Goal: Task Accomplishment & Management: Manage account settings

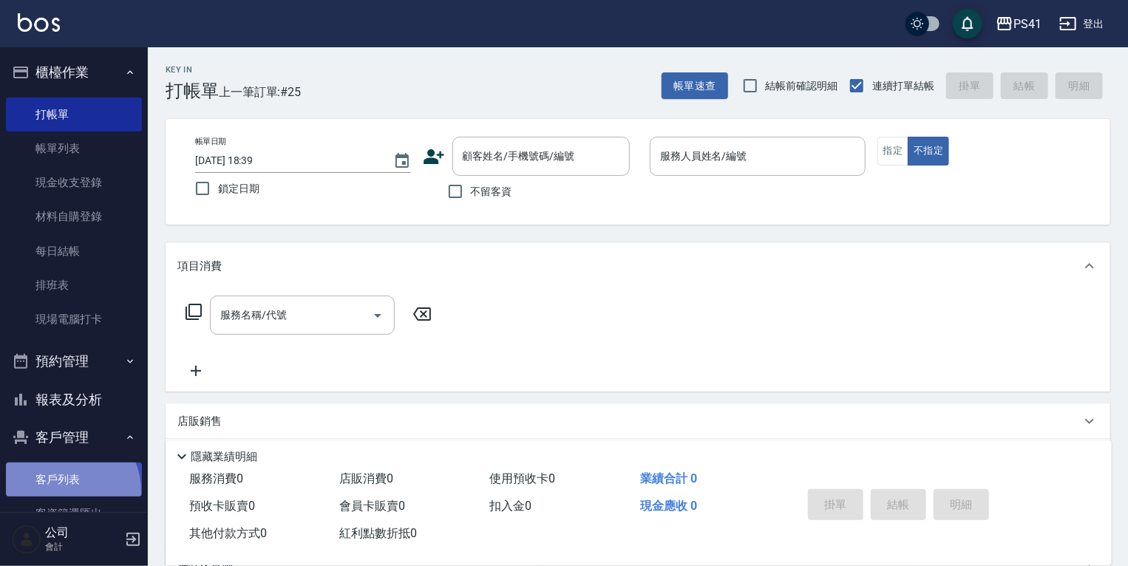
click at [67, 491] on link "客戶列表" at bounding box center [74, 480] width 136 height 34
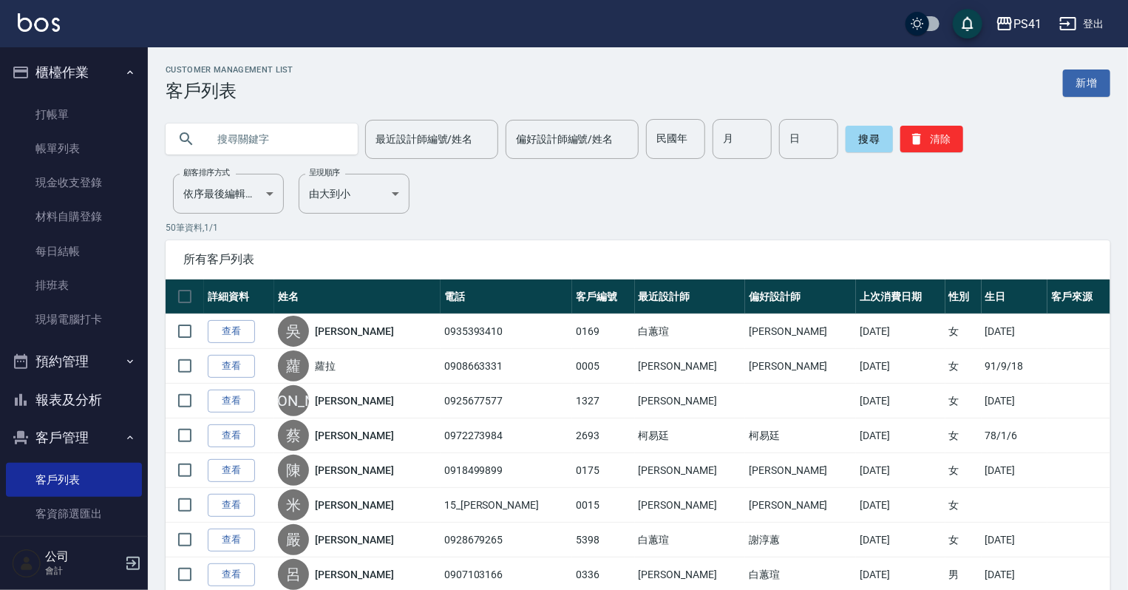
click at [298, 136] on input "text" at bounding box center [276, 139] width 139 height 40
type input "0979148104"
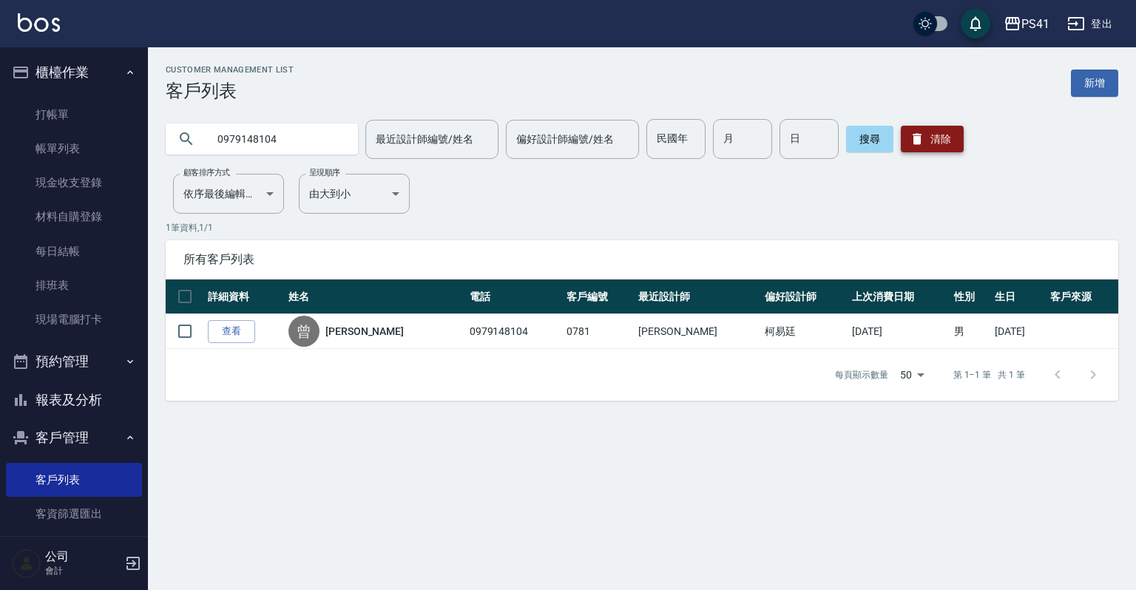
click at [942, 139] on button "清除" at bounding box center [932, 139] width 63 height 27
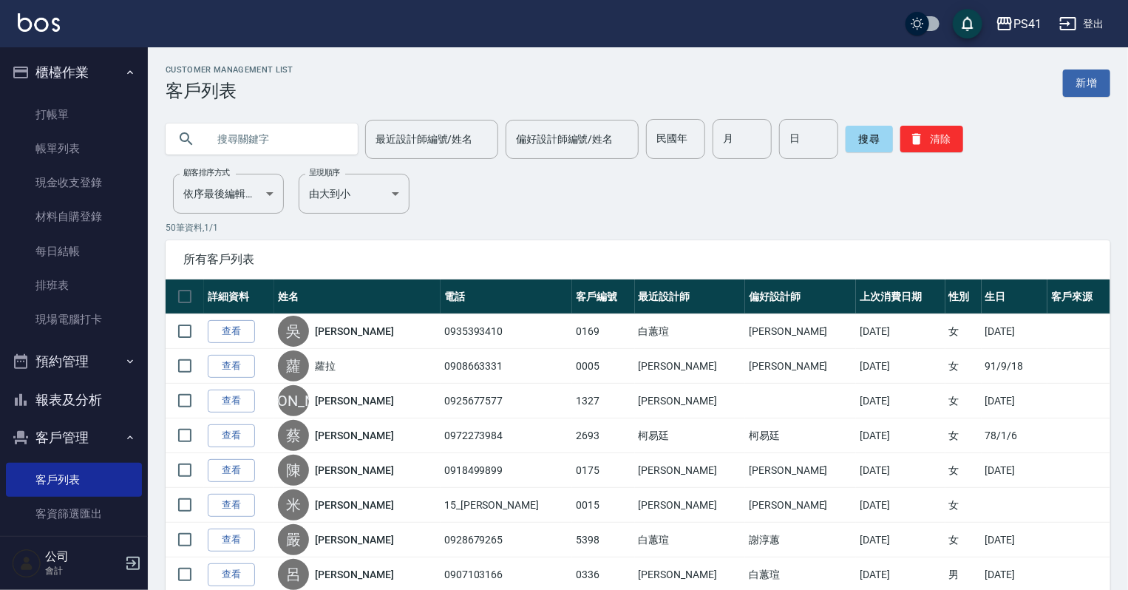
click at [305, 144] on input "text" at bounding box center [276, 139] width 139 height 40
type input "F"
click at [873, 130] on button "搜尋" at bounding box center [869, 139] width 47 height 27
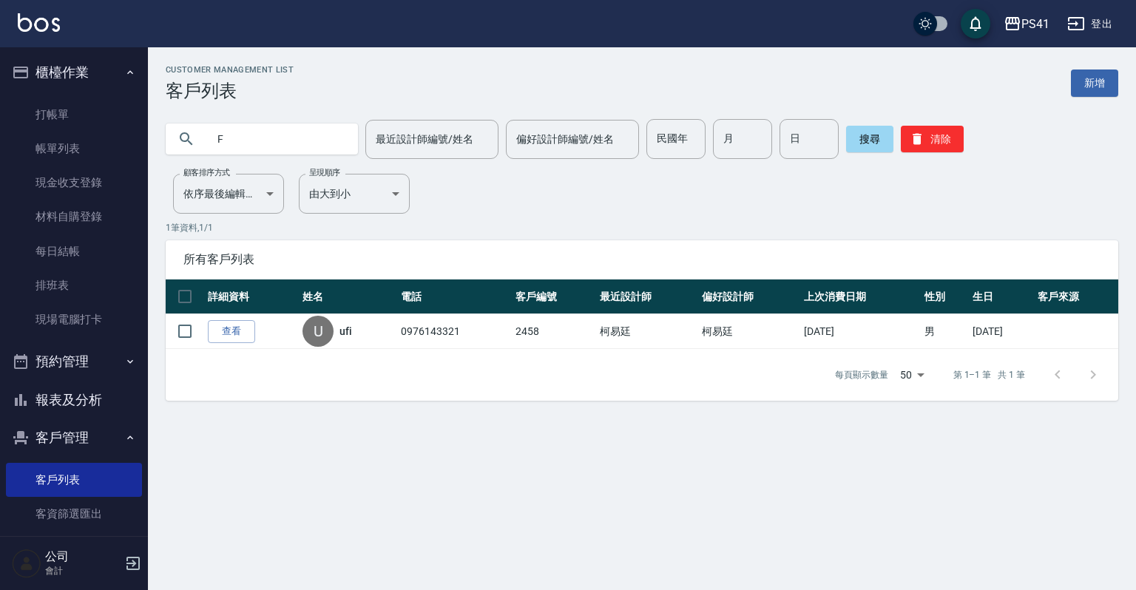
drag, startPoint x: 306, startPoint y: 129, endPoint x: 0, endPoint y: 190, distance: 312.2
click at [0, 195] on div "PS41 登出 櫃檯作業 打帳單 帳單列表 現金收支登錄 材料自購登錄 每日結帳 排班表 現場電腦打卡 預約管理 預約管理 單日預約紀錄 單週預約紀錄 報表及…" at bounding box center [568, 295] width 1136 height 590
type input "0910379136"
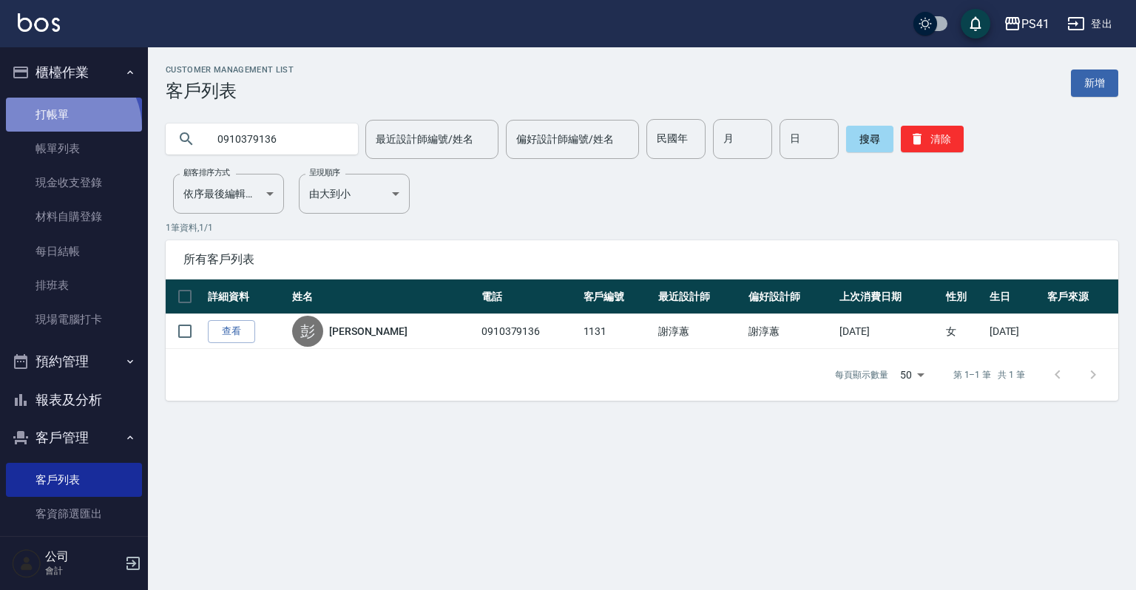
click at [64, 127] on link "打帳單" at bounding box center [74, 115] width 136 height 34
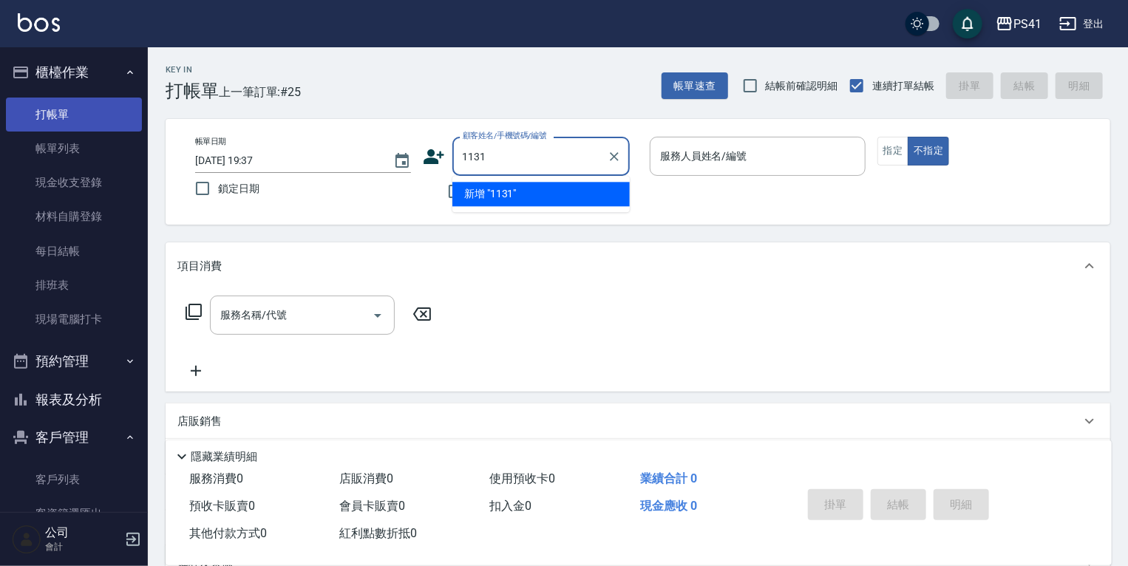
type input "1131"
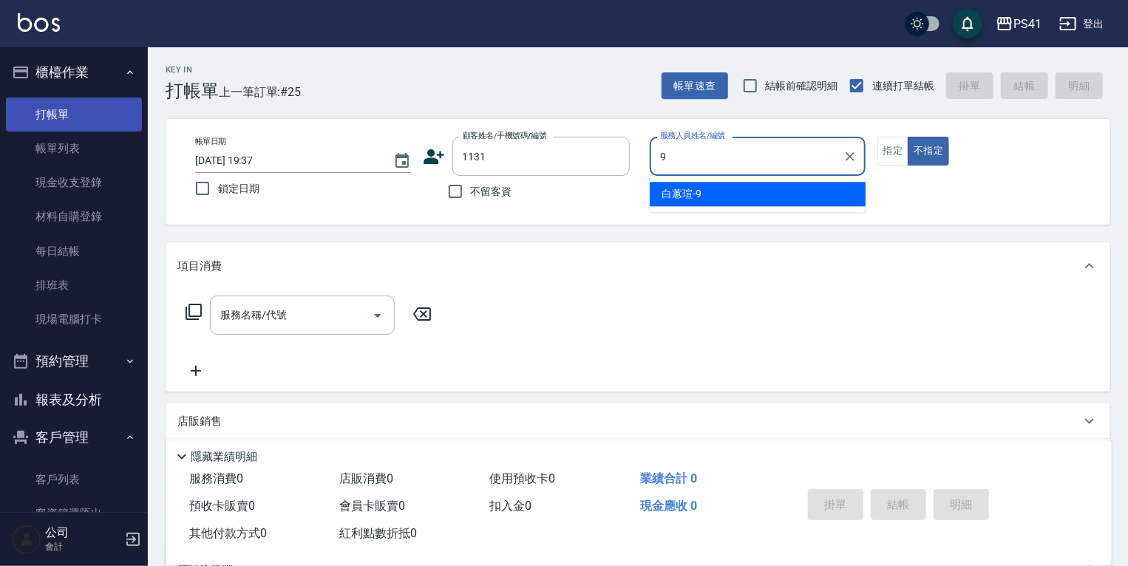
type input "白蕙瑄-9"
type button "false"
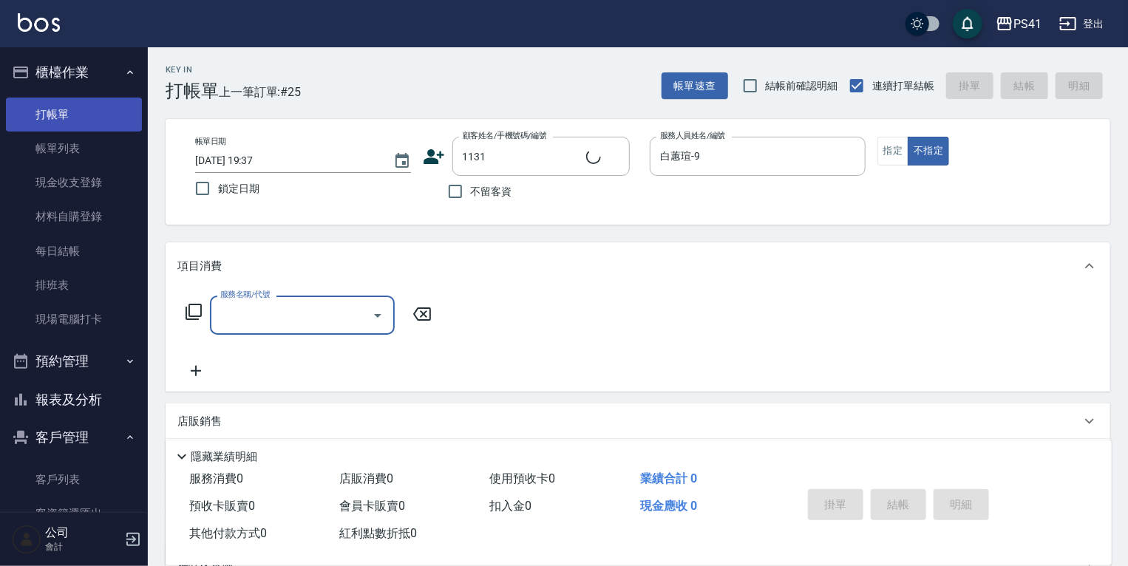
type input "彭英妮/0910379136/1131"
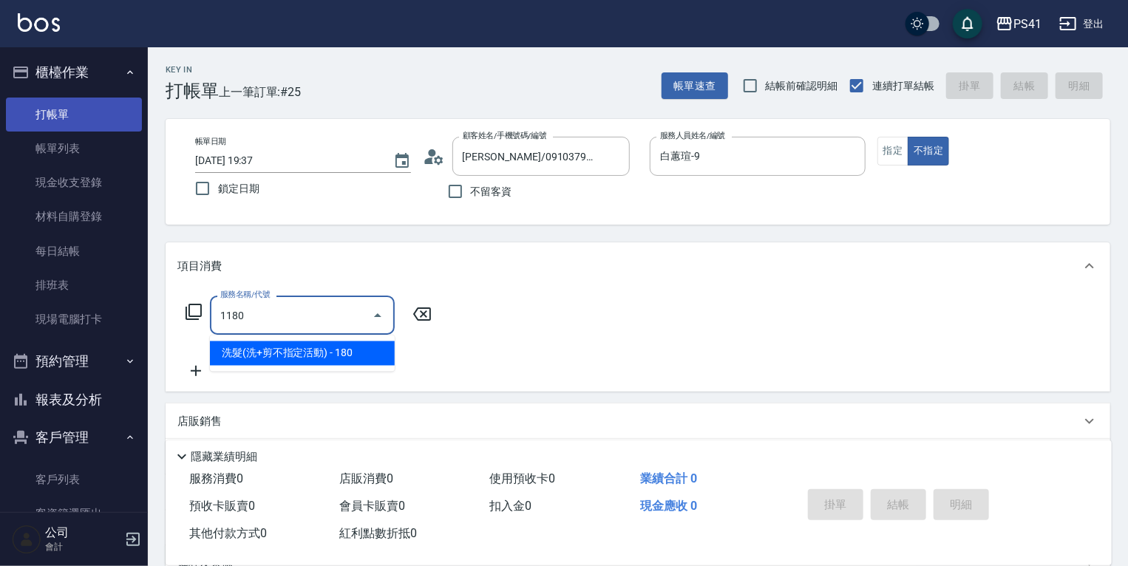
type input "洗髮(洗+剪不指定活動)(1180)"
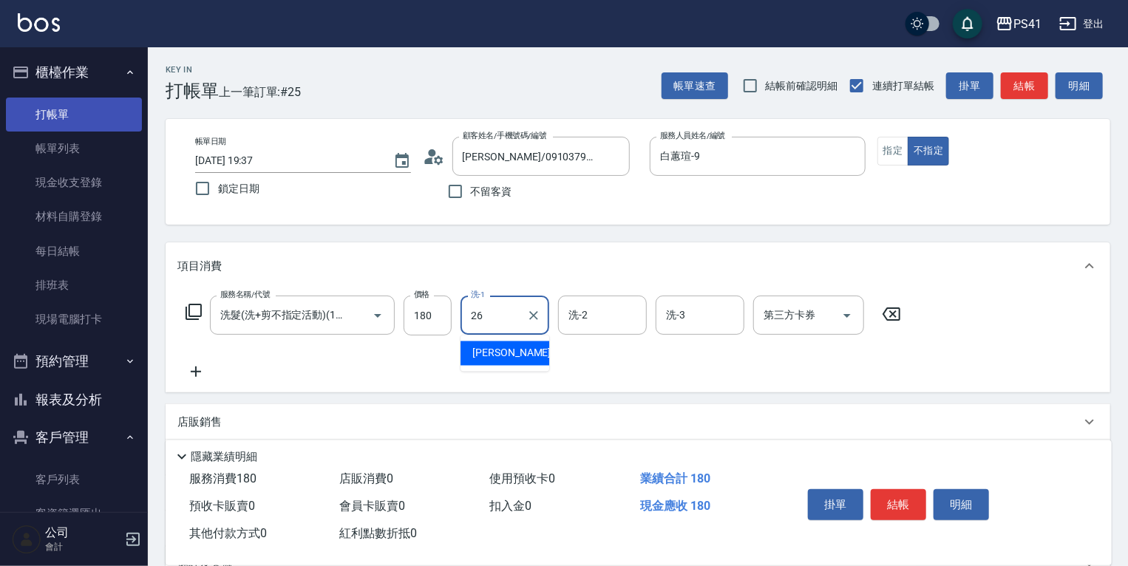
type input "溫佳惇-26"
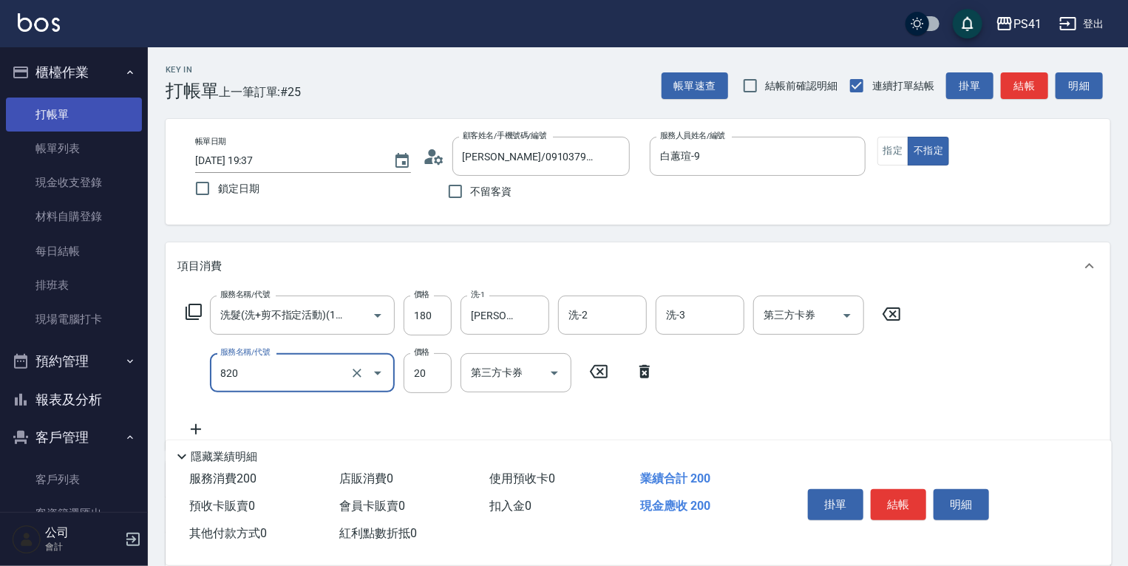
type input "潤絲(820)"
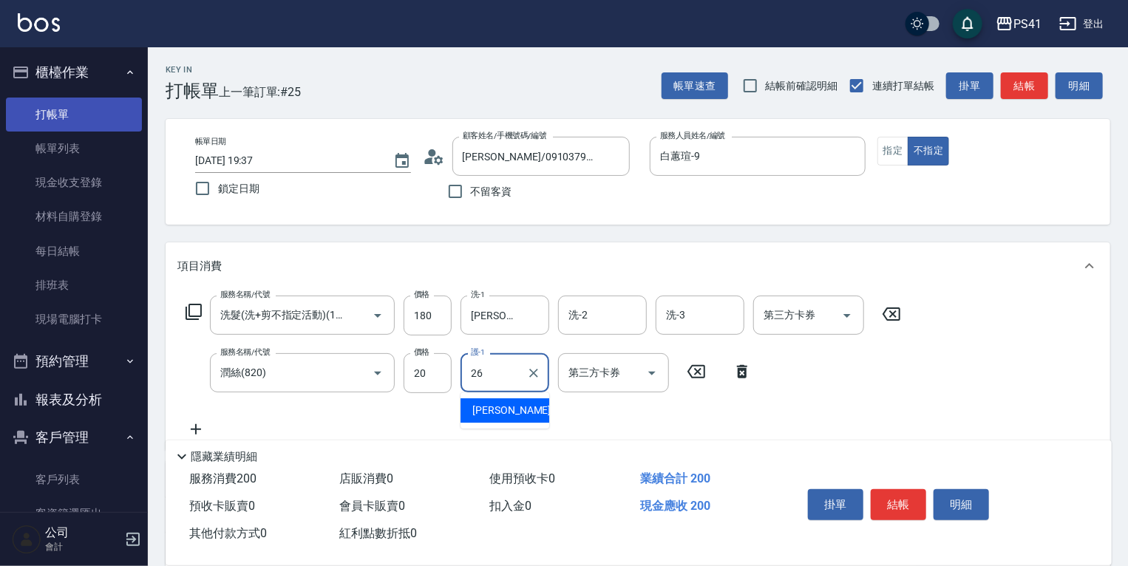
type input "溫佳惇-26"
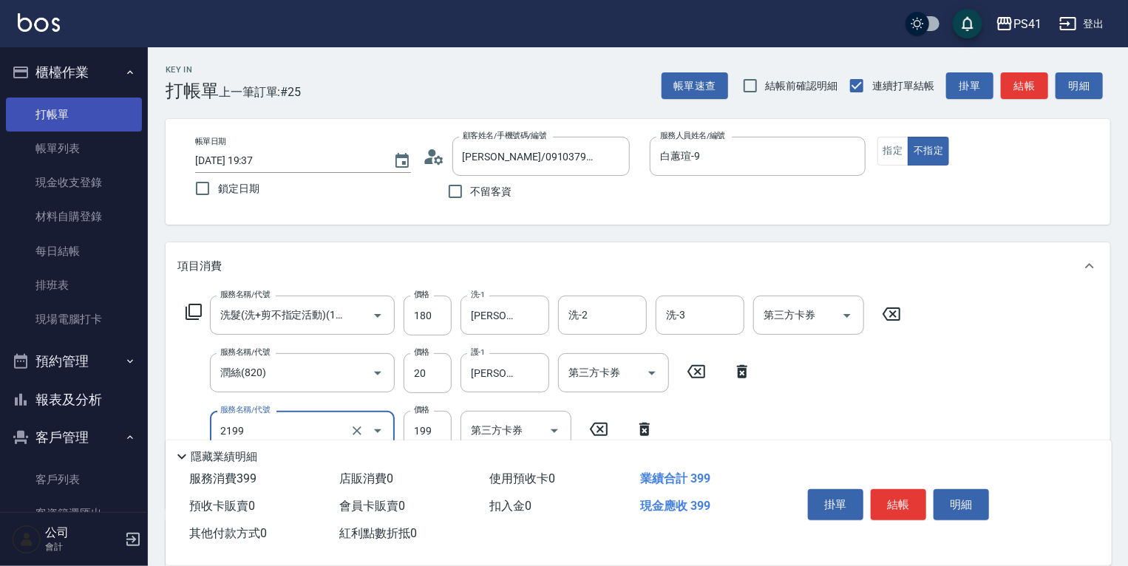
type input "不指定剪髮活動(2199)"
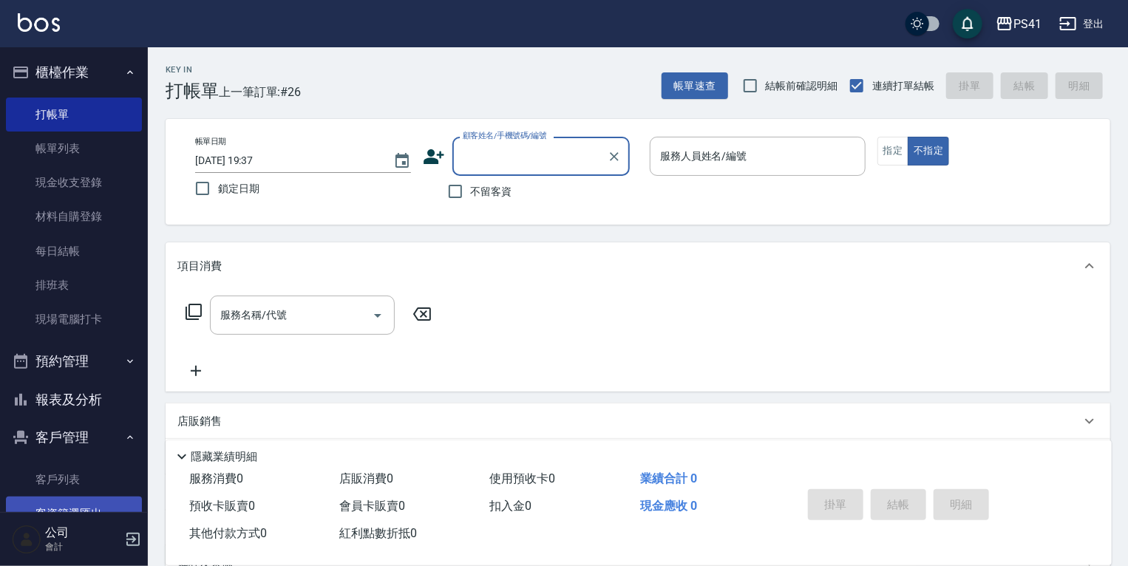
drag, startPoint x: 76, startPoint y: 479, endPoint x: 78, endPoint y: 501, distance: 21.5
click at [76, 479] on link "客戶列表" at bounding box center [74, 480] width 136 height 34
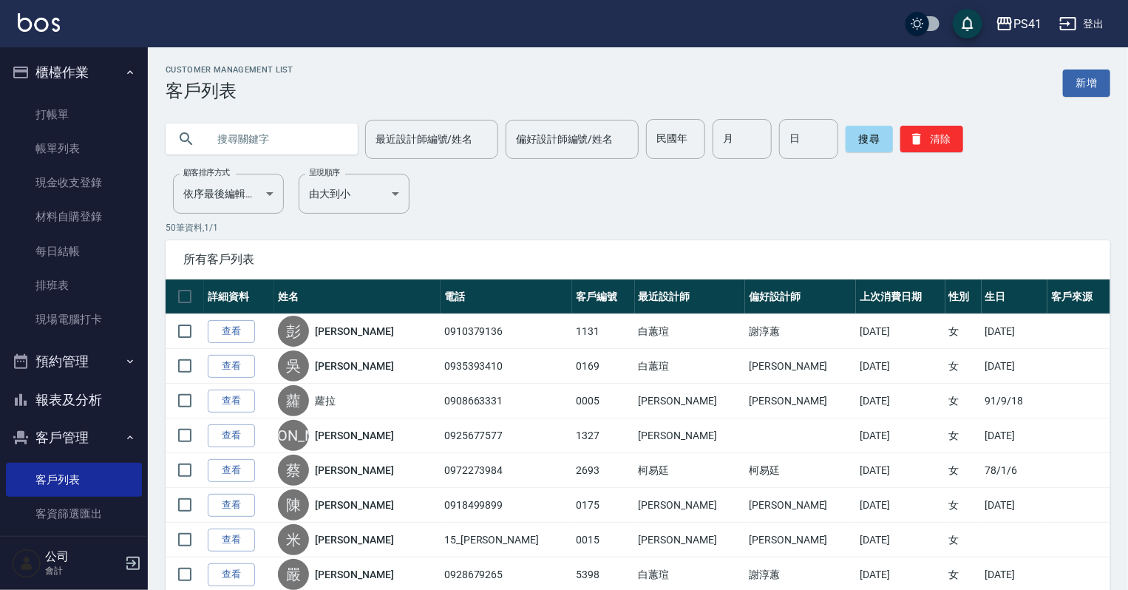
click at [281, 132] on input "text" at bounding box center [276, 139] width 139 height 40
click at [646, 152] on input "民國年" at bounding box center [675, 139] width 59 height 40
type input "82"
type input "5"
type input "6"
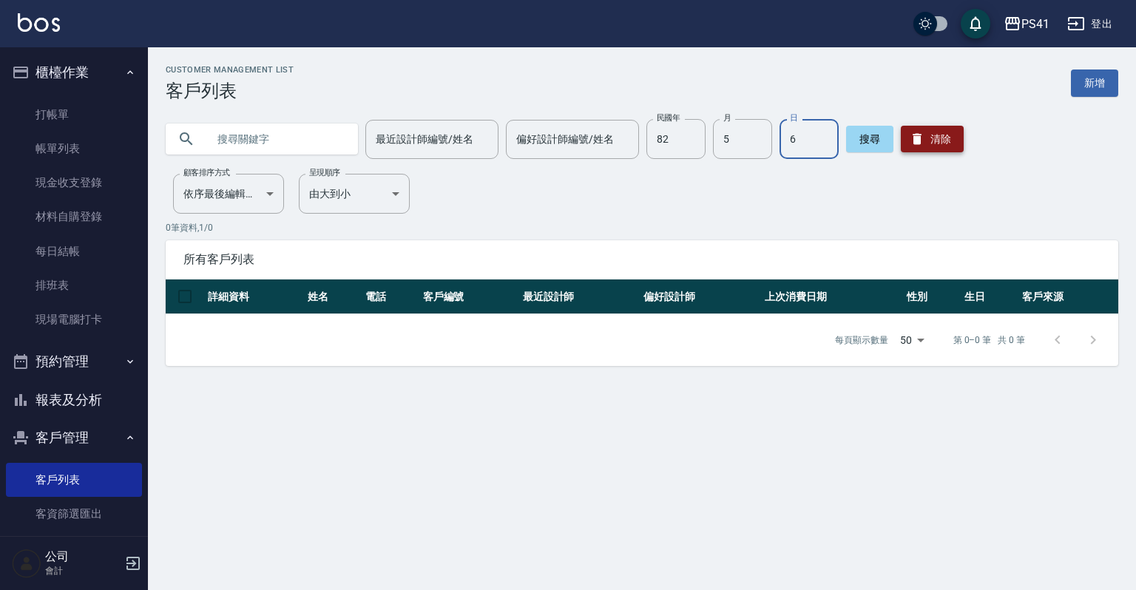
click at [942, 144] on button "清除" at bounding box center [932, 139] width 63 height 27
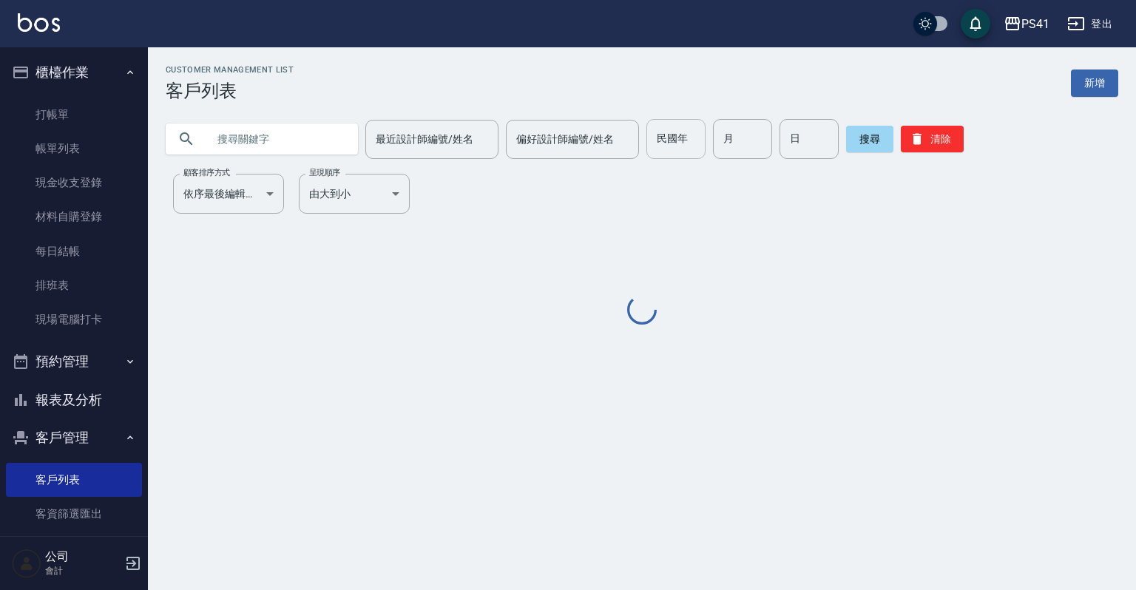
click at [674, 145] on input "民國年" at bounding box center [675, 139] width 59 height 40
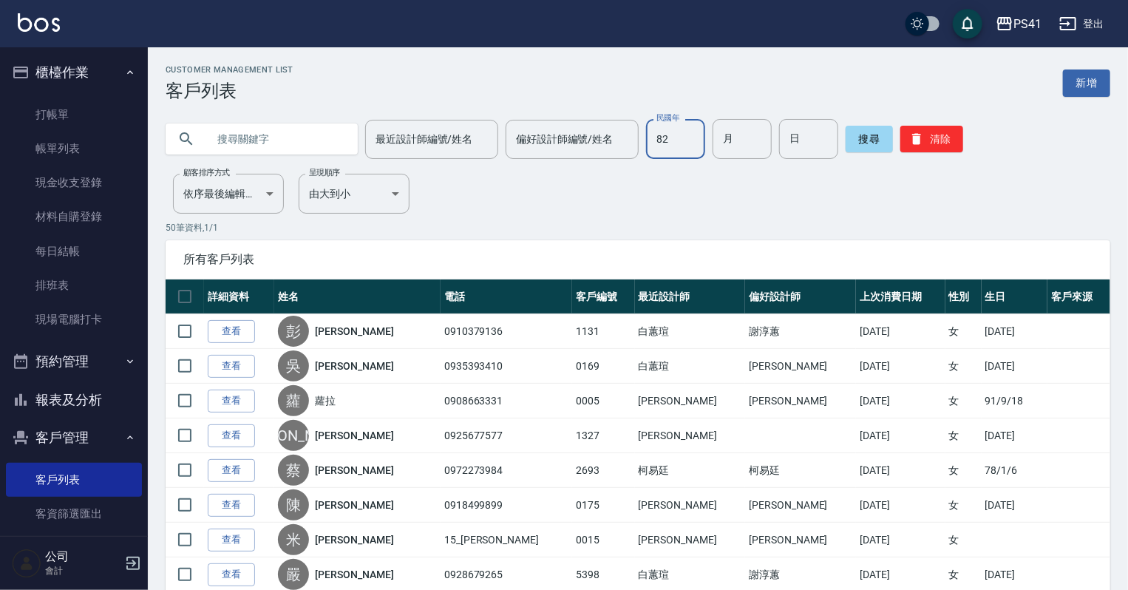
type input "82"
type input "5"
type input "6"
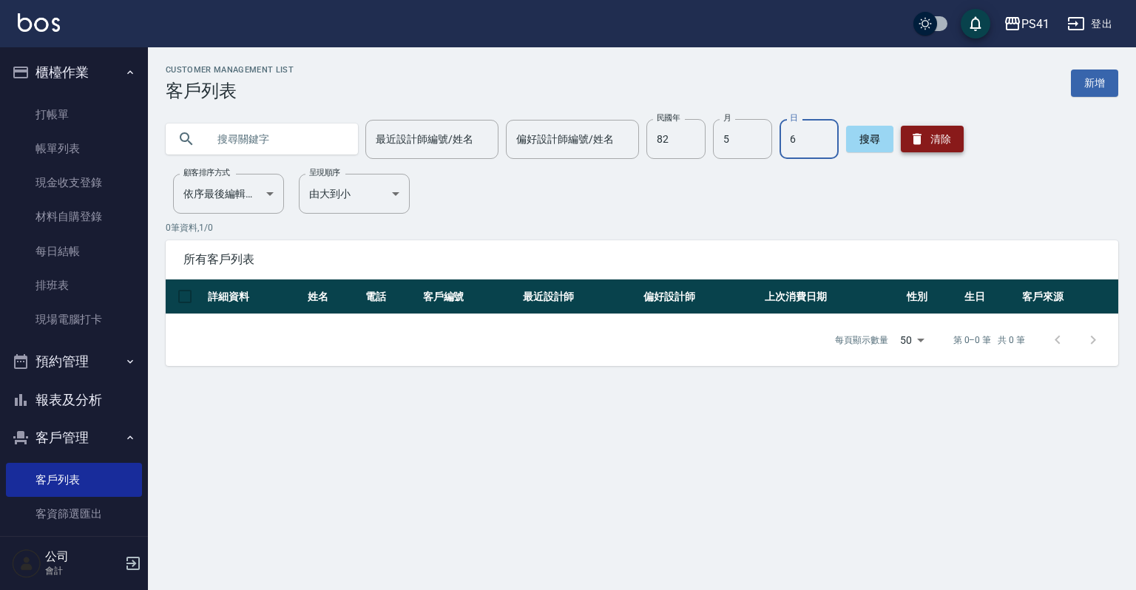
click at [929, 126] on button "清除" at bounding box center [932, 139] width 63 height 27
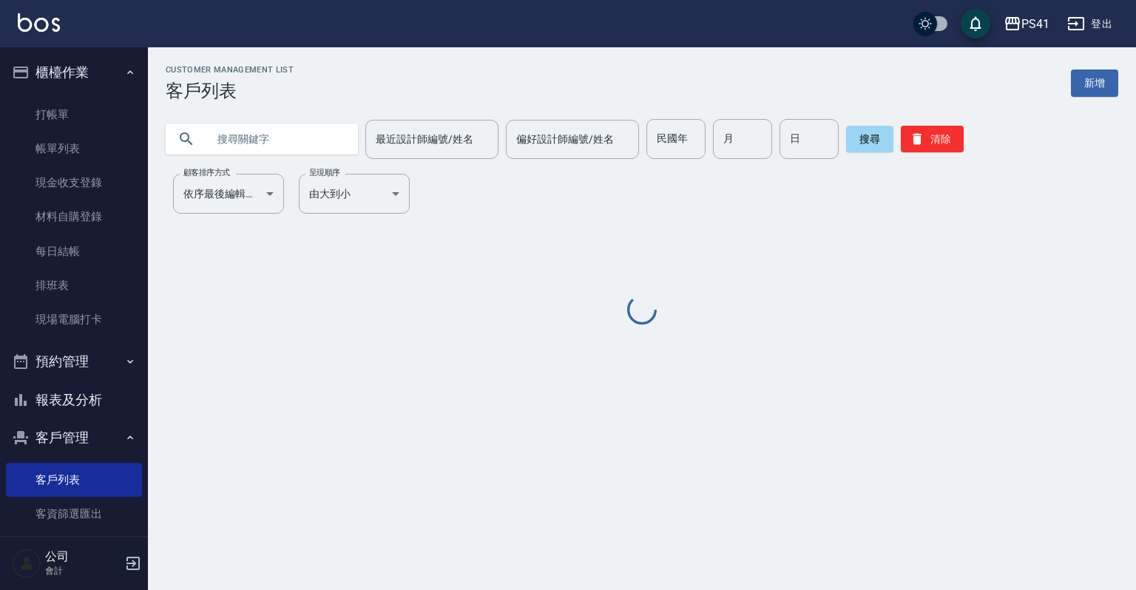
click at [250, 132] on input "text" at bounding box center [276, 139] width 139 height 40
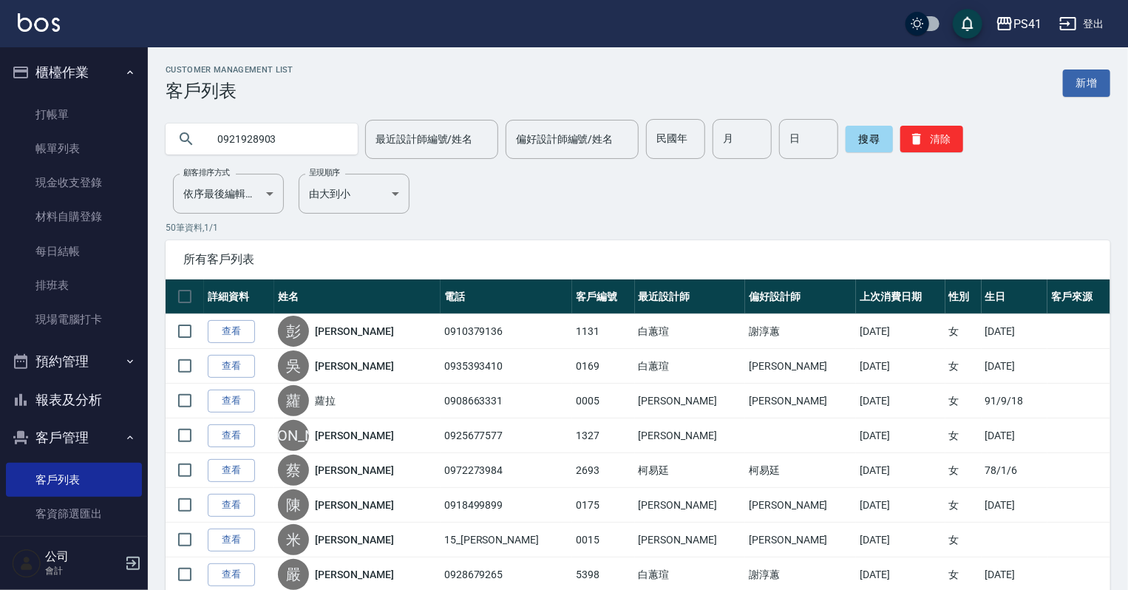
type input "0921928903"
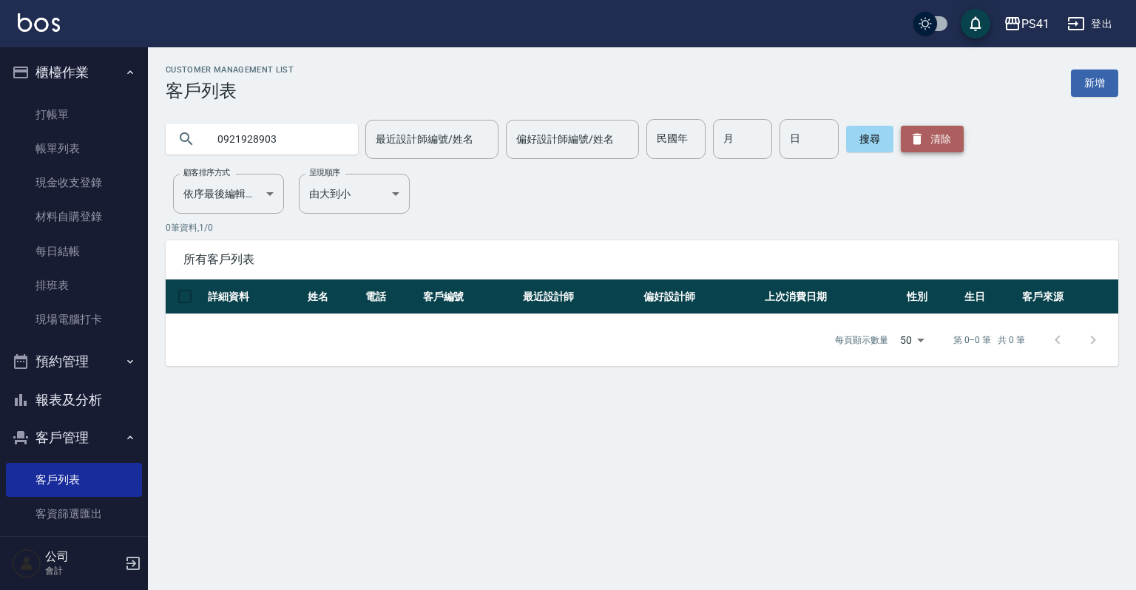
click at [914, 126] on button "清除" at bounding box center [932, 139] width 63 height 27
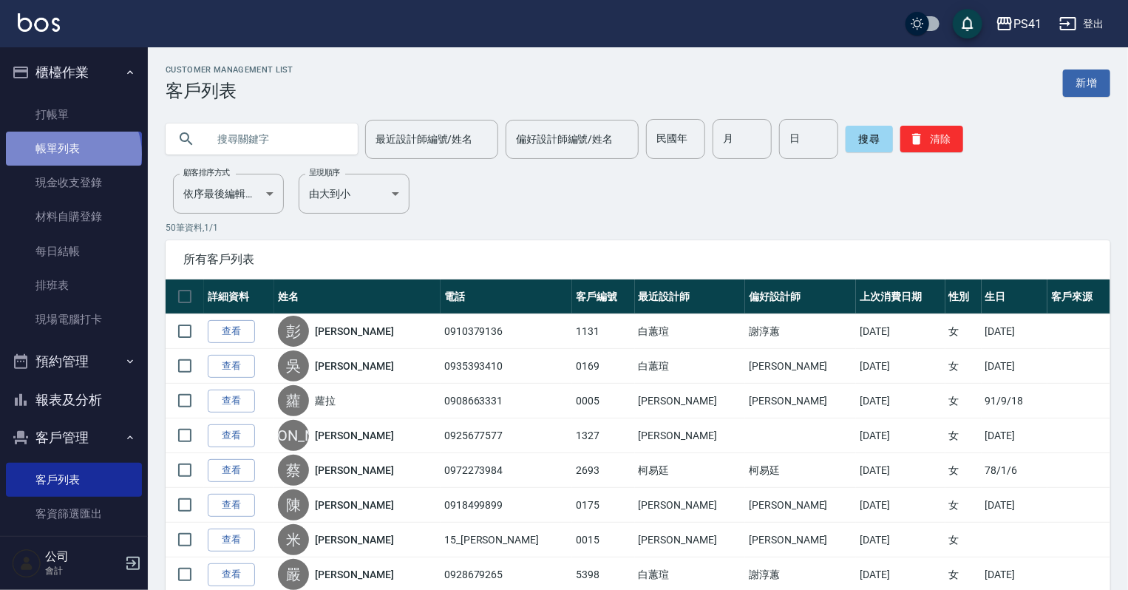
click at [72, 154] on link "帳單列表" at bounding box center [74, 149] width 136 height 34
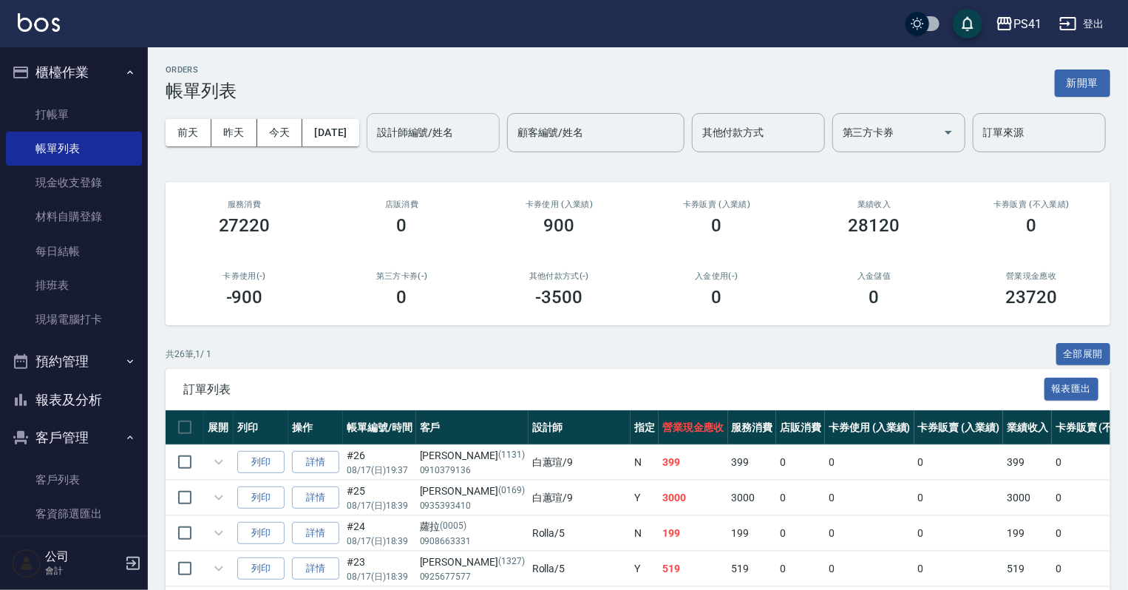
click at [262, 132] on button "今天" at bounding box center [280, 132] width 46 height 27
click at [257, 119] on button "今天" at bounding box center [280, 132] width 46 height 27
click at [373, 146] on input "設計師編號/姓名" at bounding box center [433, 133] width 120 height 26
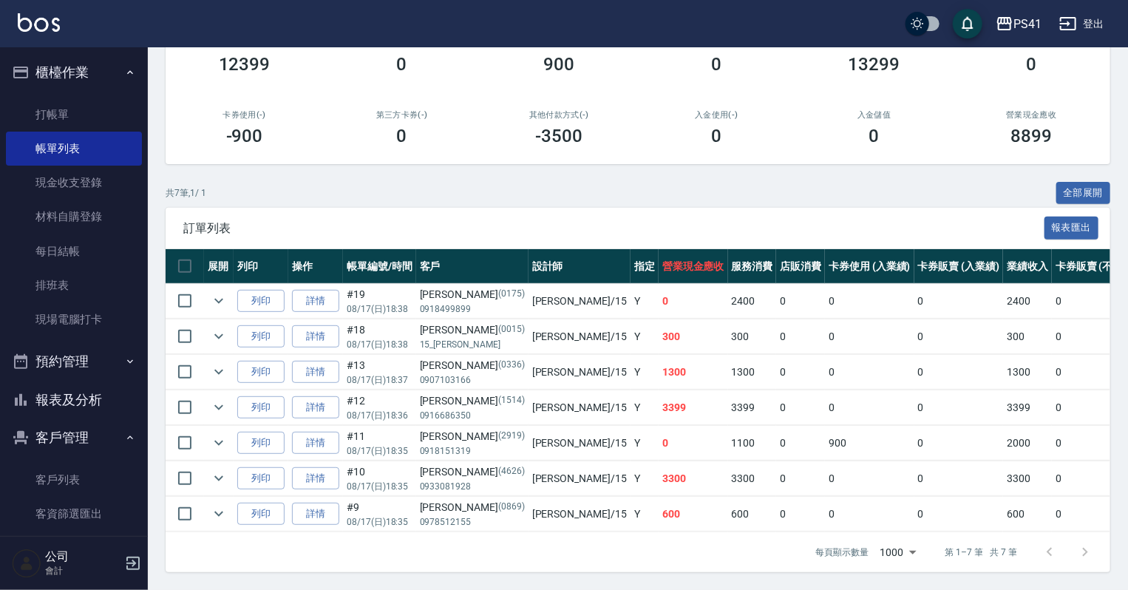
scroll to position [214, 0]
type input "[PERSON_NAME]15"
click at [55, 115] on link "打帳單" at bounding box center [74, 115] width 136 height 34
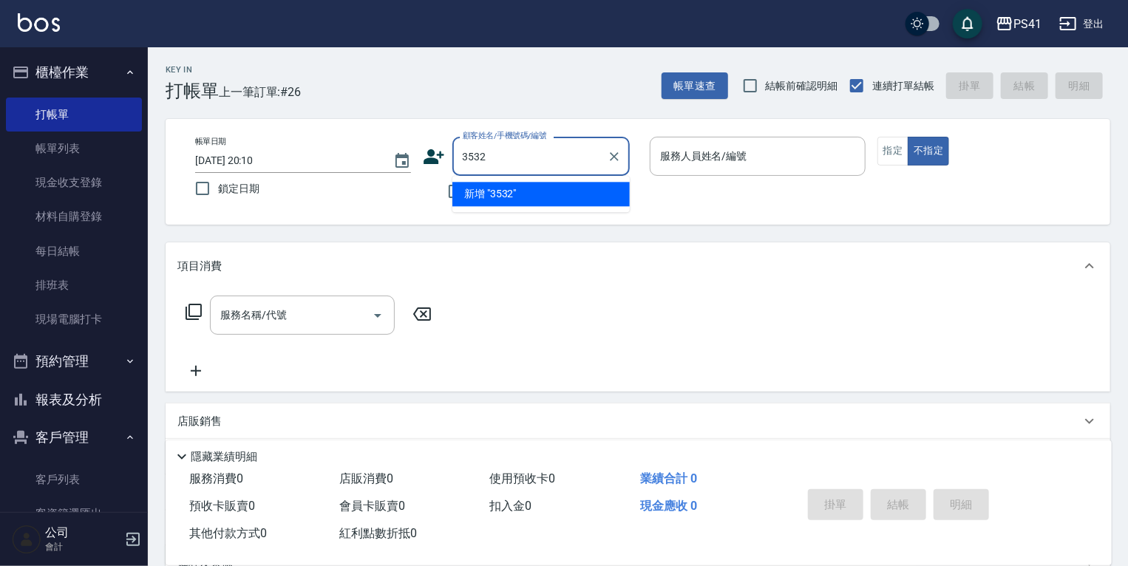
type input "3532"
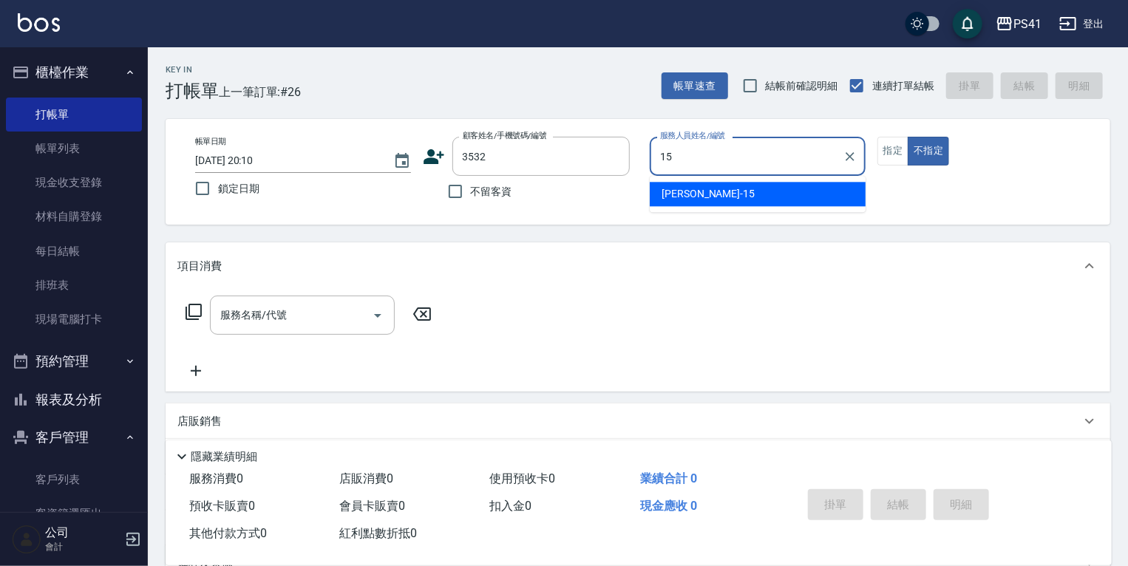
type input "[PERSON_NAME]15"
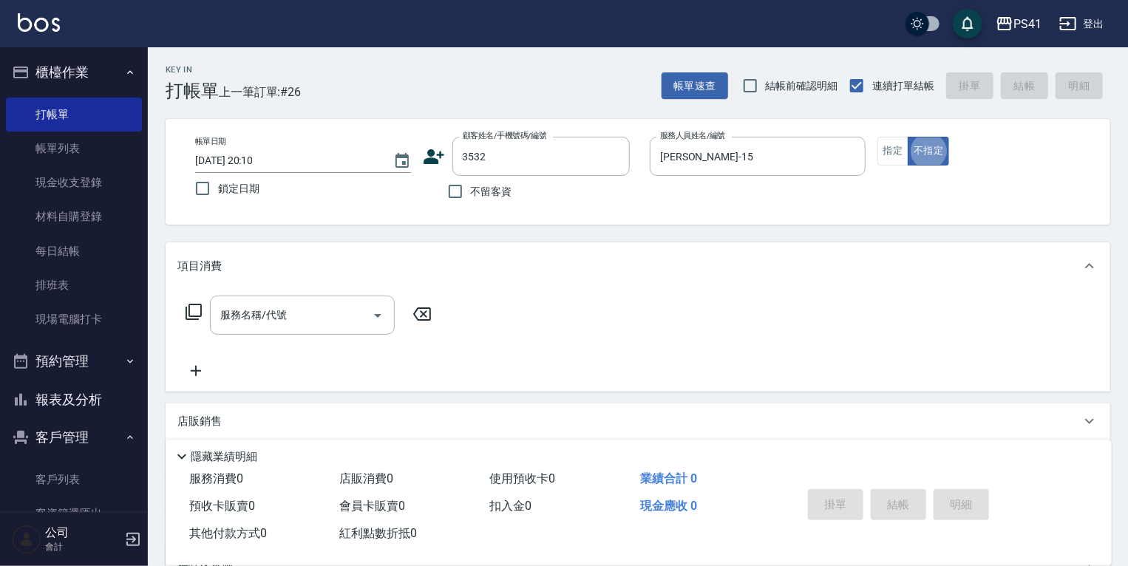
type button "false"
type input "黃佳文/0931395885/3532"
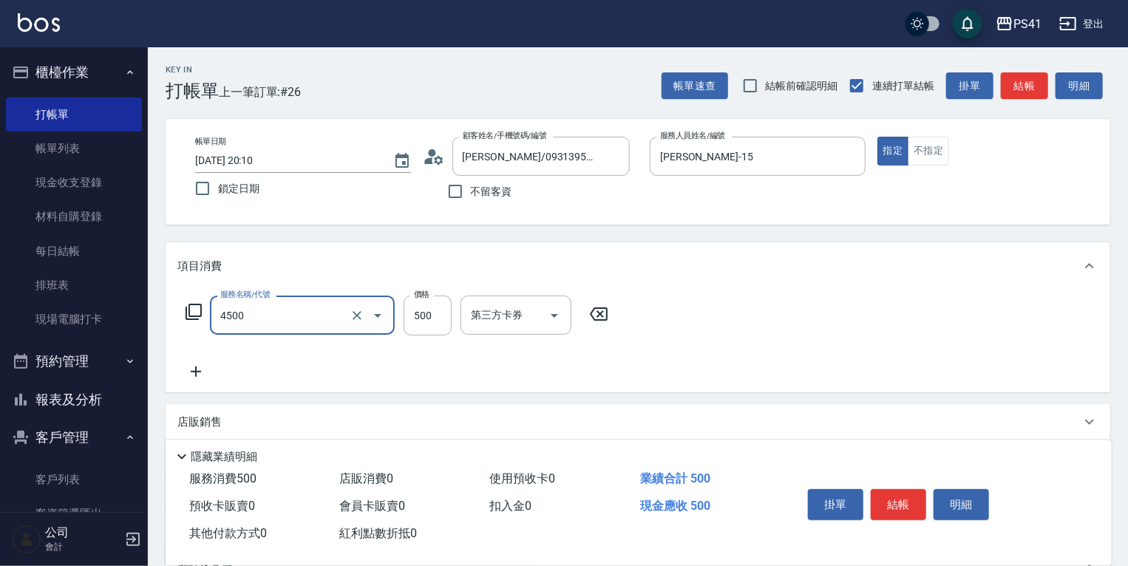
type input "補染(4500)"
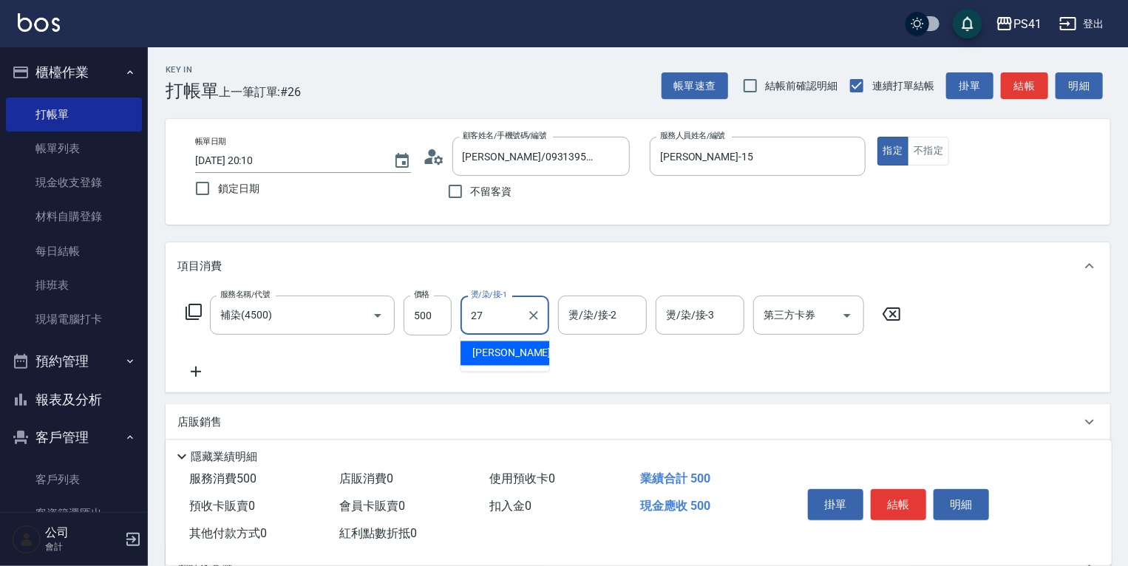
type input "佳佳-27"
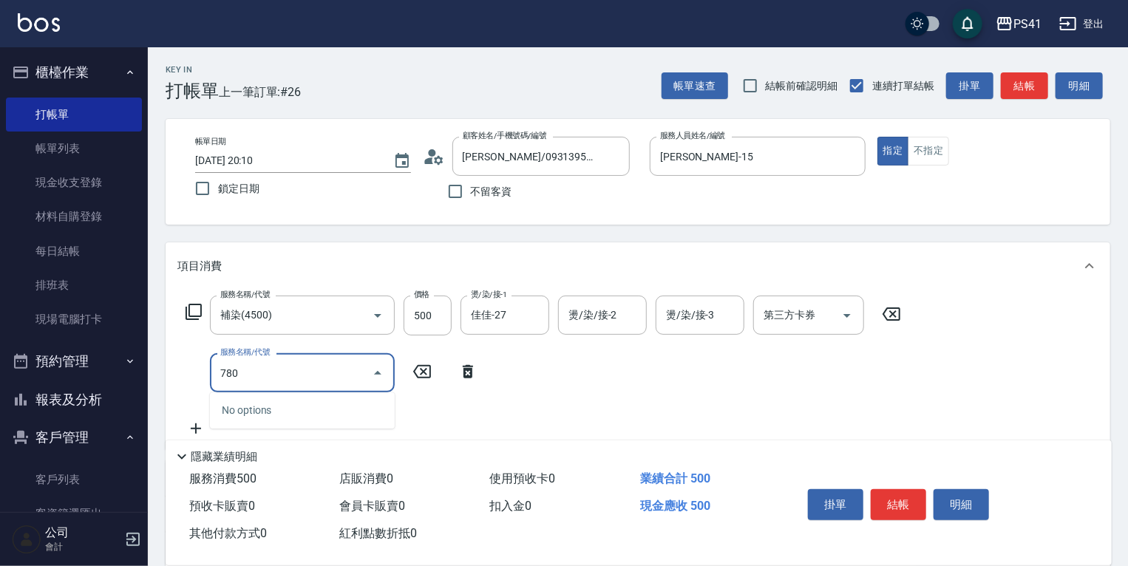
type input "7800"
type input "SIG頭皮養護泥膜(78001)"
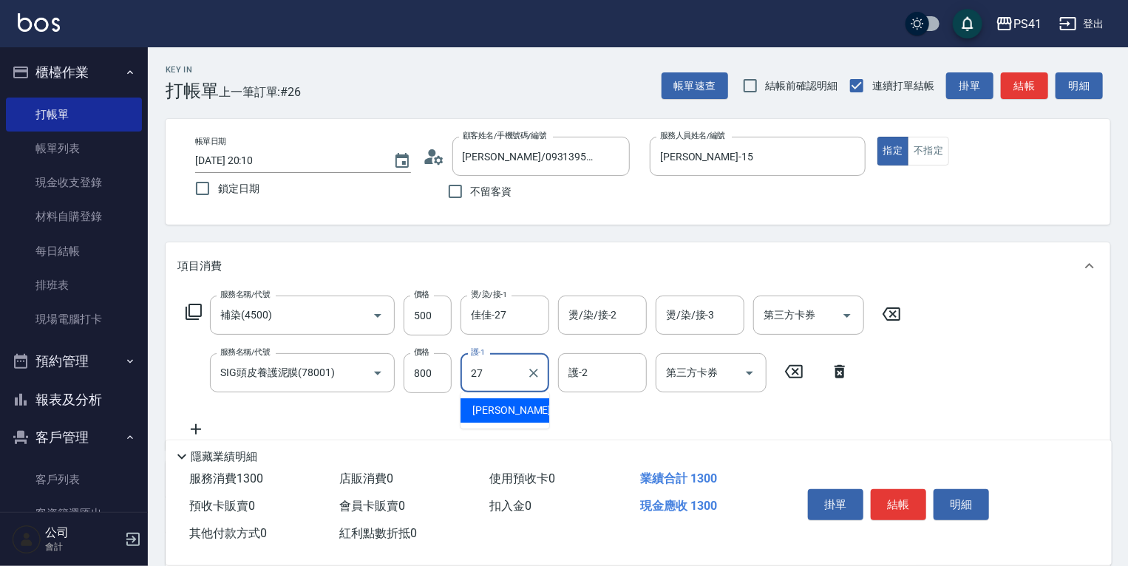
type input "佳佳-27"
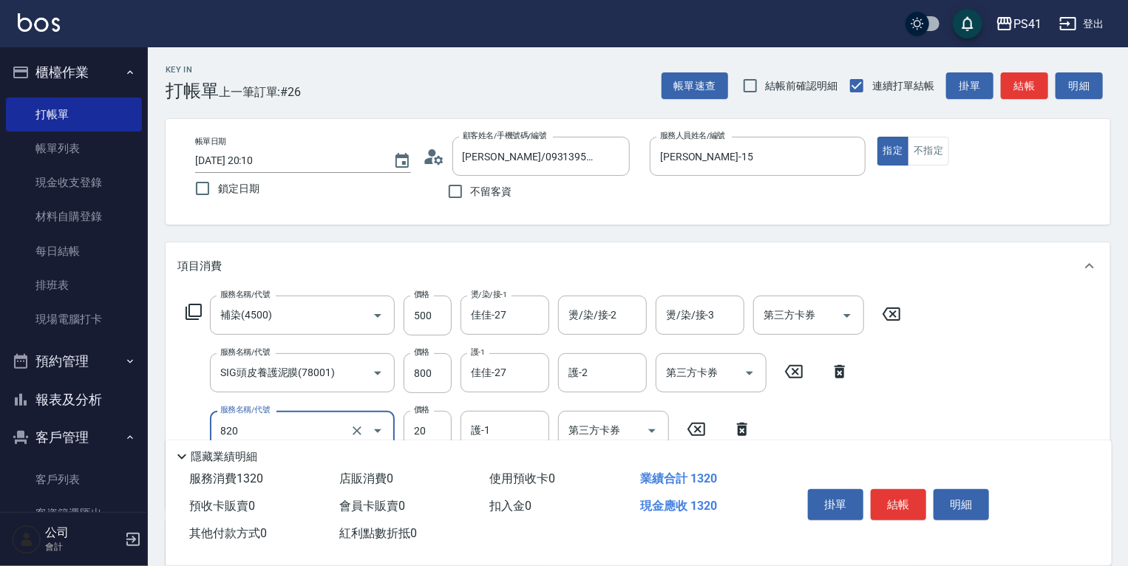
type input "潤絲(820)"
type input "佳佳-27"
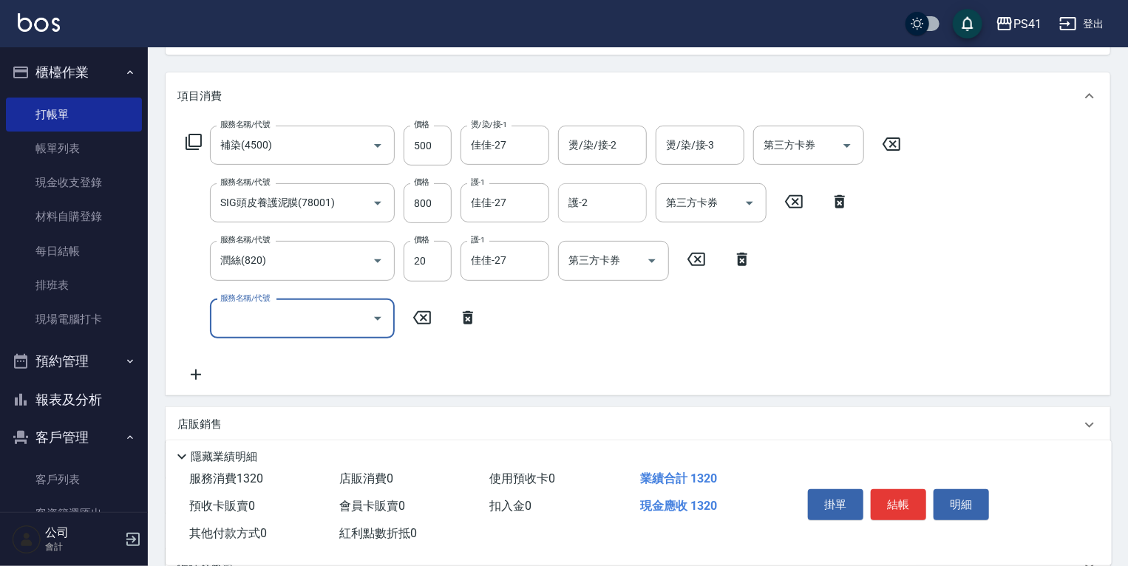
scroll to position [153, 0]
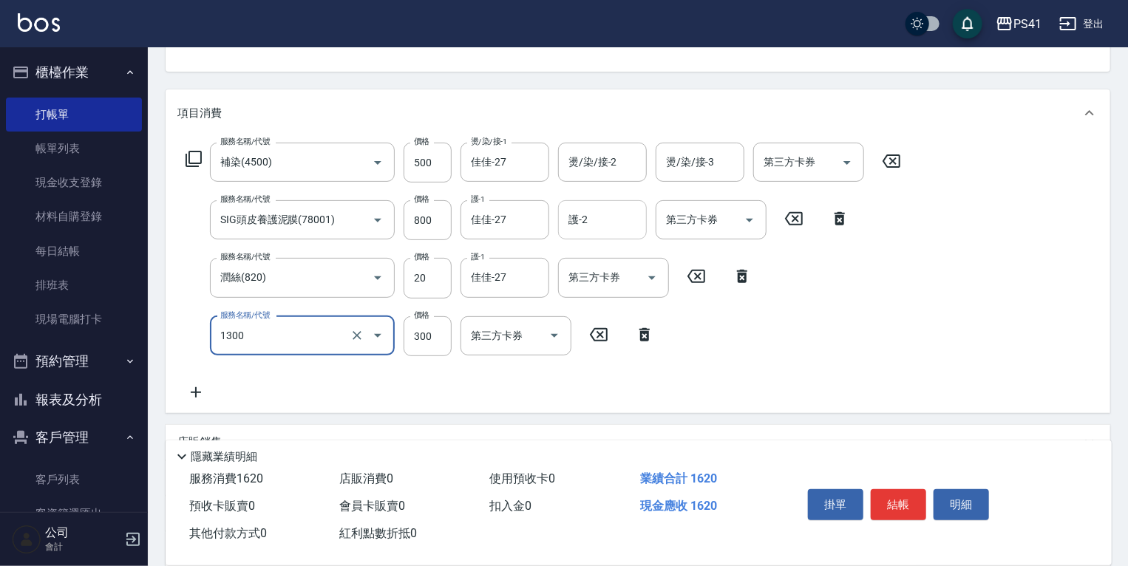
type input "洗髮300(1300)"
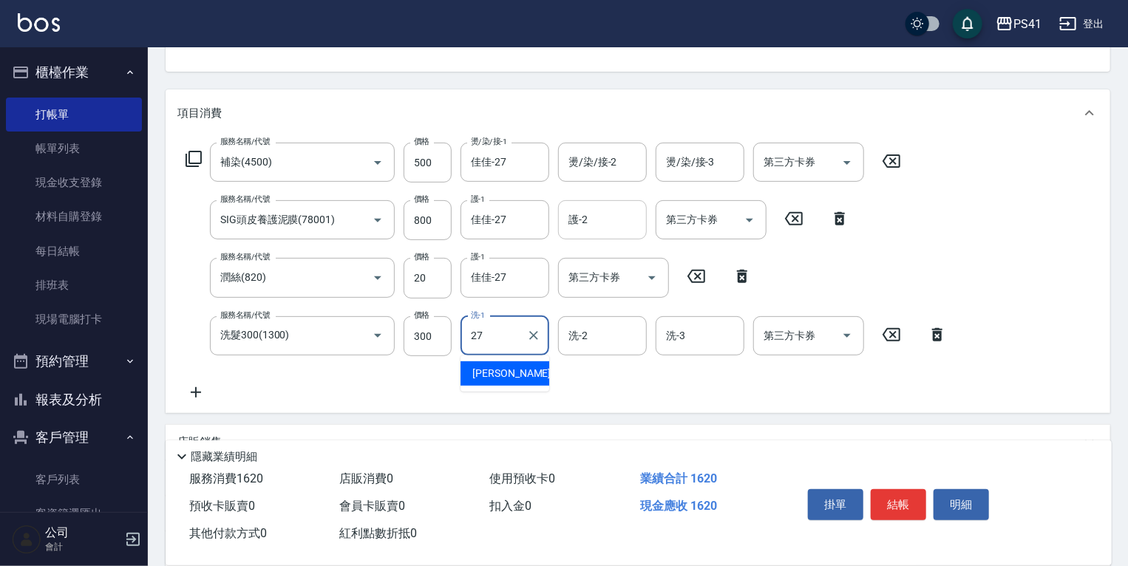
type input "佳佳-27"
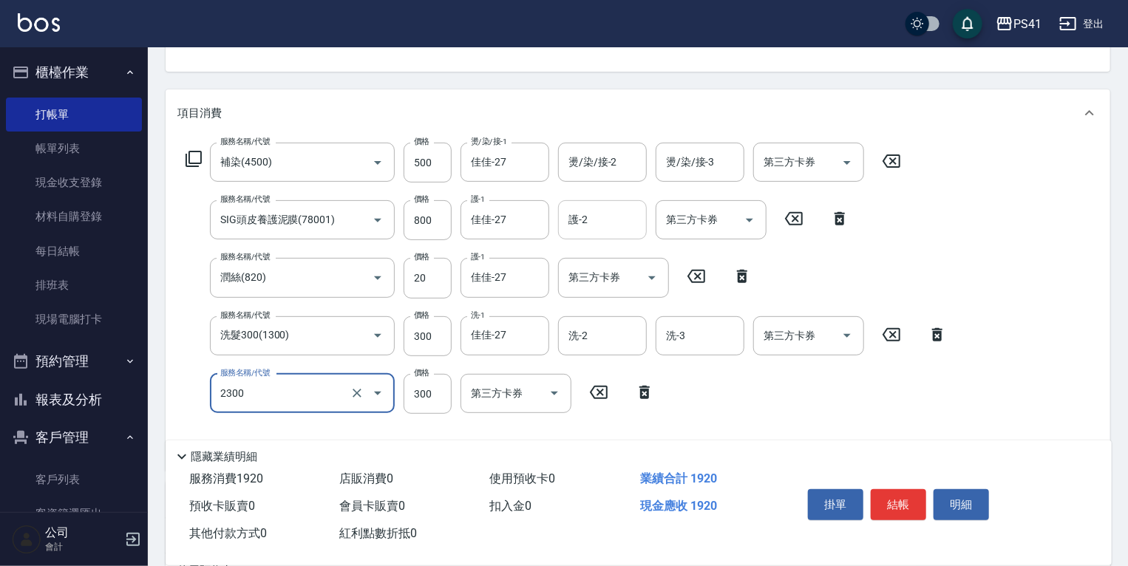
type input "剪髮(2300)"
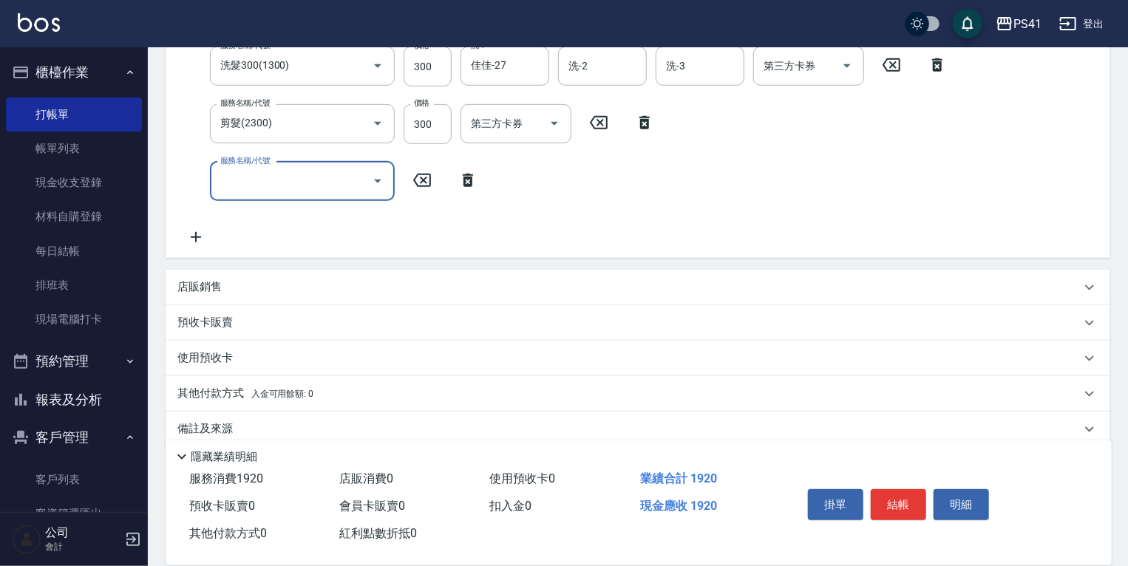
scroll to position [444, 0]
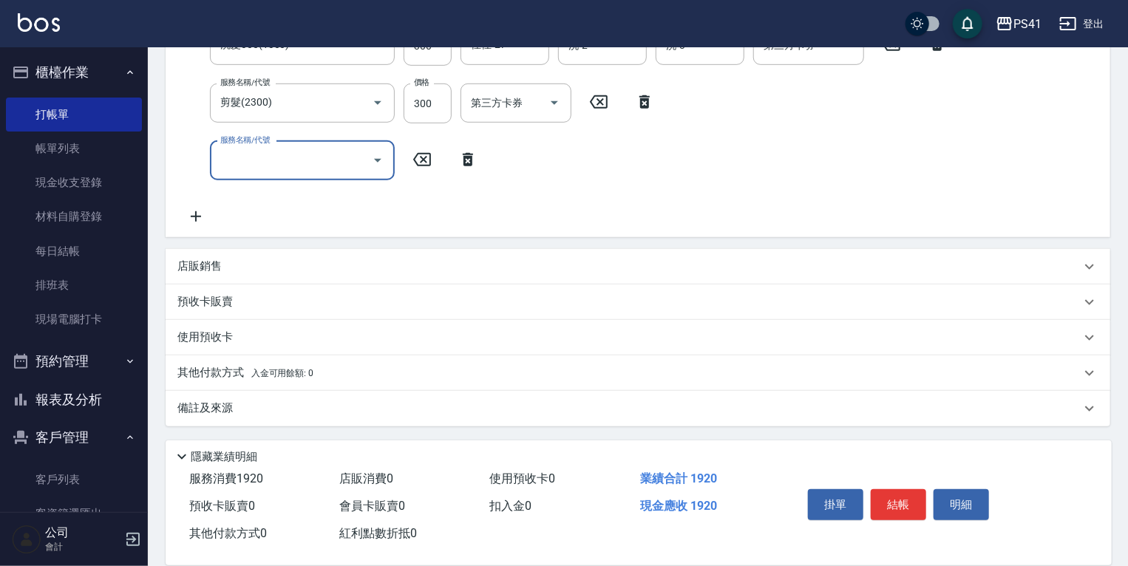
click at [268, 358] on div "其他付款方式 入金可用餘額: 0" at bounding box center [638, 373] width 945 height 35
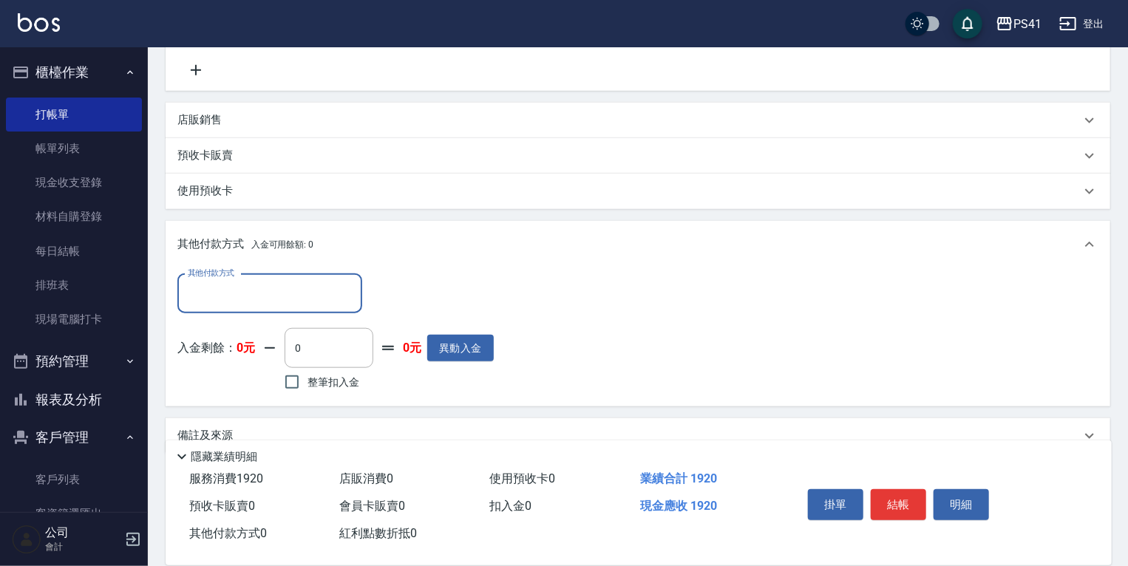
scroll to position [0, 0]
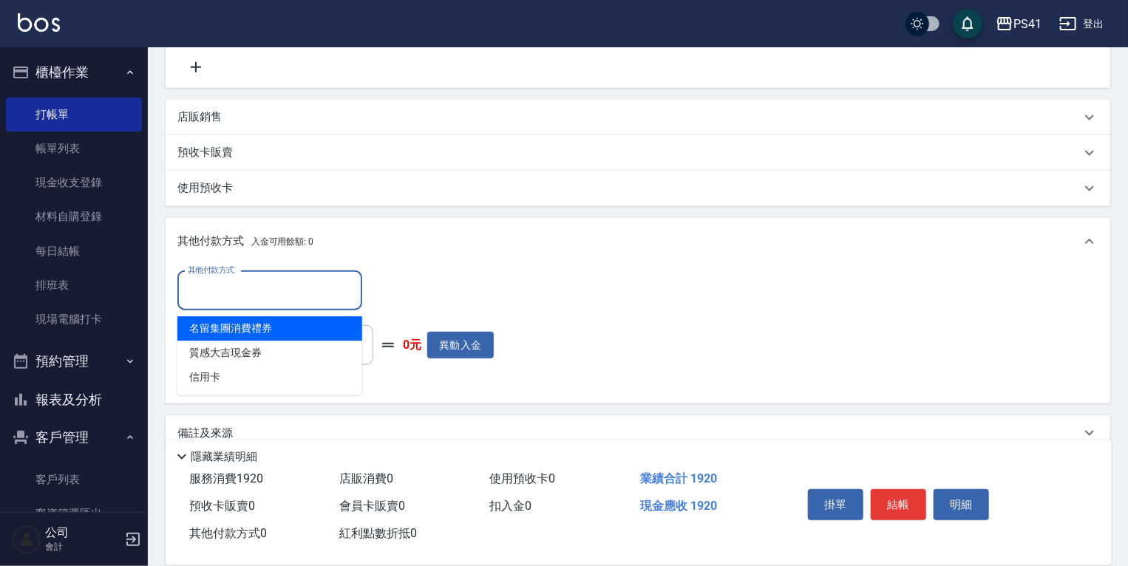
click at [286, 278] on input "其他付款方式" at bounding box center [270, 291] width 172 height 26
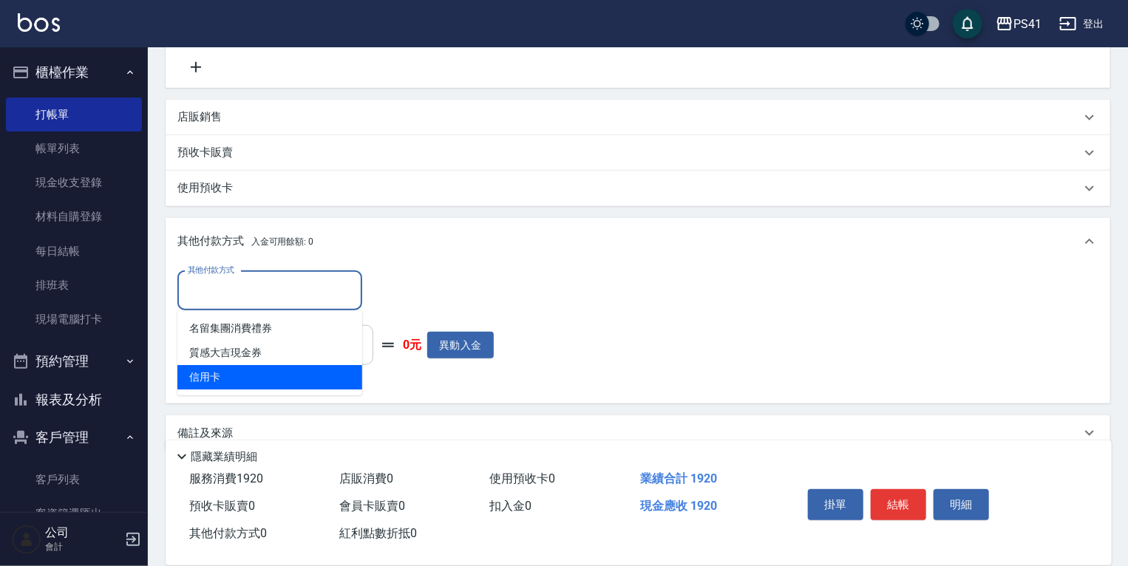
drag, startPoint x: 284, startPoint y: 371, endPoint x: 346, endPoint y: 340, distance: 69.4
click at [285, 372] on span "信用卡" at bounding box center [269, 377] width 185 height 24
type input "信用卡"
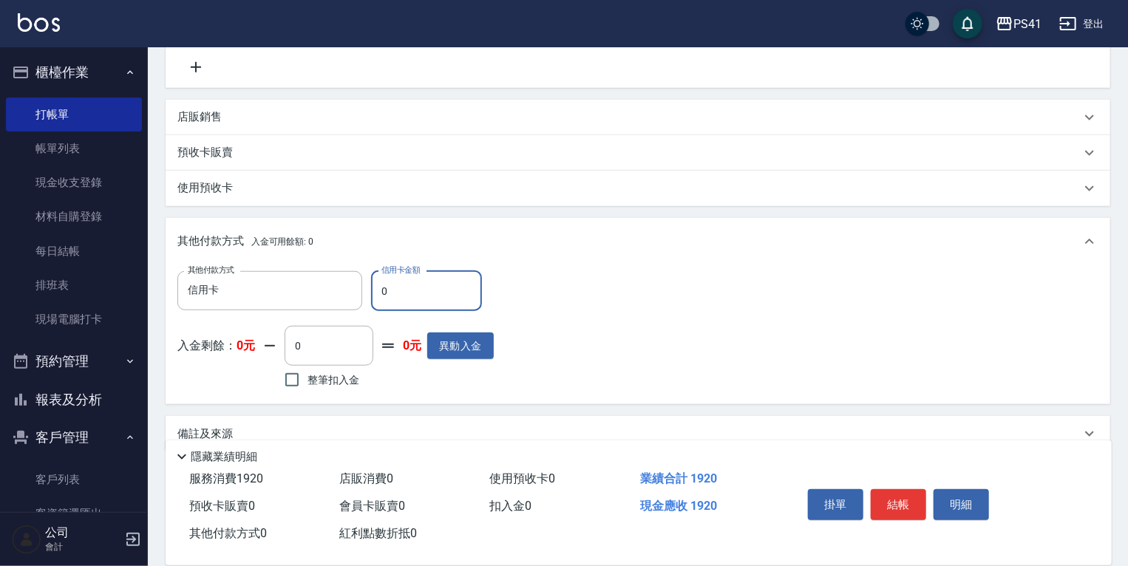
drag, startPoint x: 408, startPoint y: 292, endPoint x: 199, endPoint y: 337, distance: 214.1
click at [262, 298] on div "其他付款方式 信用卡 其他付款方式 信用卡金額 0 信用卡金額" at bounding box center [335, 291] width 316 height 40
type input "1920"
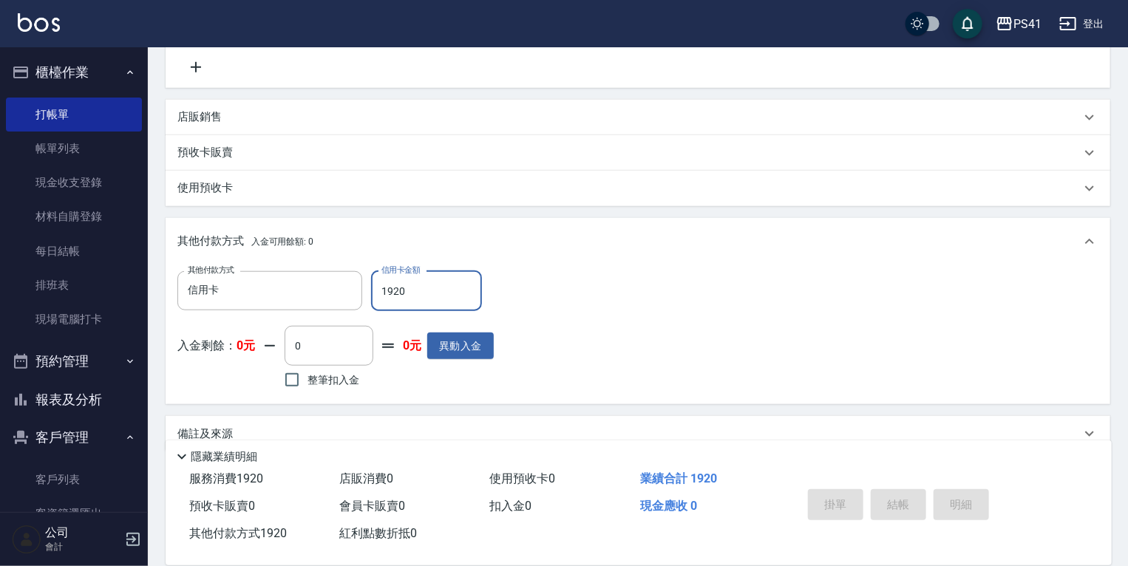
type input "2025/08/17 20:11"
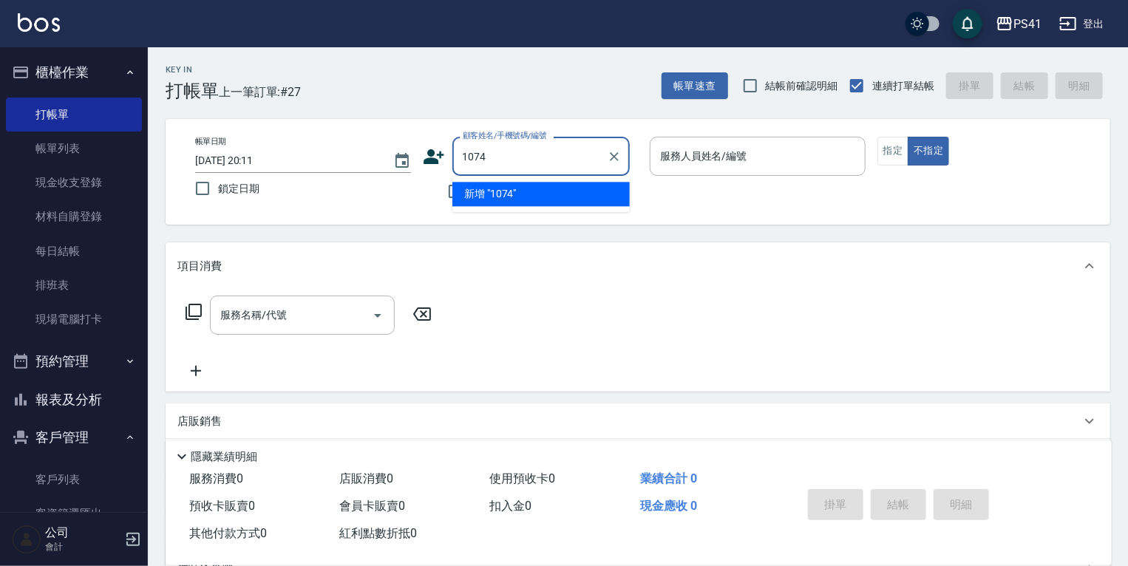
type input "1074"
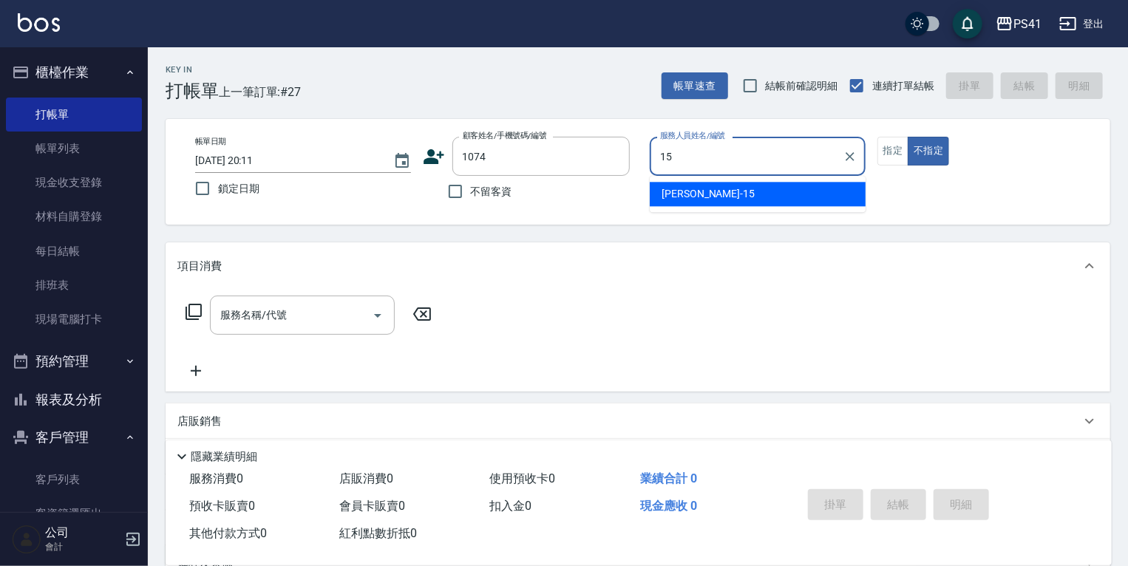
type input "[PERSON_NAME]15"
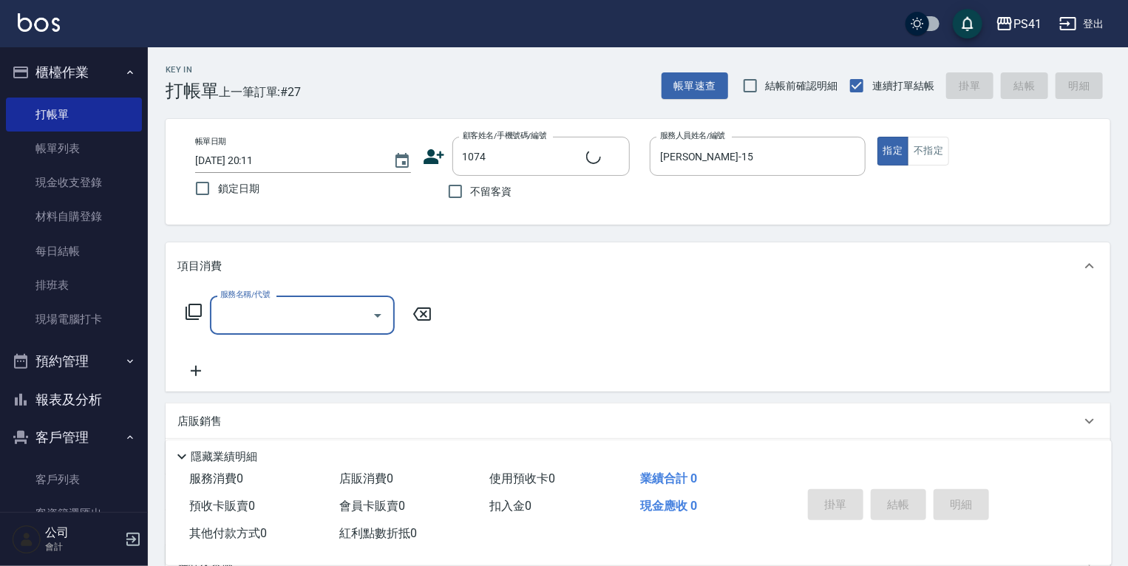
type input "黃梅/0937187215/1074"
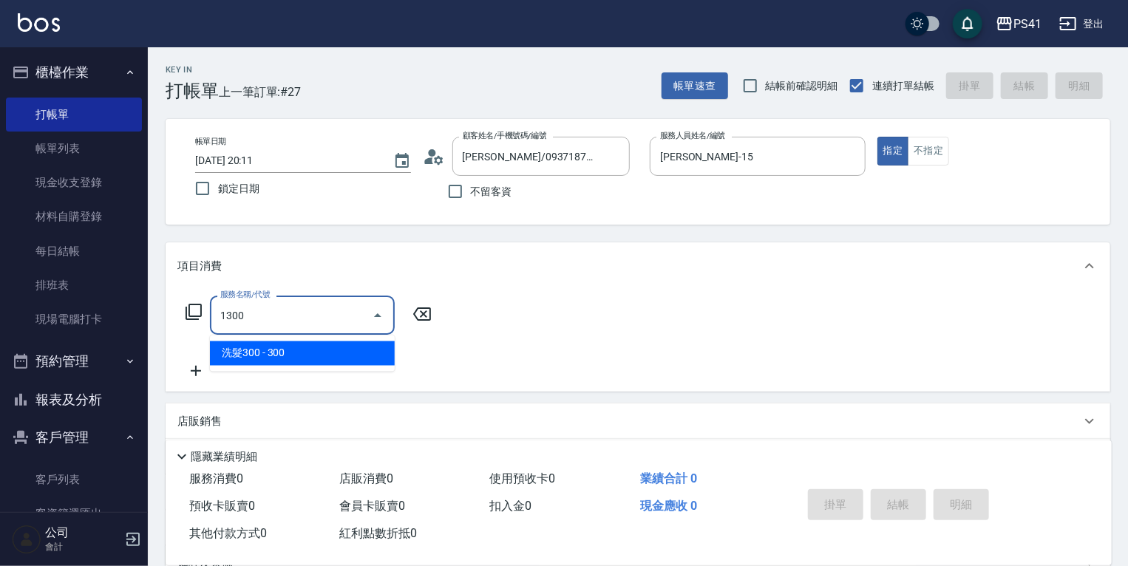
type input "洗髮300(1300)"
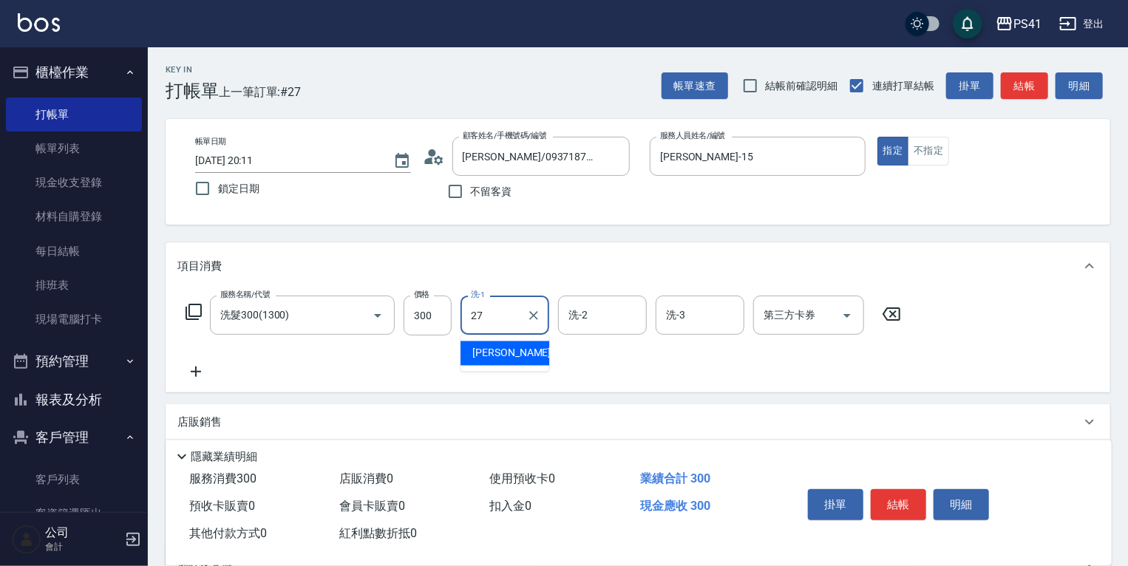
type input "佳佳-27"
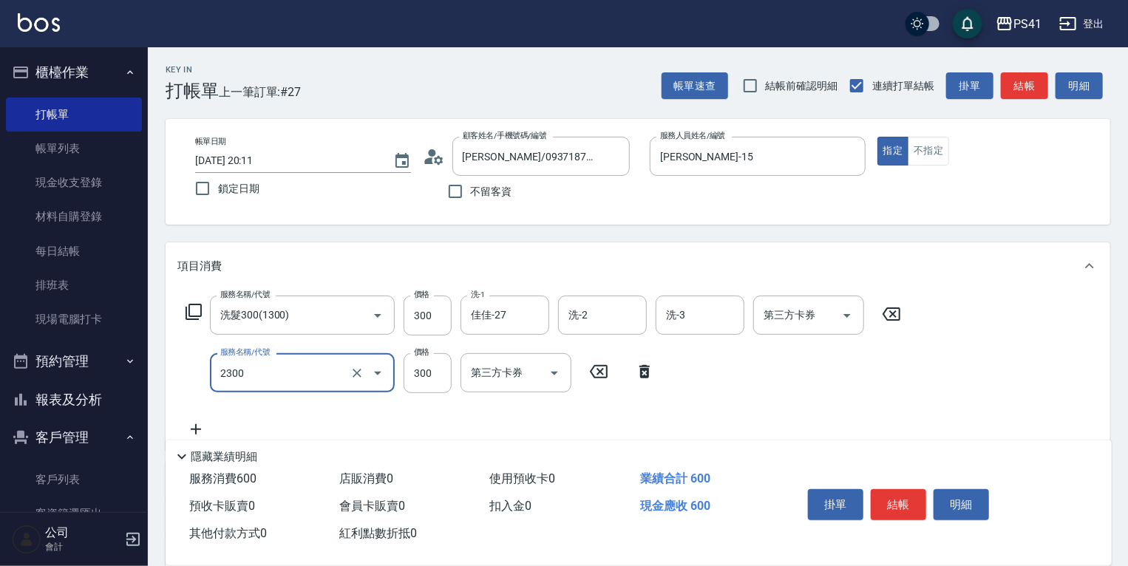
type input "剪髮(2300)"
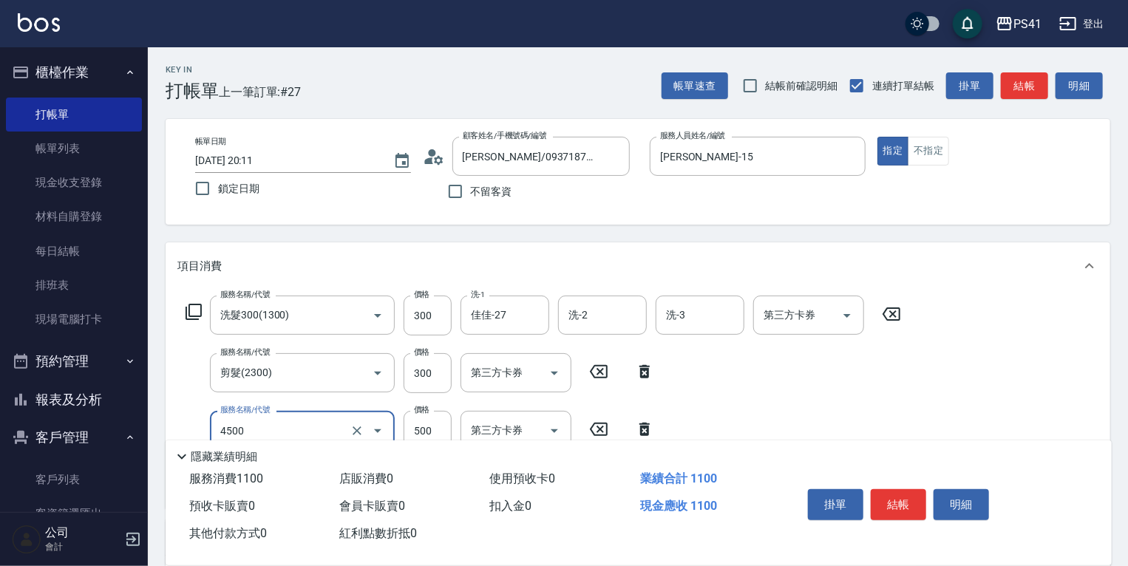
type input "補染(4500)"
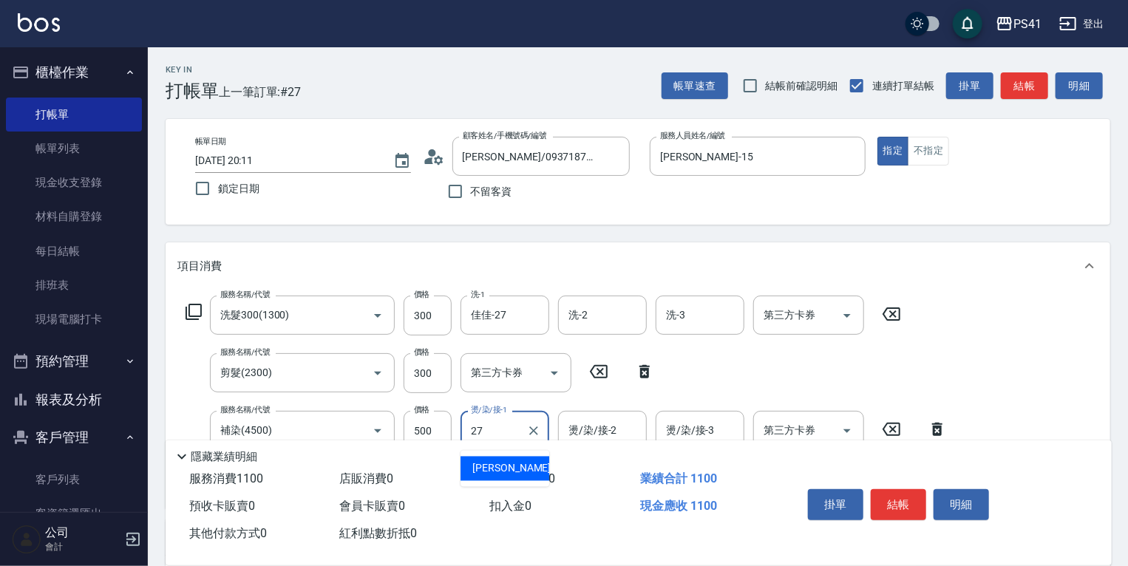
type input "佳佳-27"
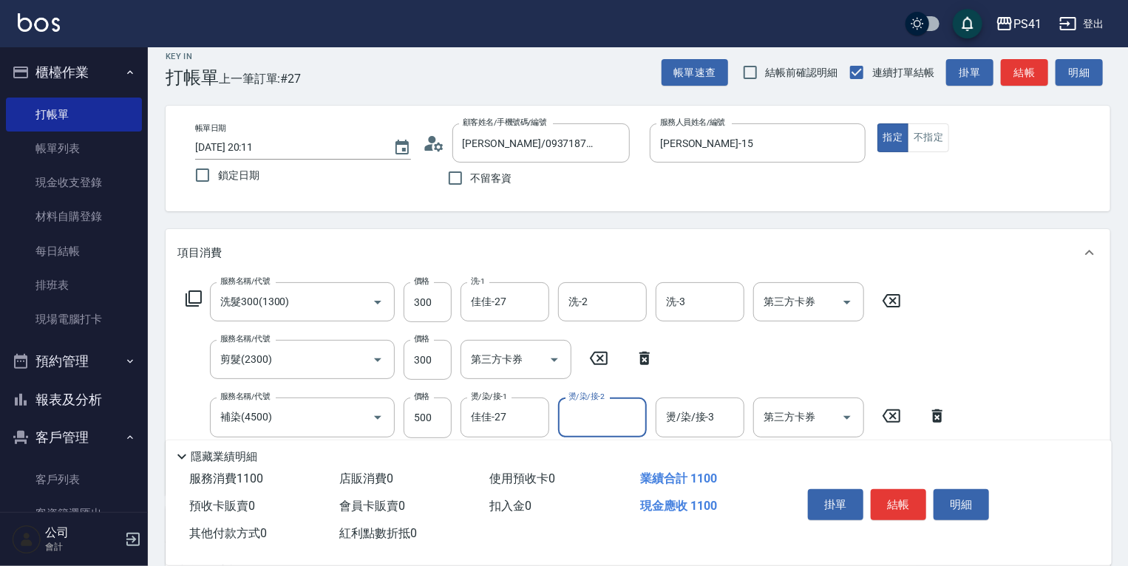
scroll to position [237, 0]
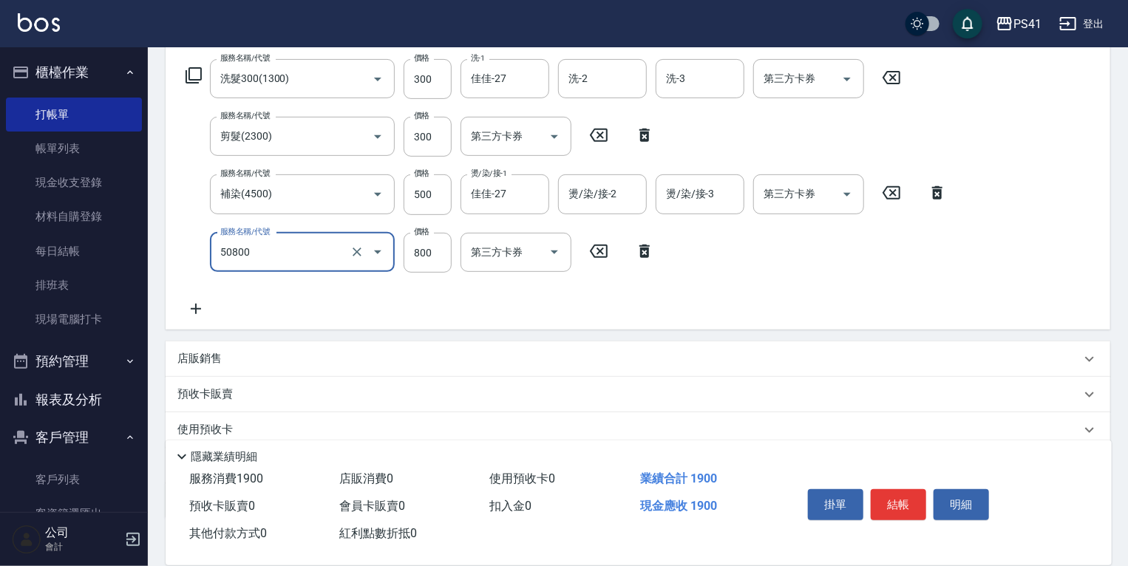
type input "原價401~800護髮(50800)"
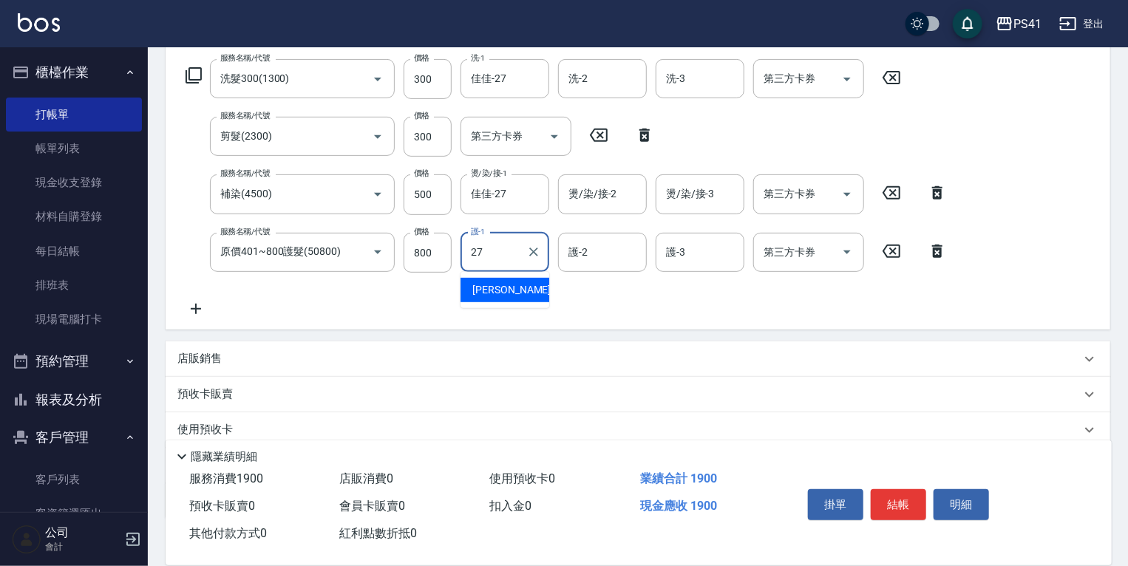
type input "佳佳-27"
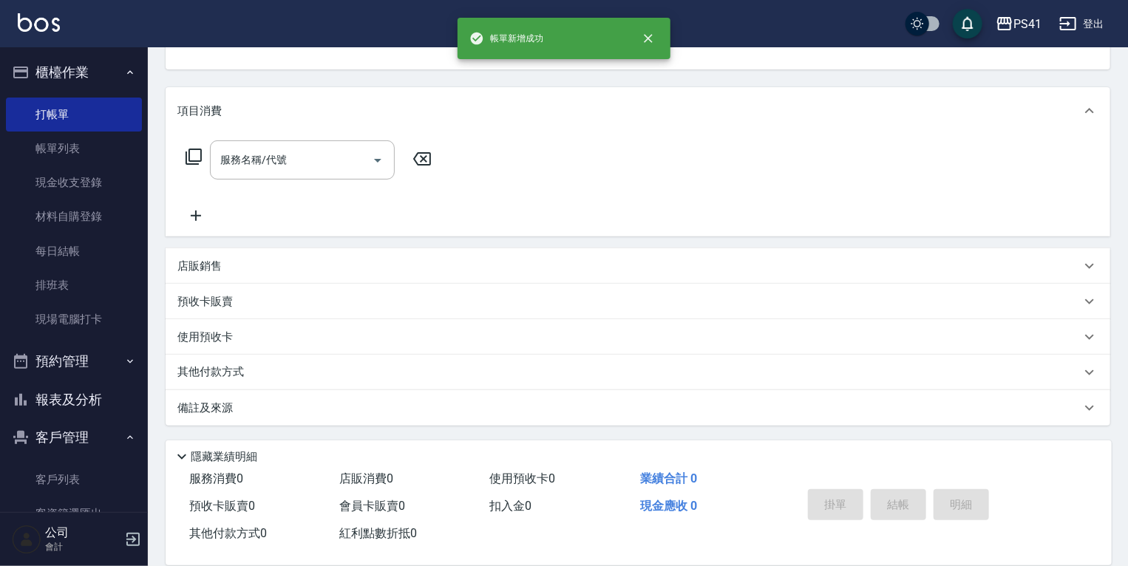
scroll to position [0, 0]
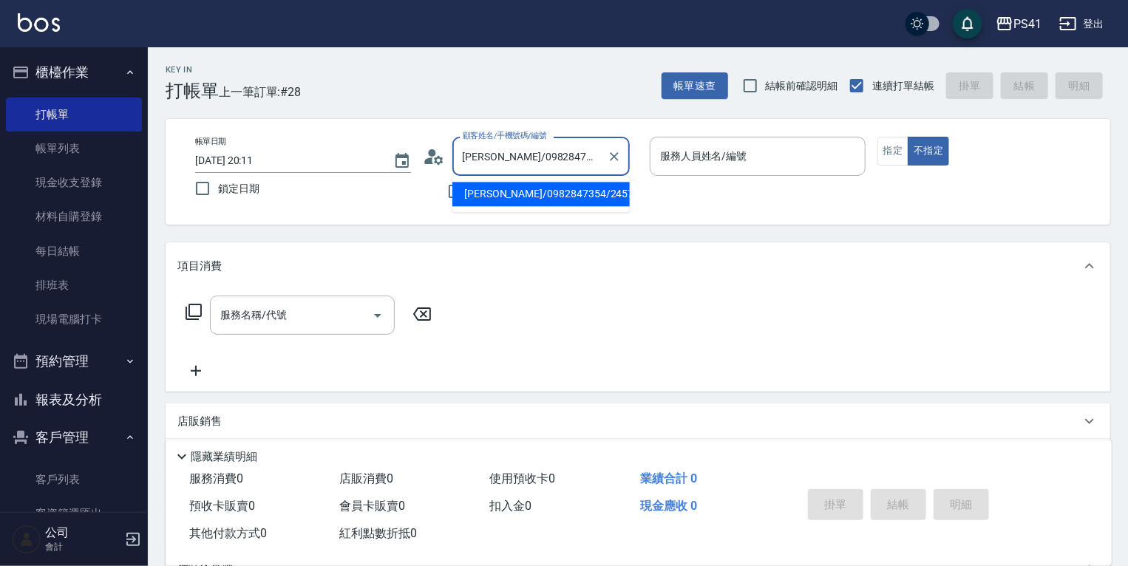
drag, startPoint x: 600, startPoint y: 152, endPoint x: 507, endPoint y: 156, distance: 93.3
click at [498, 157] on input "賴明杰/0982847354/2457" at bounding box center [530, 156] width 142 height 26
type input "賴"
type input "2458"
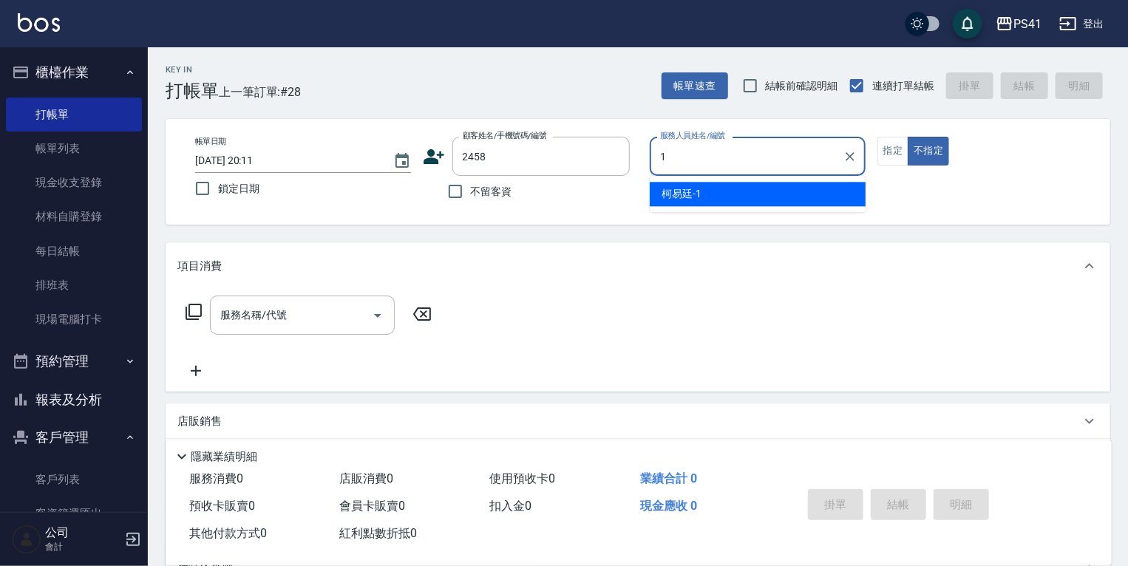
type input "柯易廷-1"
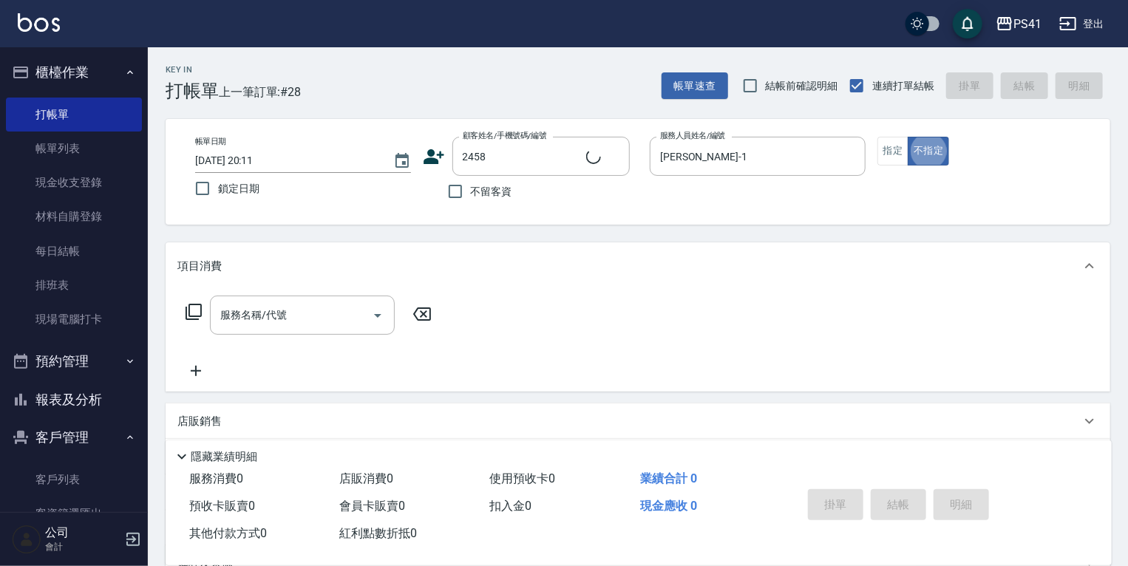
type input "ufi/0976143321/2458"
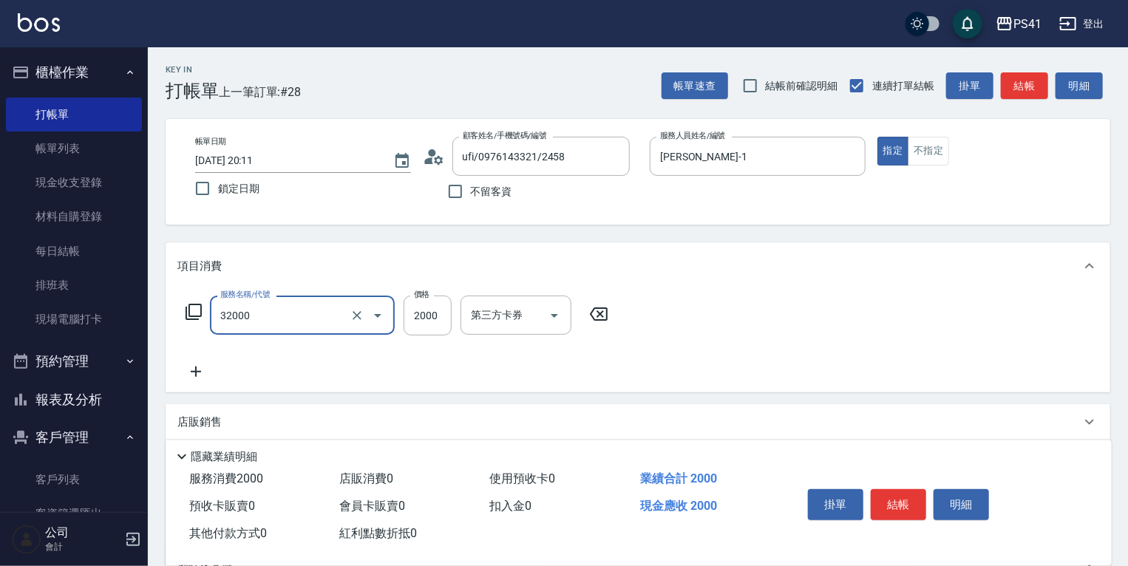
type input "2000以上燙髮(32000)"
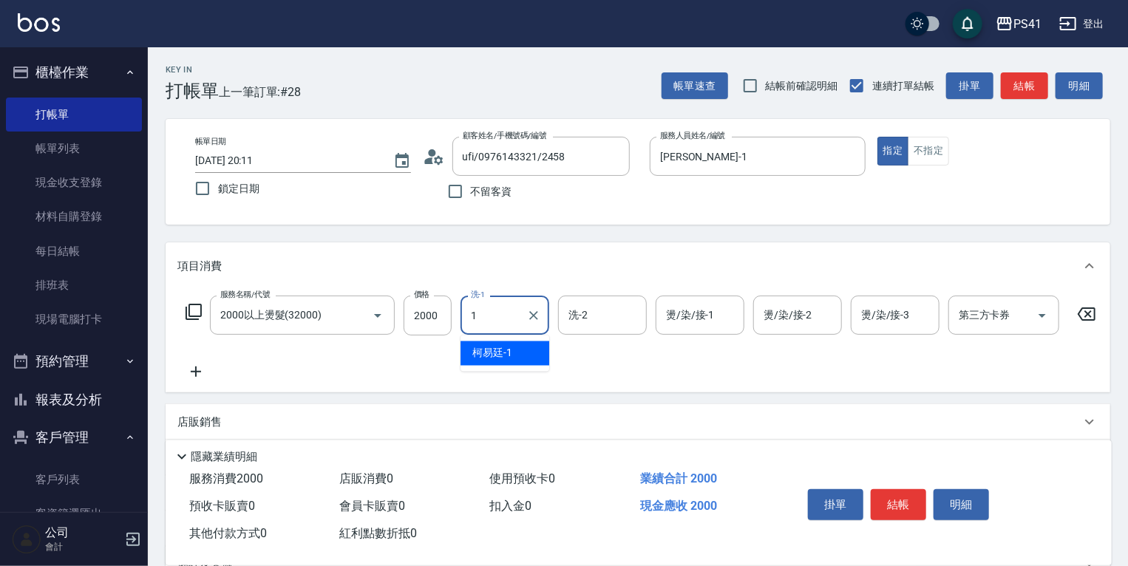
type input "柯易廷-1"
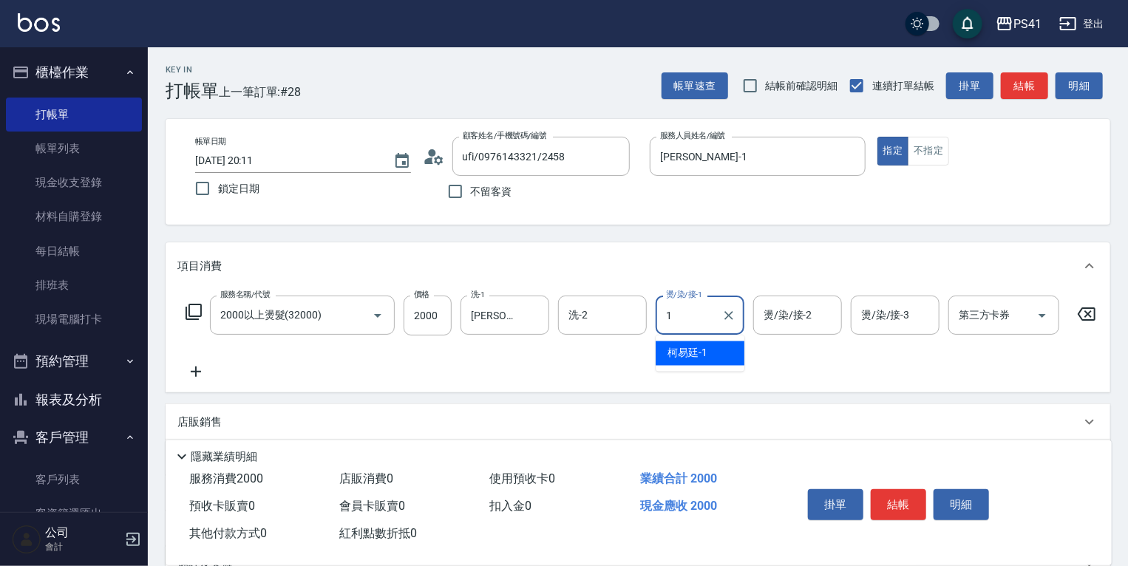
type input "柯易廷-1"
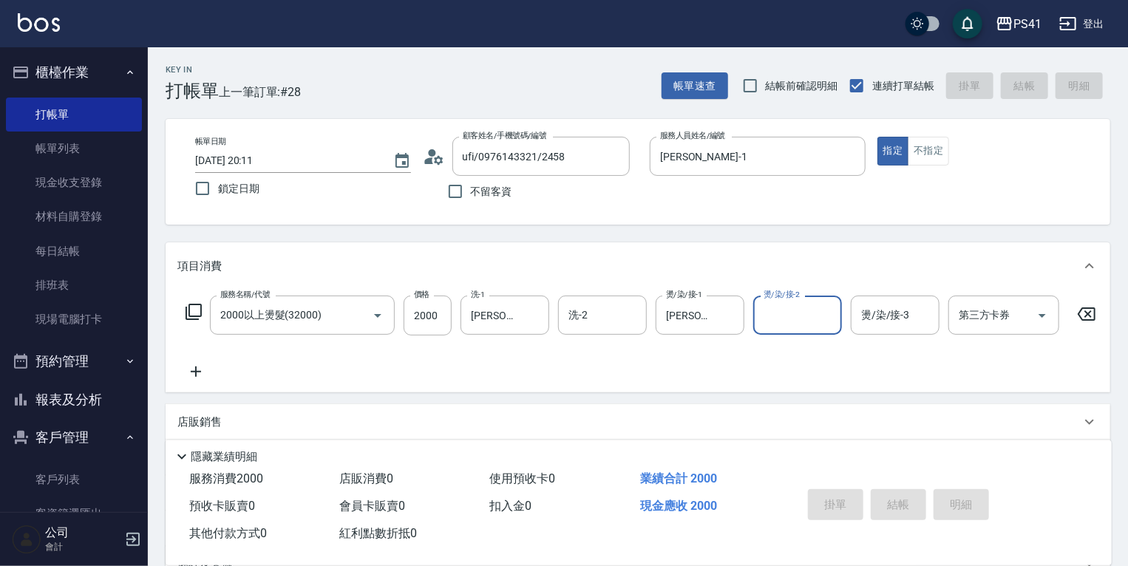
type input "2025/08/17 20:12"
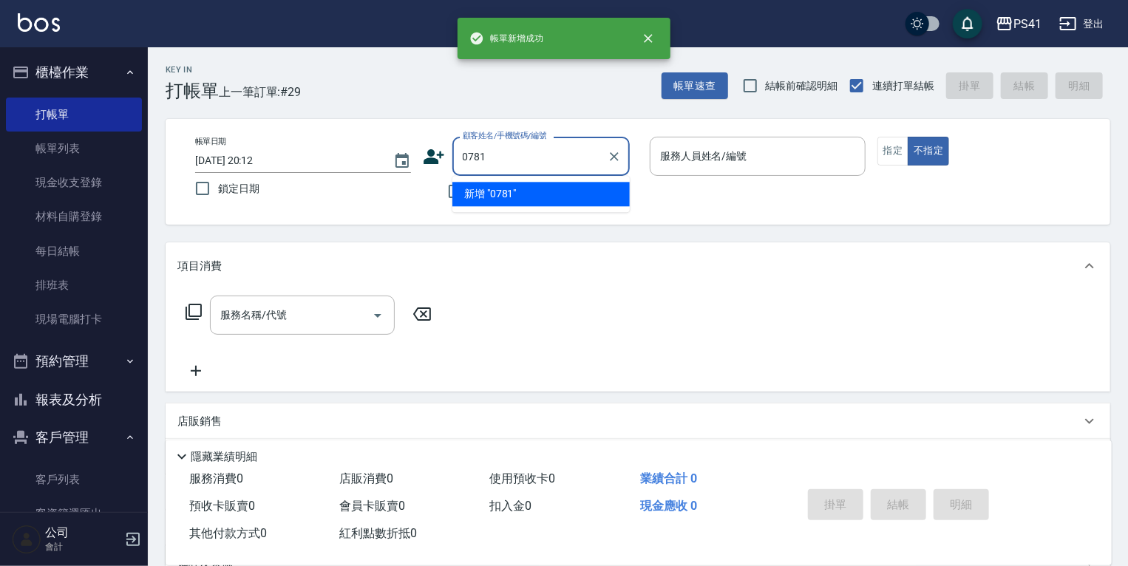
type input "0781"
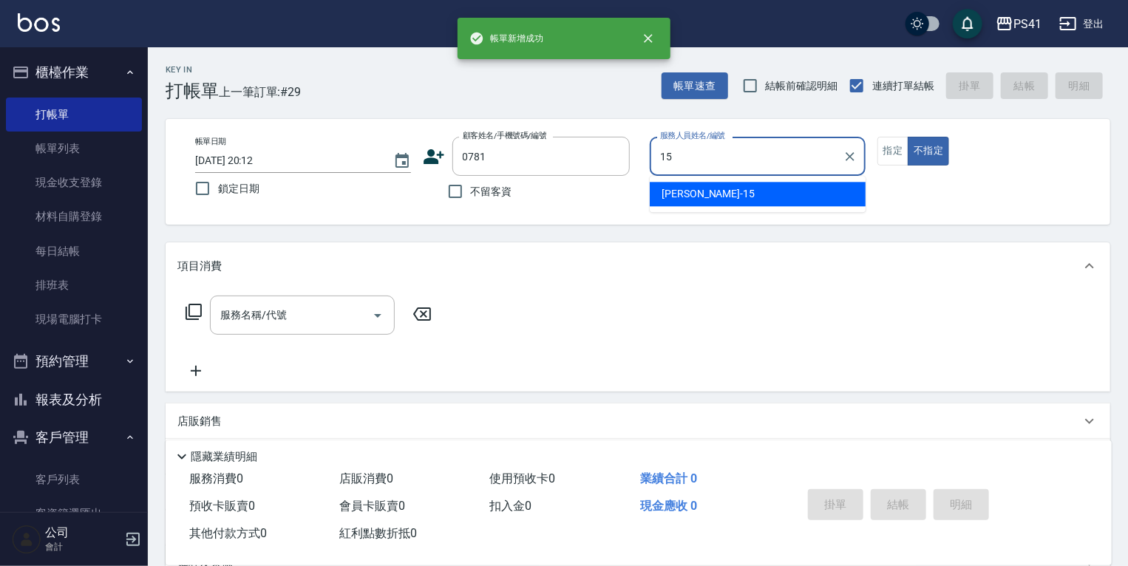
type input "[PERSON_NAME]15"
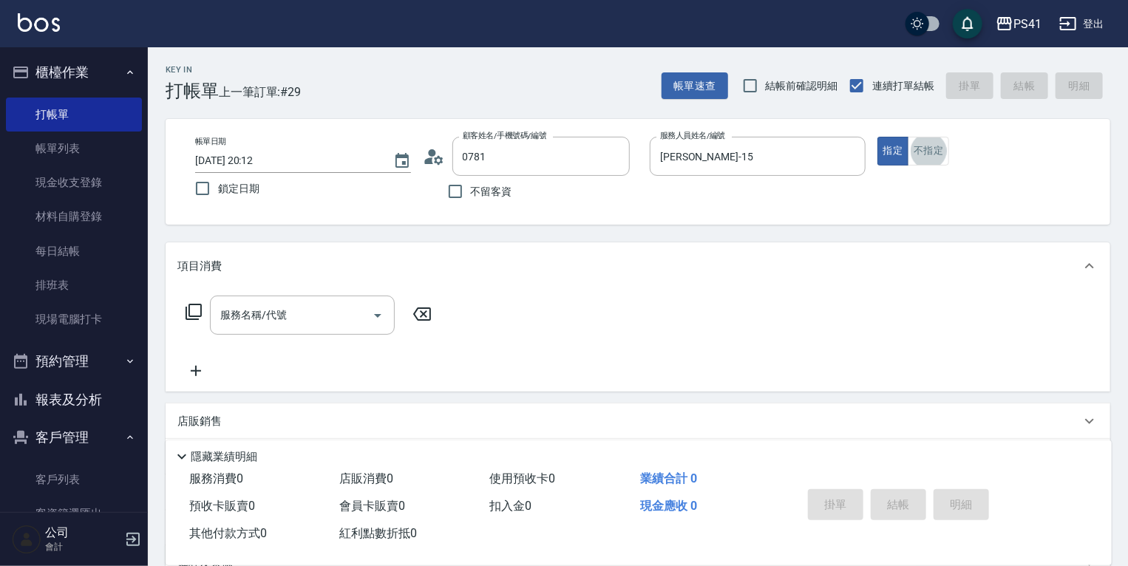
type input "曾廷恩/0979148104/0781"
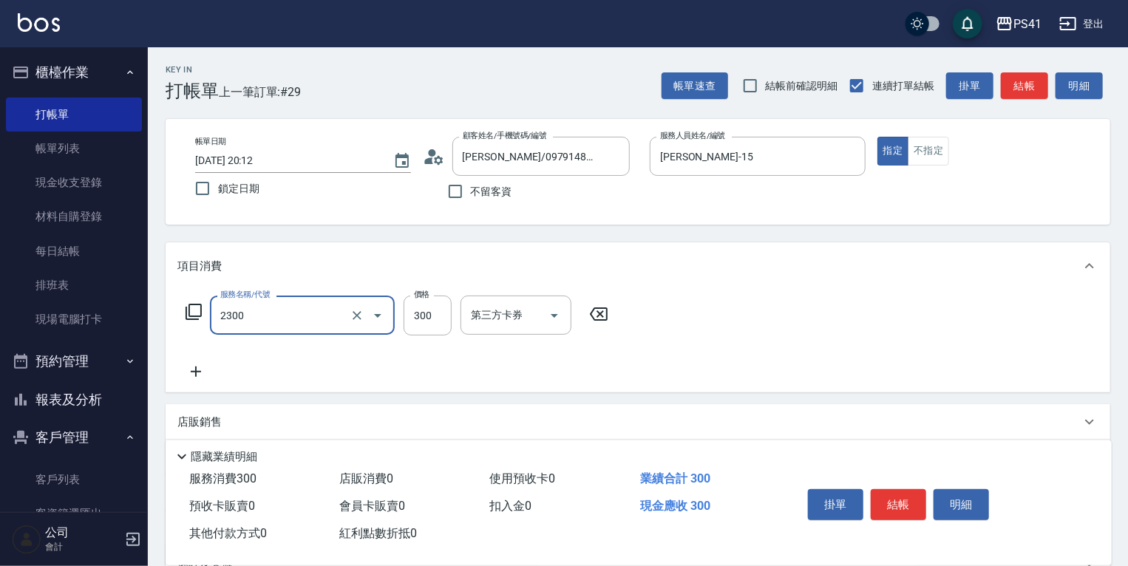
type input "剪髮(2300)"
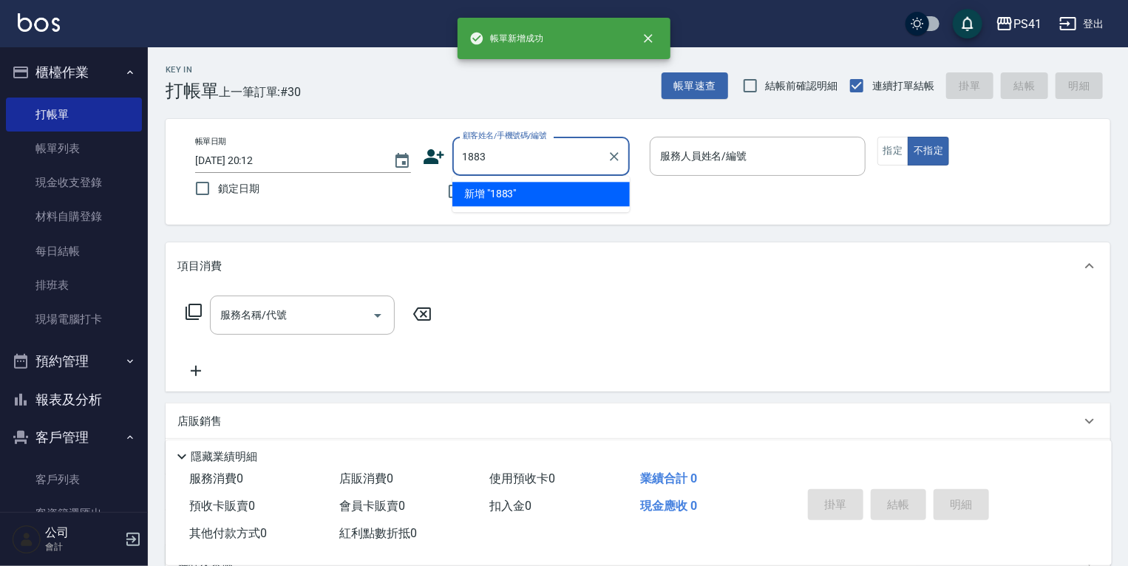
type input "1883"
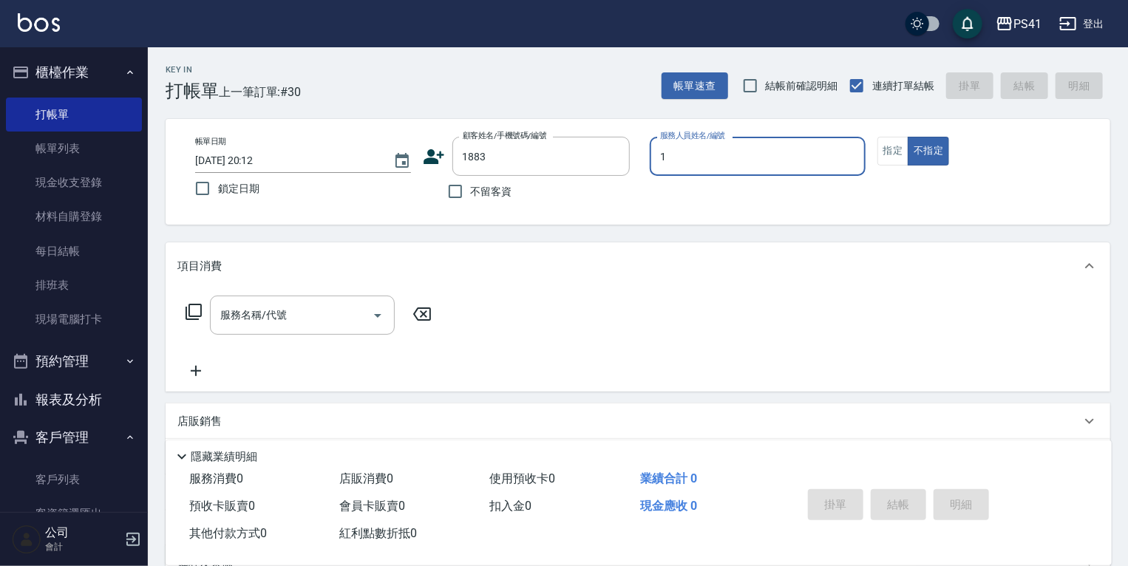
type input "柯易廷-1"
type input "陳怡年/0915769869/1883"
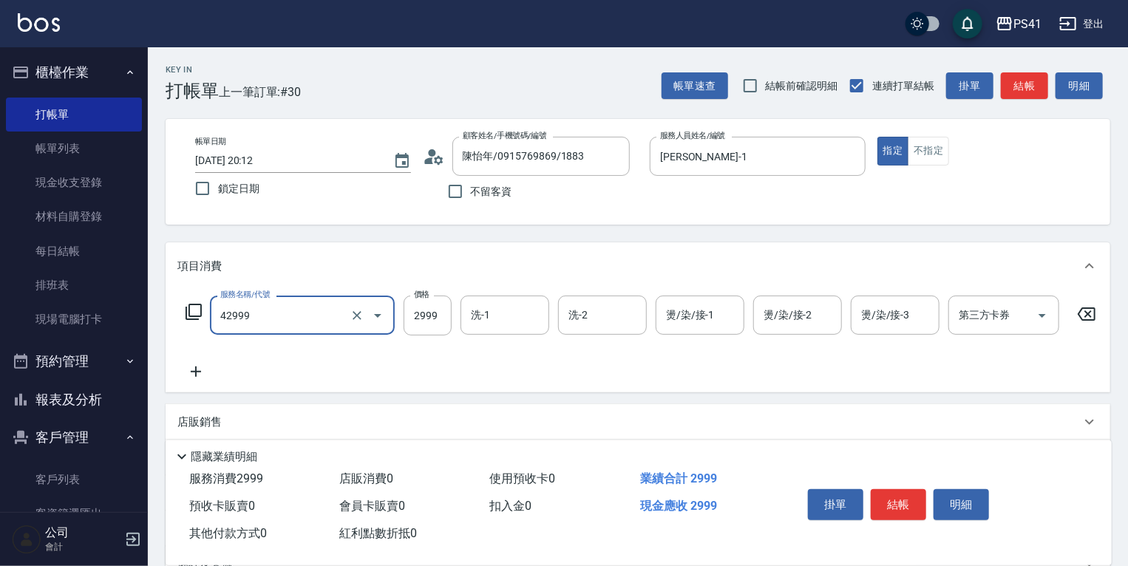
type input "漂染肩上2999以上(42999)"
type input "2799"
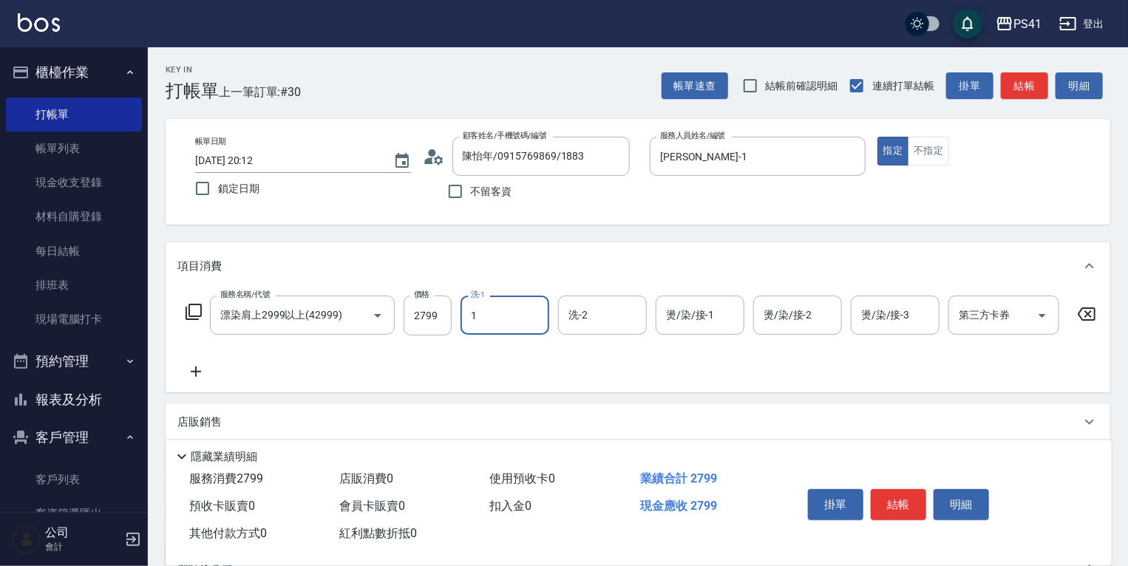
type input "柯易廷-1"
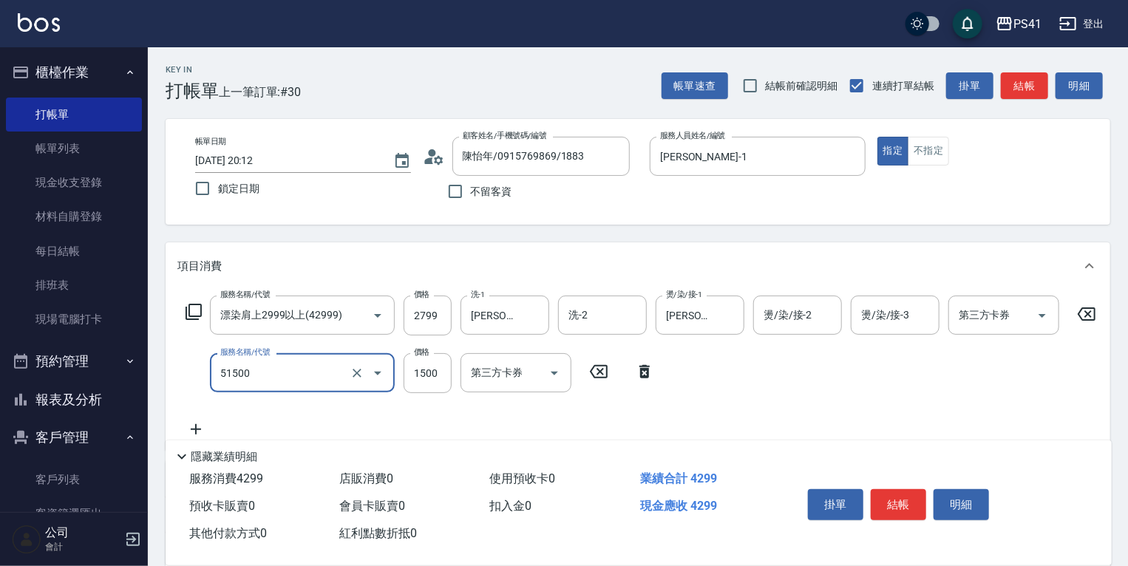
type input "原價1201~1500護髮(51500)"
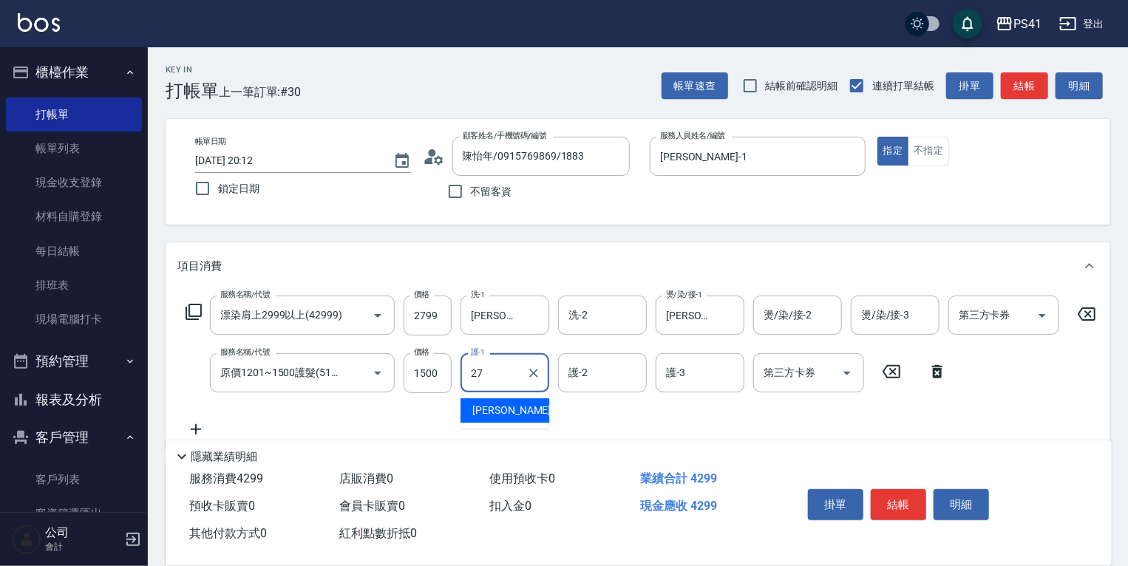
type input "2"
type input "柯易廷-1"
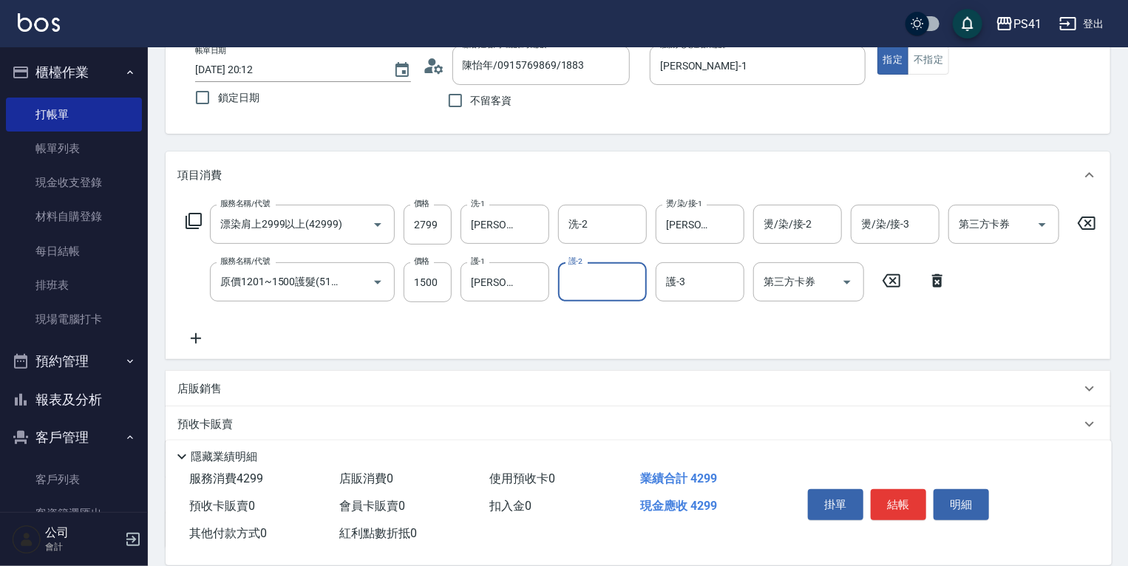
scroll to position [222, 0]
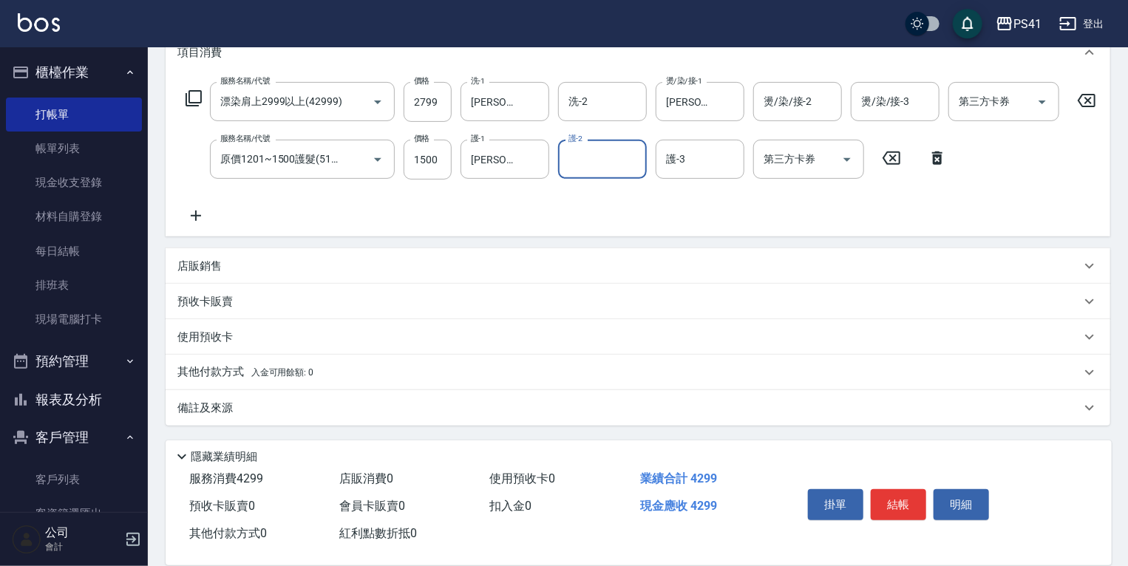
click at [399, 261] on div "店販銷售" at bounding box center [629, 267] width 904 height 16
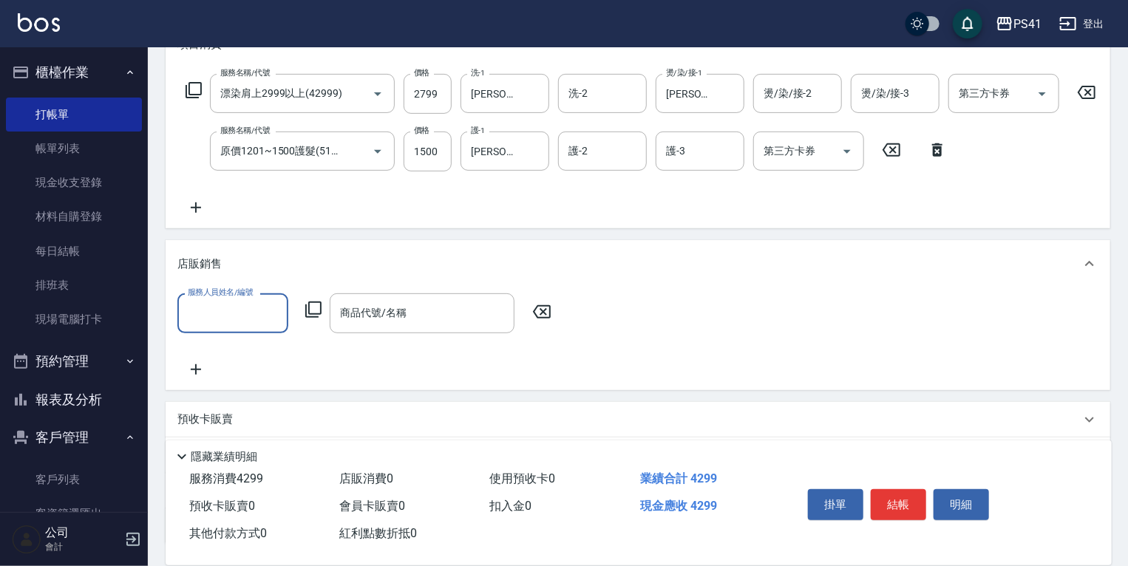
scroll to position [0, 0]
type input "柯易廷-1"
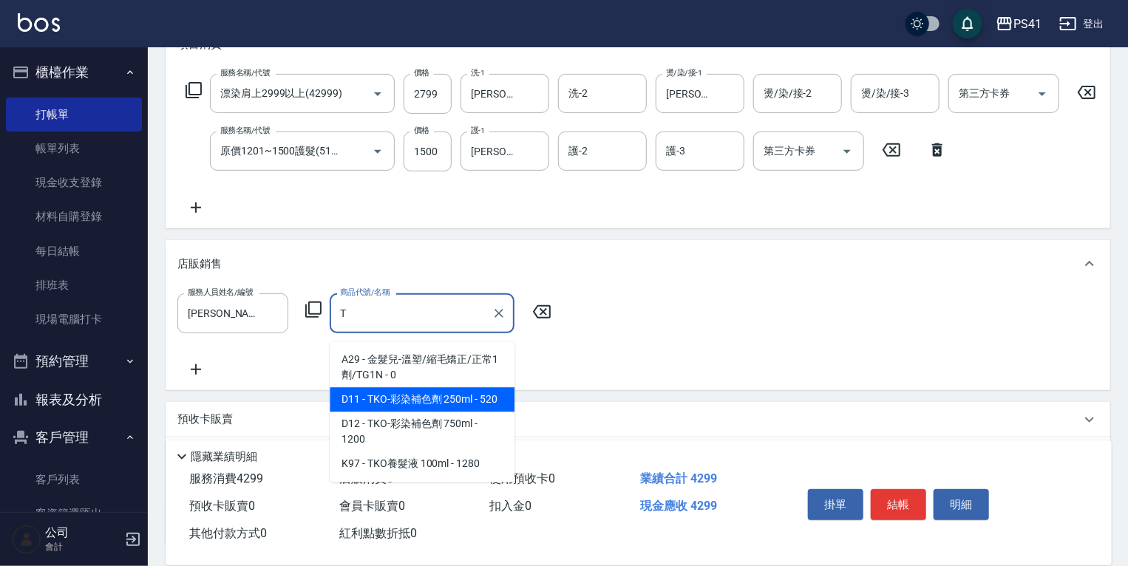
type input "TKO-彩染補色劑 250ml"
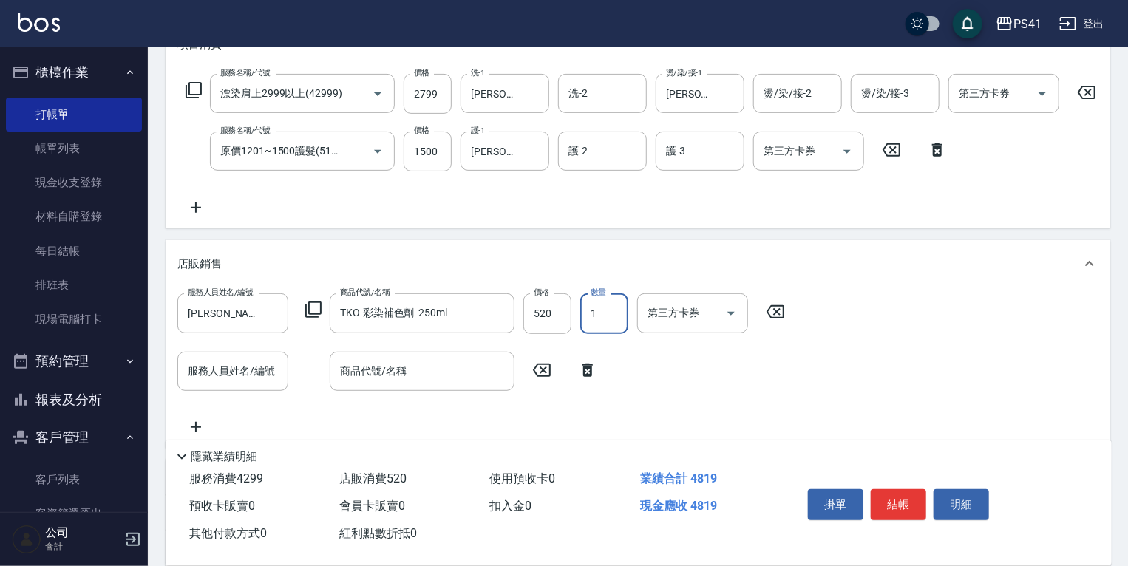
click at [619, 328] on input "1" at bounding box center [604, 314] width 48 height 40
type input "3"
click at [271, 384] on input "服務人員姓名/編號" at bounding box center [233, 372] width 98 height 26
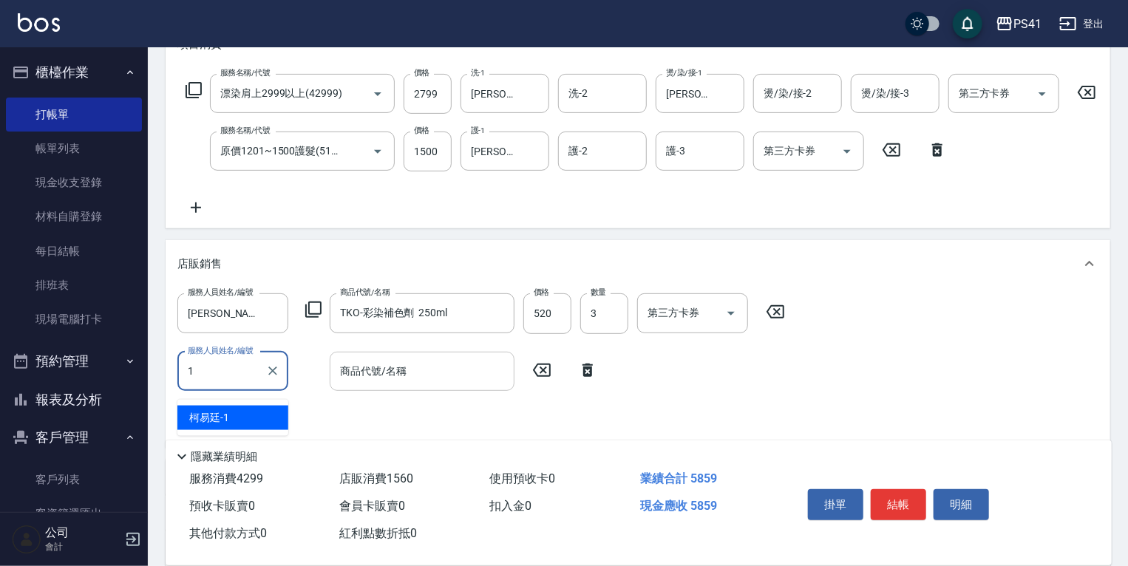
type input "柯易廷-1"
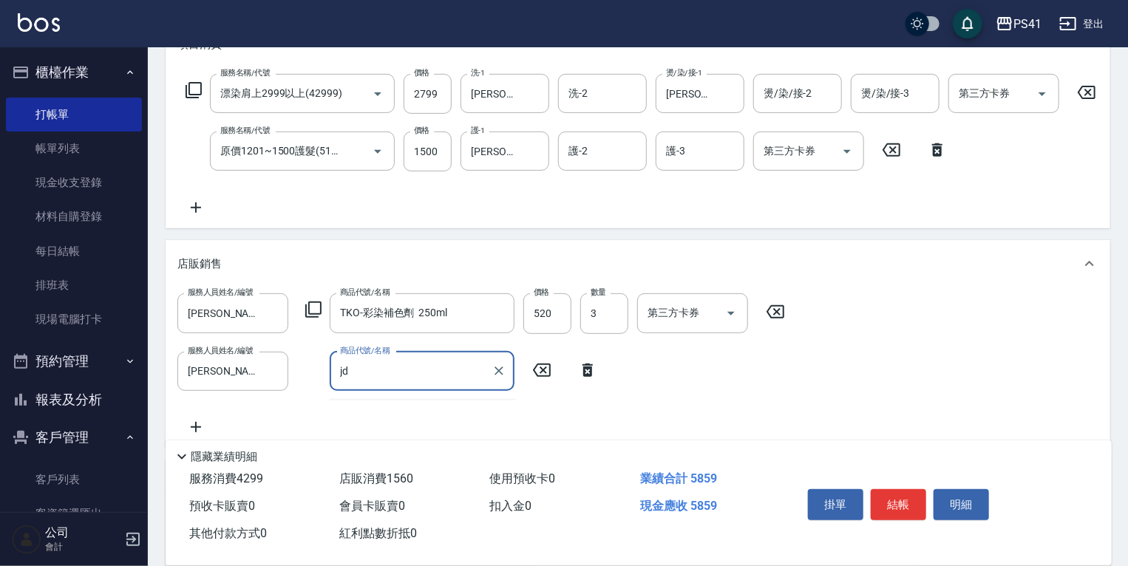
type input "j"
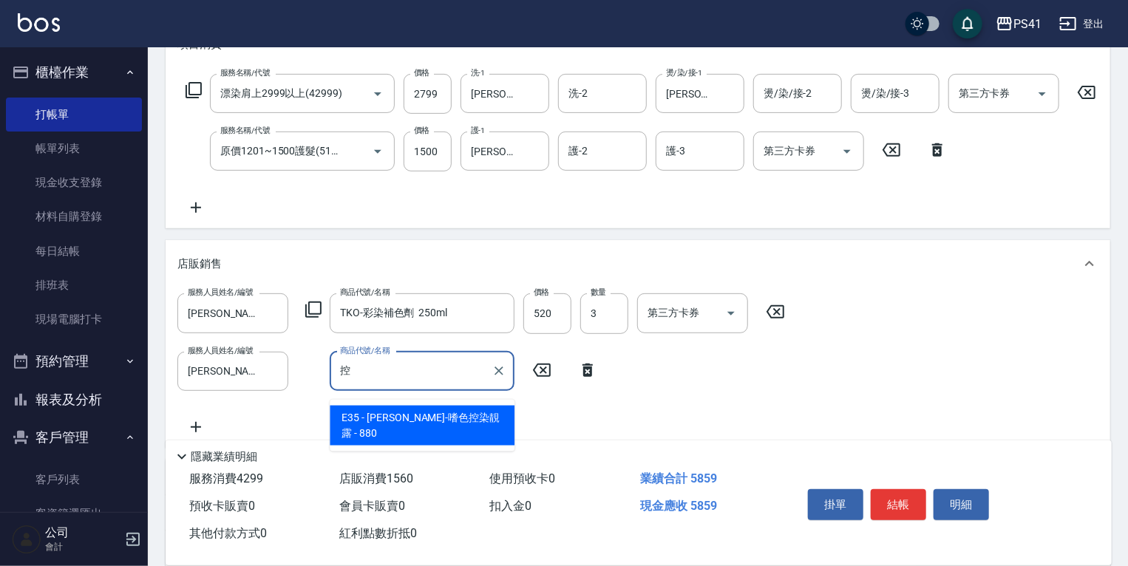
type input "[PERSON_NAME]-嗜色控染靚露"
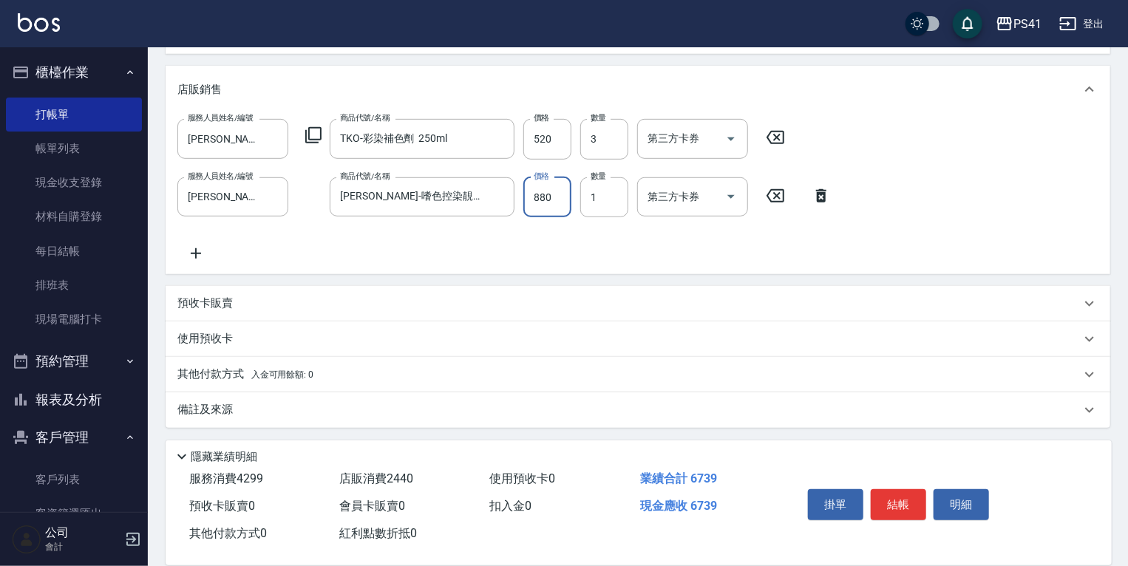
scroll to position [407, 0]
click at [286, 376] on span "入金可用餘額: 0" at bounding box center [282, 372] width 63 height 10
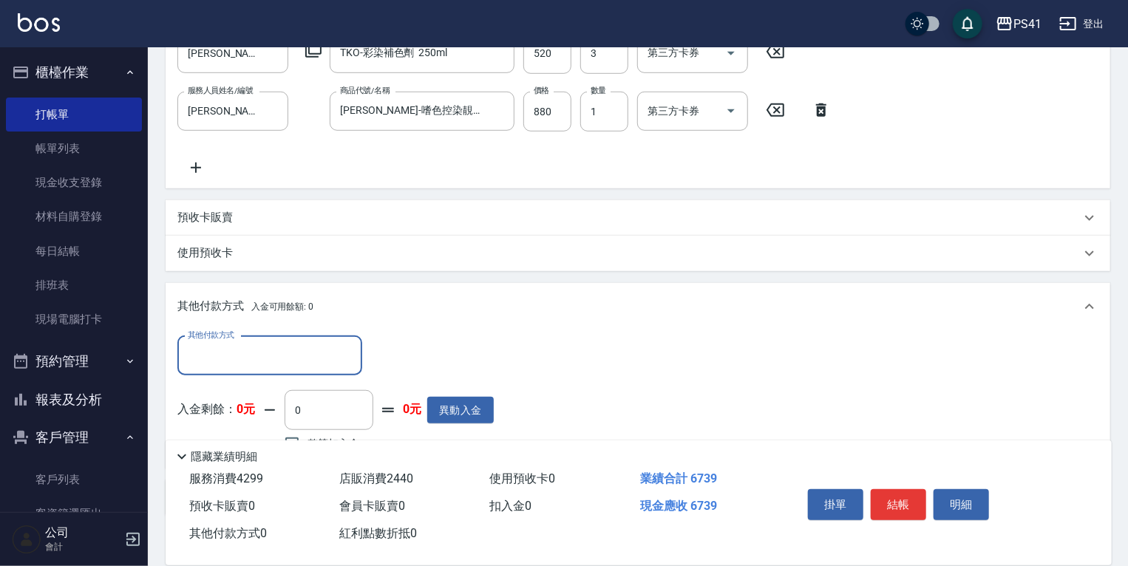
scroll to position [0, 0]
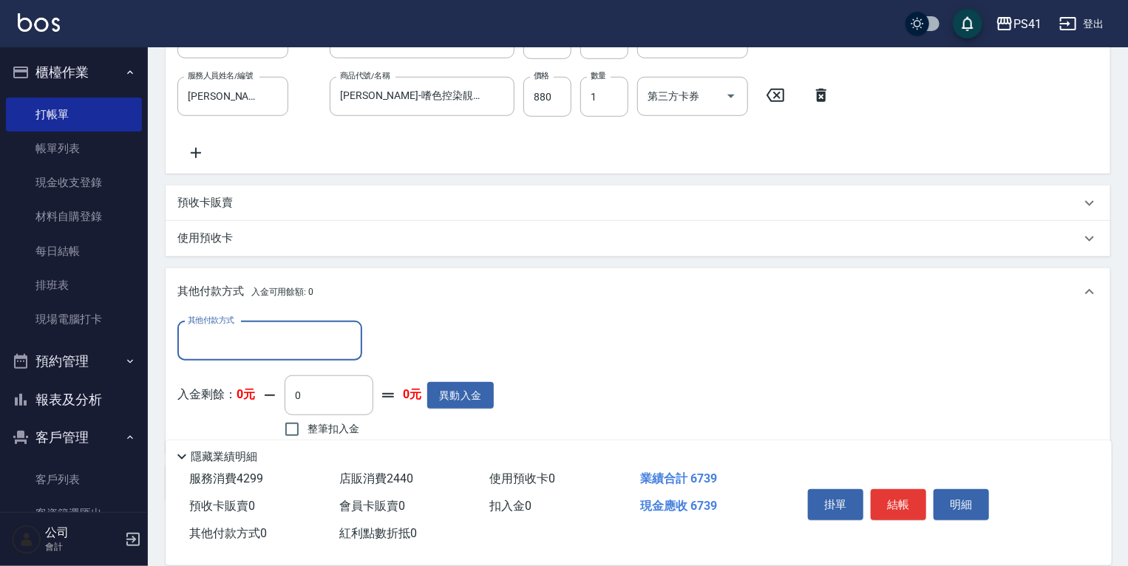
click at [282, 337] on input "其他付款方式" at bounding box center [270, 341] width 172 height 26
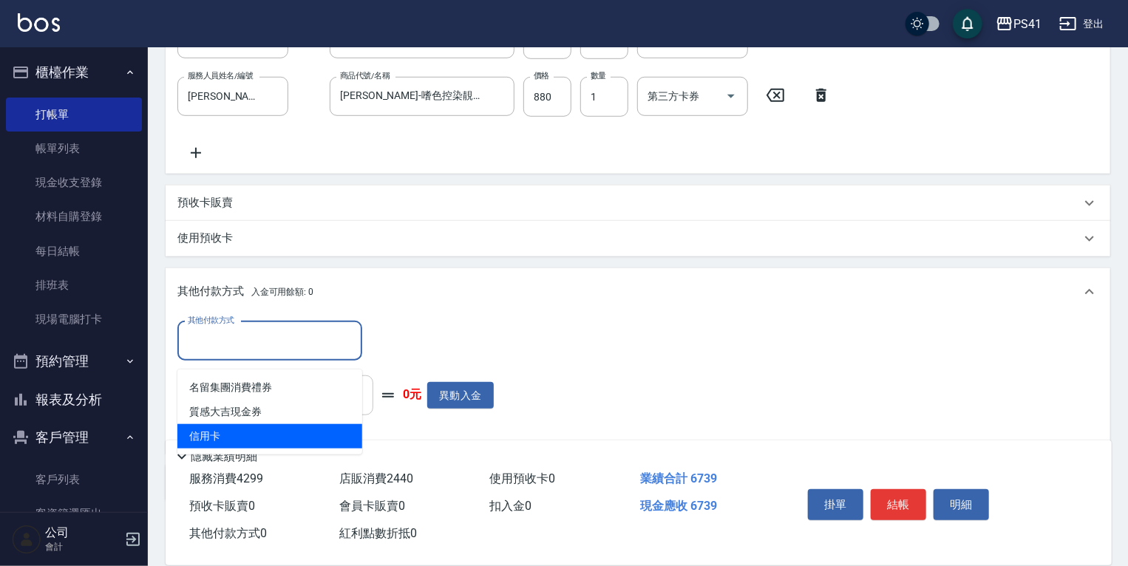
drag, startPoint x: 288, startPoint y: 429, endPoint x: 303, endPoint y: 420, distance: 17.2
click at [289, 426] on span "信用卡" at bounding box center [269, 436] width 185 height 24
type input "信用卡"
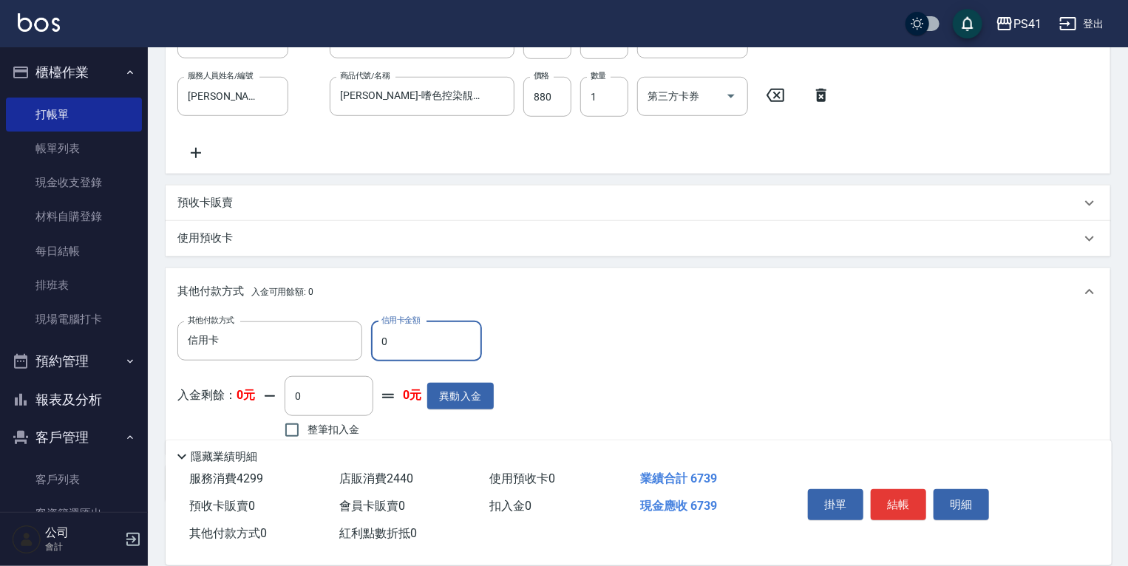
drag, startPoint x: 299, startPoint y: 334, endPoint x: 83, endPoint y: 339, distance: 215.9
click at [83, 339] on div "PS41 登出 櫃檯作業 打帳單 帳單列表 現金收支登錄 材料自購登錄 每日結帳 排班表 現場電腦打卡 預約管理 預約管理 單日預約紀錄 單週預約紀錄 報表及…" at bounding box center [564, 72] width 1128 height 1139
click at [416, 351] on input "679" at bounding box center [426, 342] width 111 height 40
type input "6739"
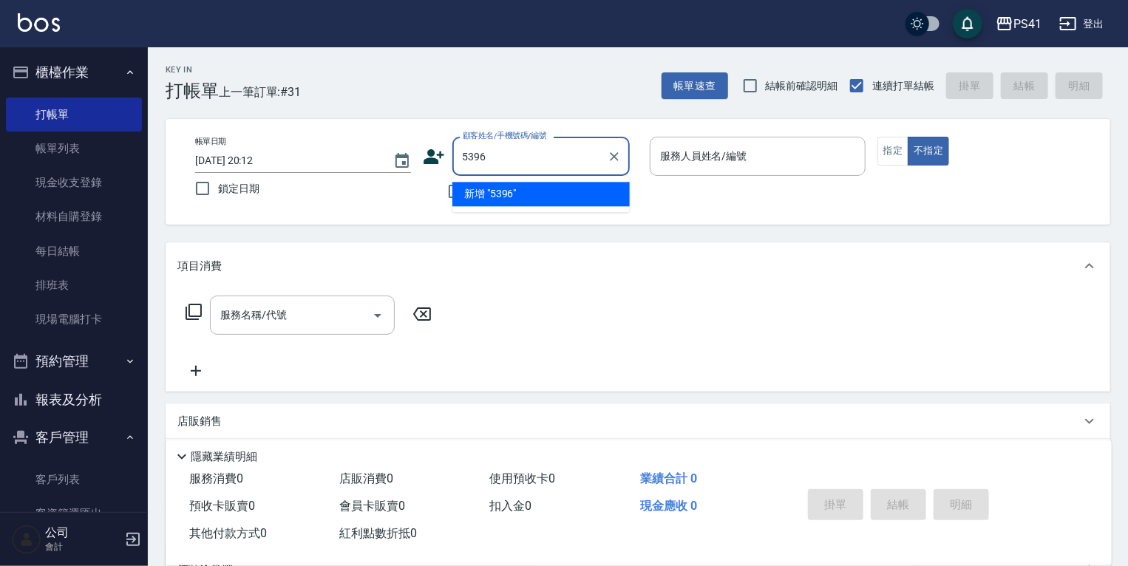
type input "5396"
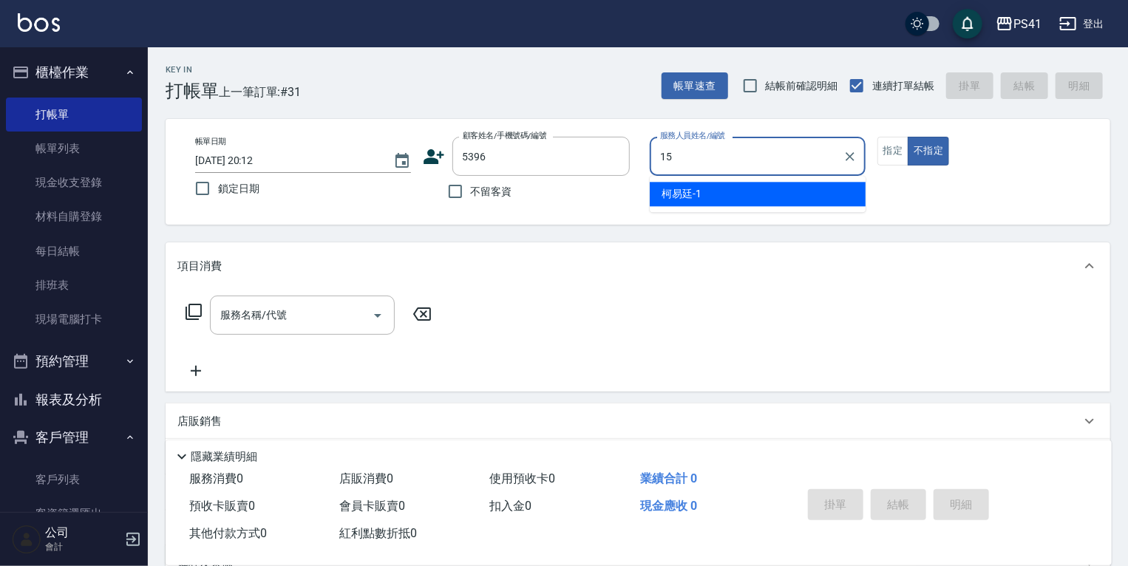
type input "[PERSON_NAME]15"
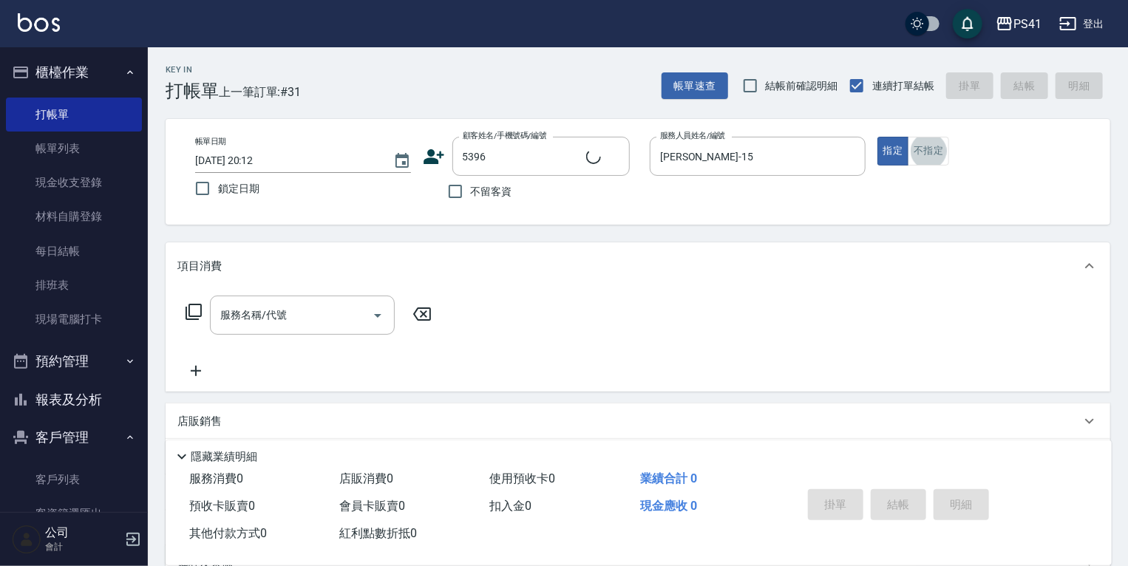
type input "寧西/0976434116/5396"
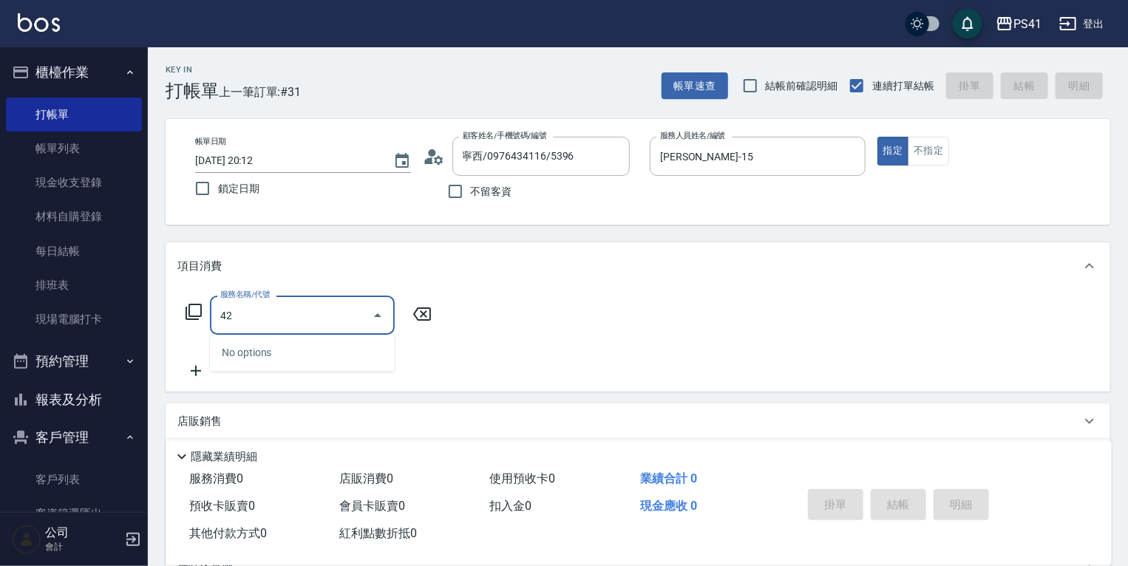
type input "4"
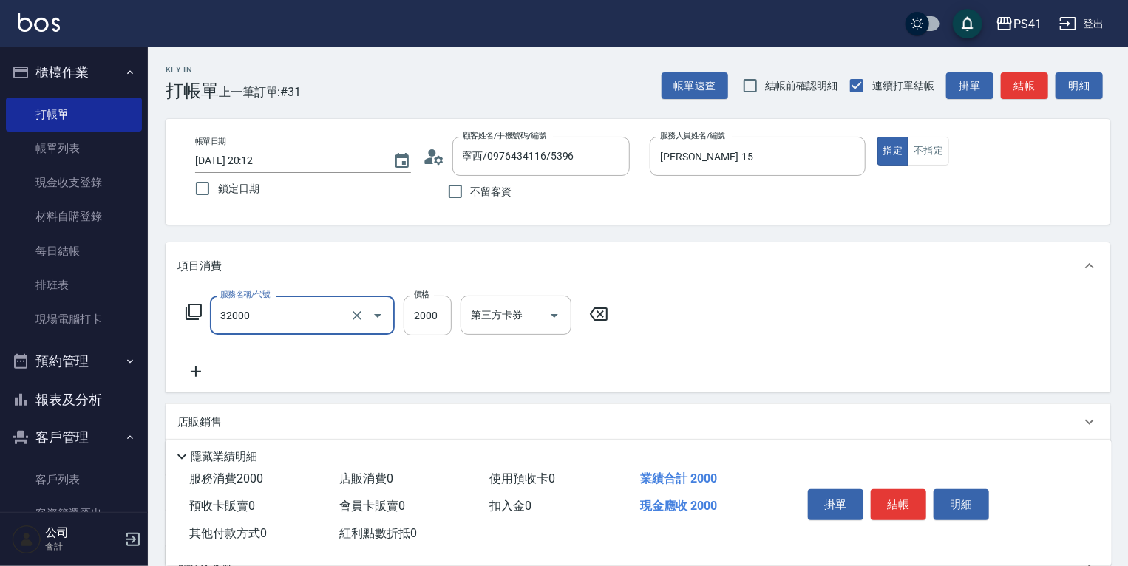
type input "2000以上燙髮(32000)"
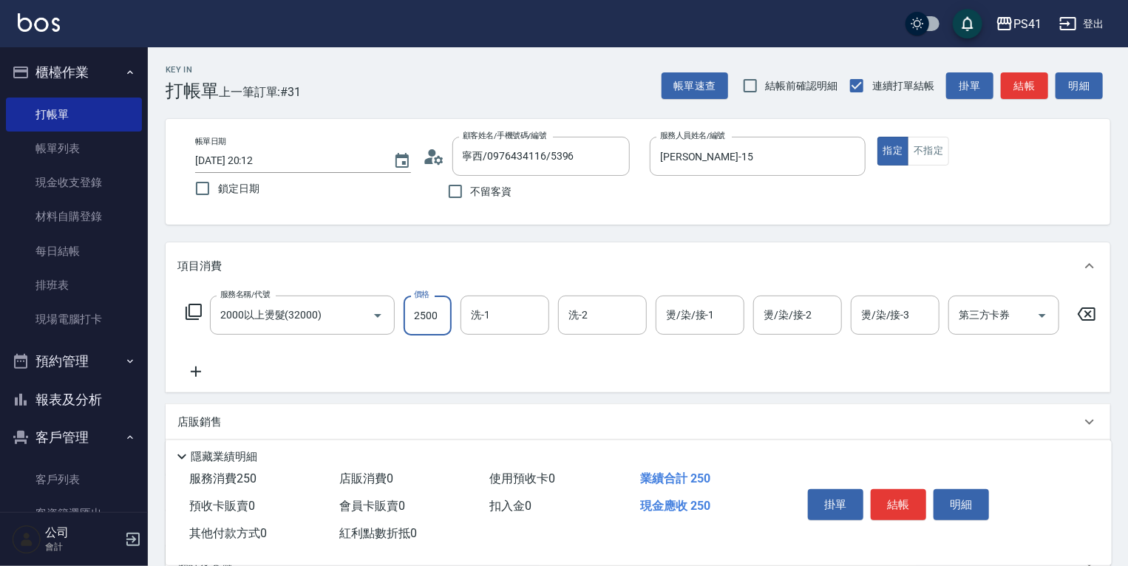
type input "2500"
type input "佳佳-27"
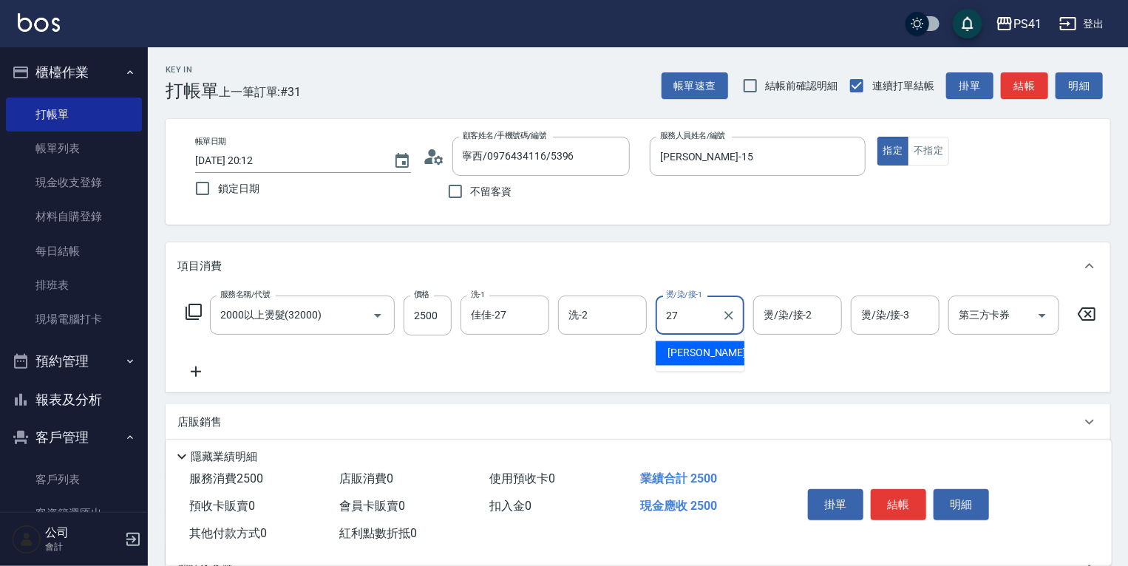
type input "佳佳-27"
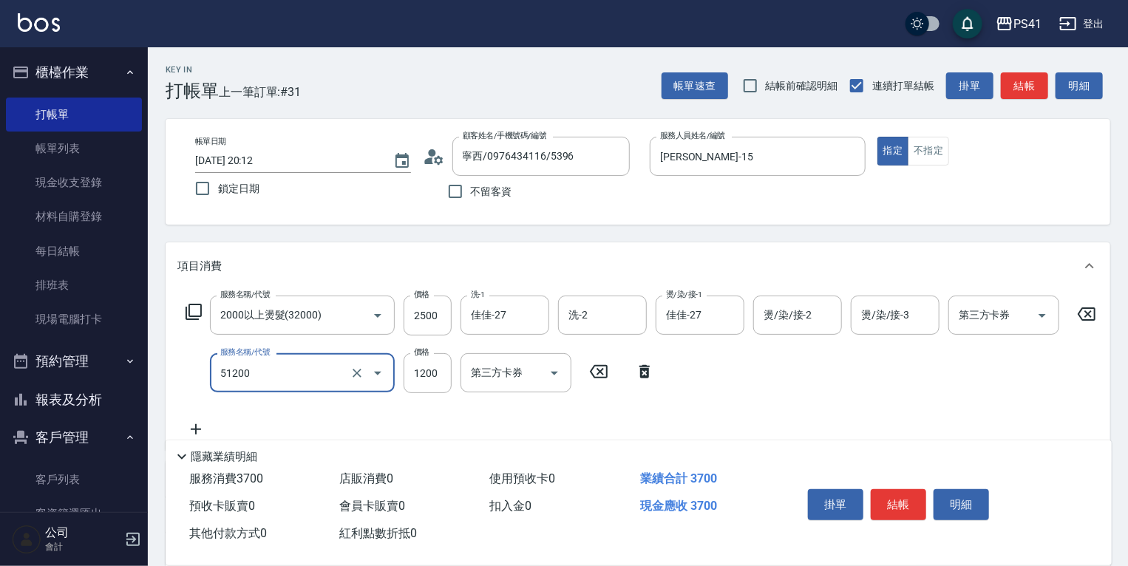
type input "原價801~1200護髮(51200)"
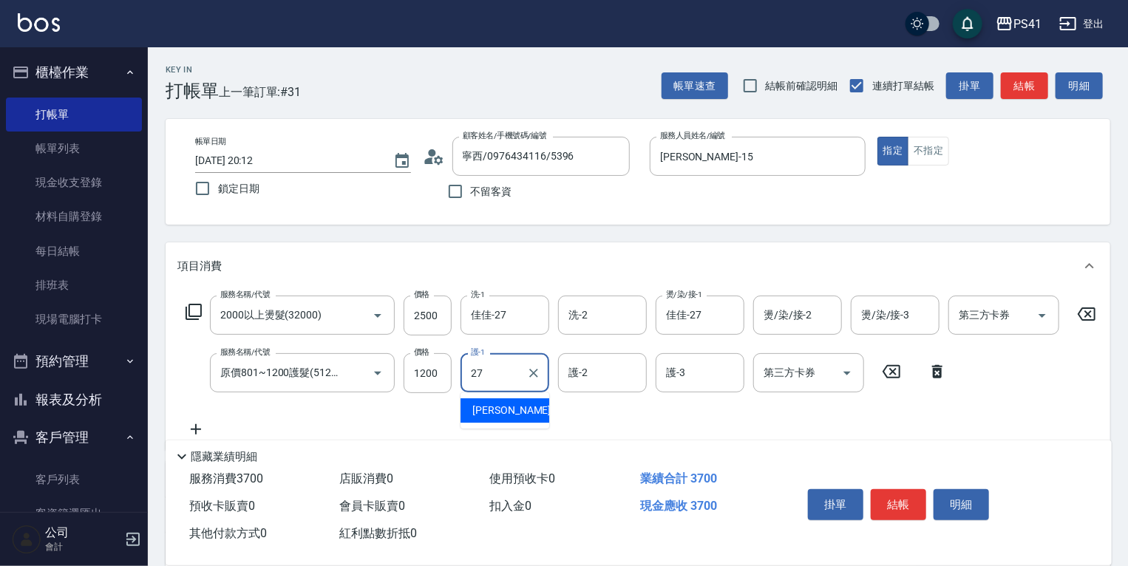
type input "佳佳-27"
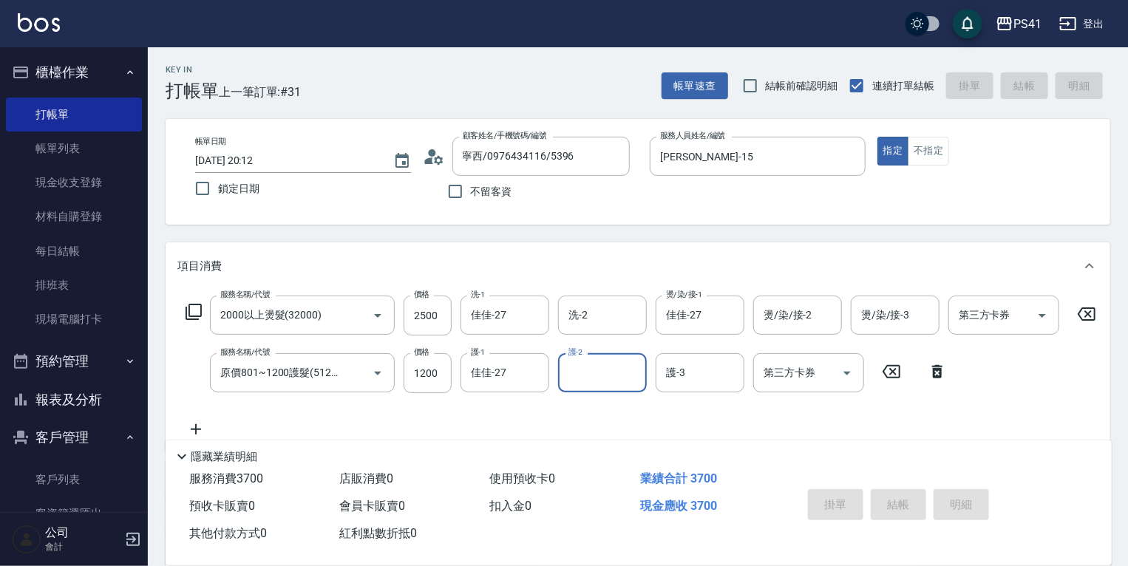
type input "2025/08/17 20:13"
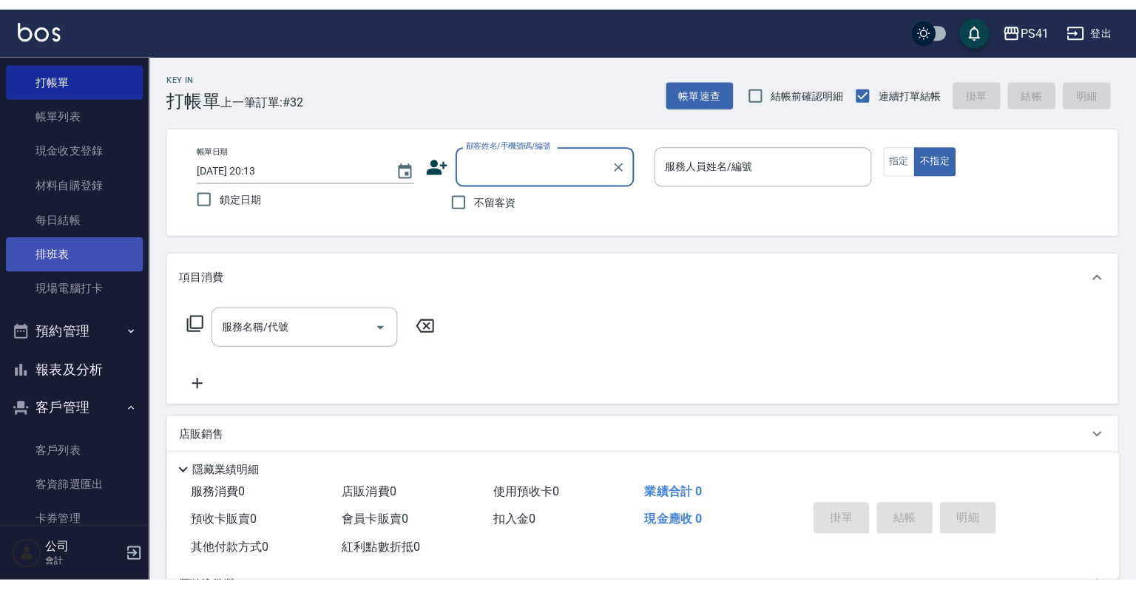
scroll to position [114, 0]
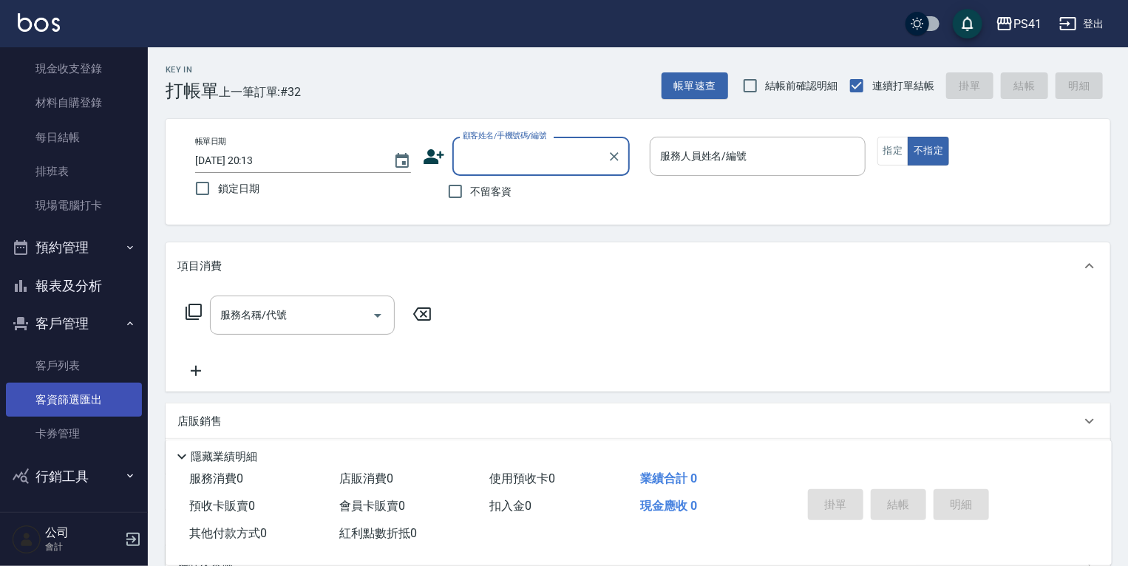
drag, startPoint x: 90, startPoint y: 360, endPoint x: 90, endPoint y: 384, distance: 23.7
click at [90, 360] on link "客戶列表" at bounding box center [74, 366] width 136 height 34
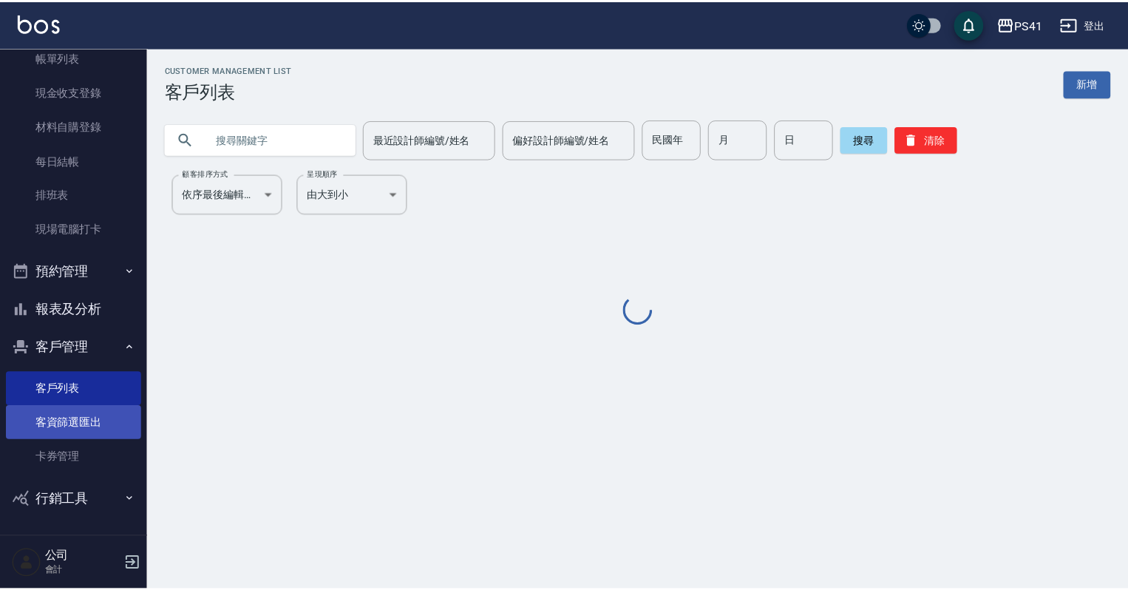
scroll to position [90, 0]
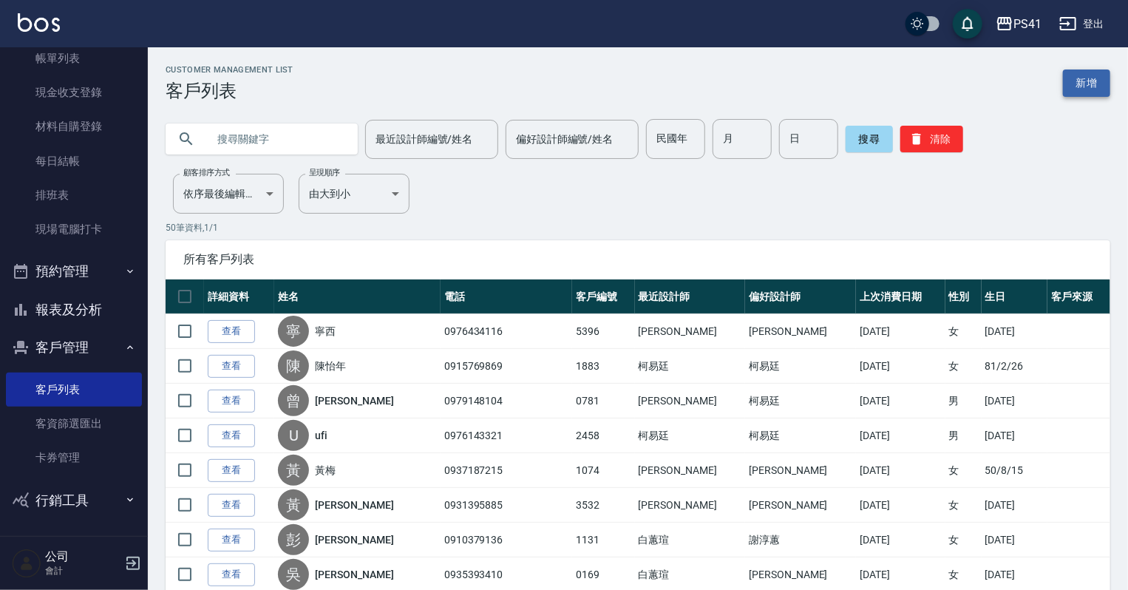
click at [1080, 86] on link "新增" at bounding box center [1086, 83] width 47 height 27
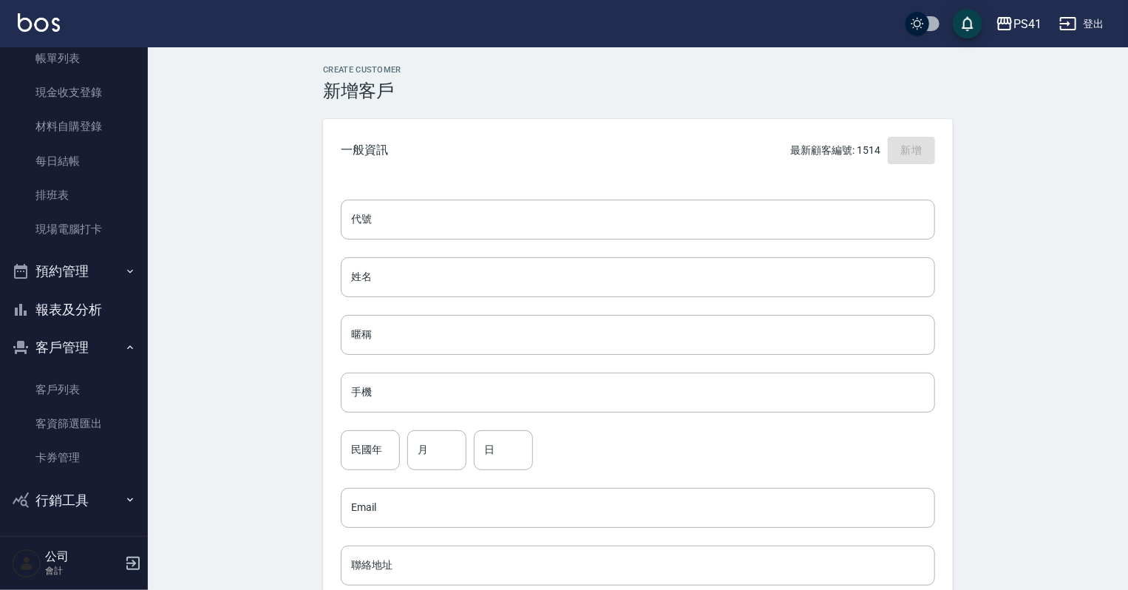
click at [608, 198] on div "代號 代號 姓名 姓名 暱稱 暱稱 手機 手機 民國年 民國年 月 月 日 日 Email Email 聯絡地址 聯絡地址 男 女 LINE ID LINE …" at bounding box center [638, 541] width 630 height 719
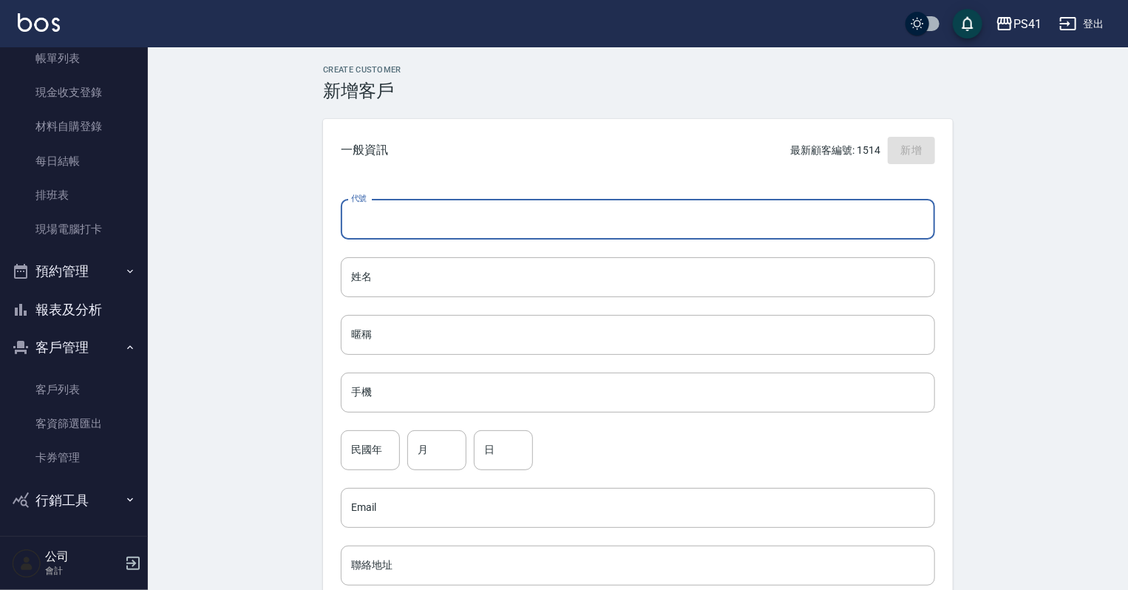
click at [624, 212] on input "代號" at bounding box center [638, 220] width 594 height 40
type input "1517"
click at [386, 387] on input "手機" at bounding box center [638, 393] width 594 height 40
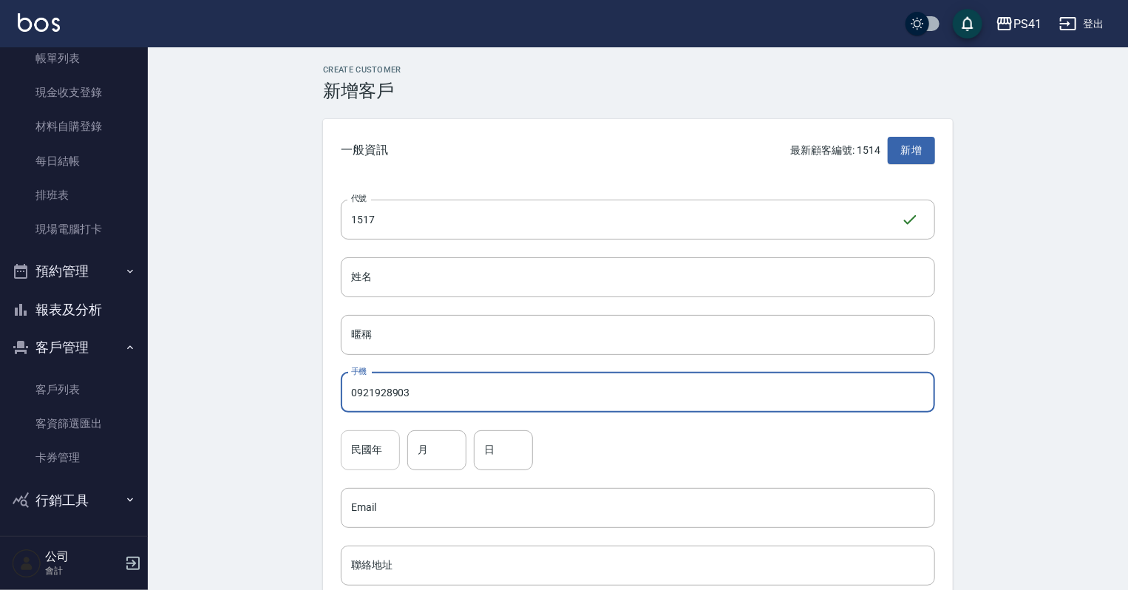
type input "0921928903"
click at [376, 435] on div "代號 1517 ​ 代號 姓名 姓名 暱稱 暱稱 手機 0921928903 手機 民國年 民國年 月 月 日 日 Email Email 聯絡地址 聯絡地址…" at bounding box center [638, 541] width 630 height 719
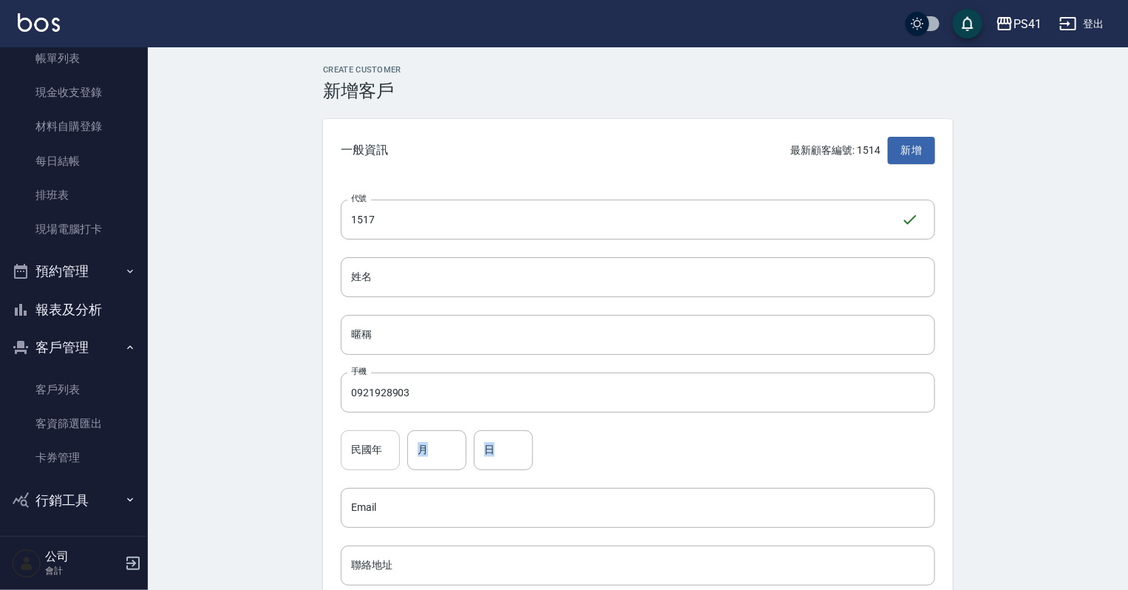
click at [375, 432] on div "民國年 民國年" at bounding box center [370, 450] width 59 height 40
click at [370, 453] on input "民國年" at bounding box center [370, 450] width 59 height 40
type input "82"
click at [411, 441] on input "月" at bounding box center [436, 450] width 59 height 40
type input "05"
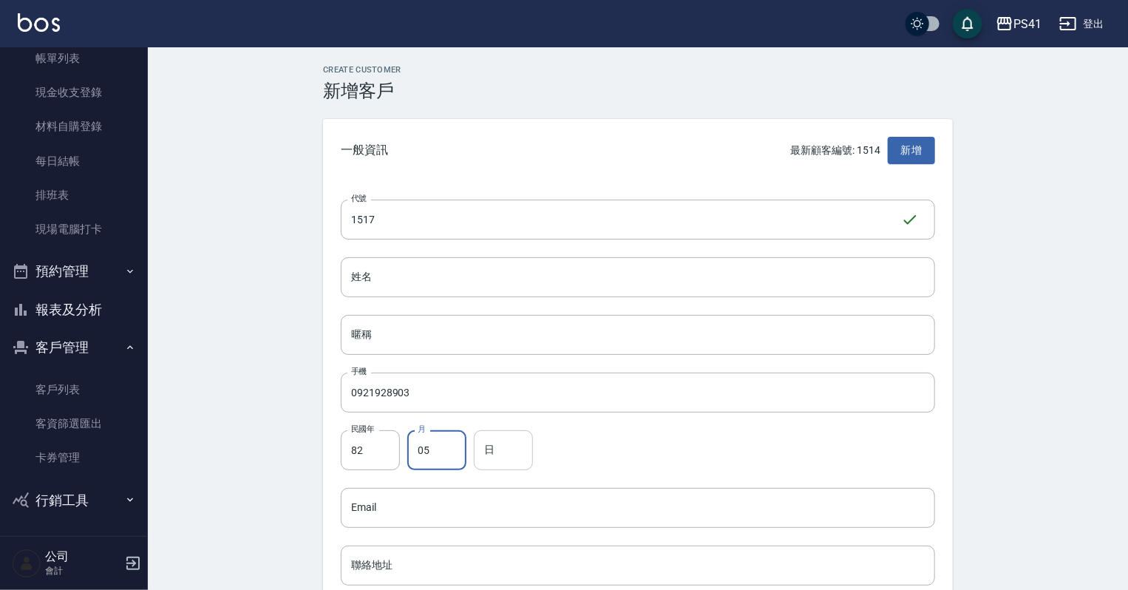
click at [481, 448] on input "日" at bounding box center [503, 450] width 59 height 40
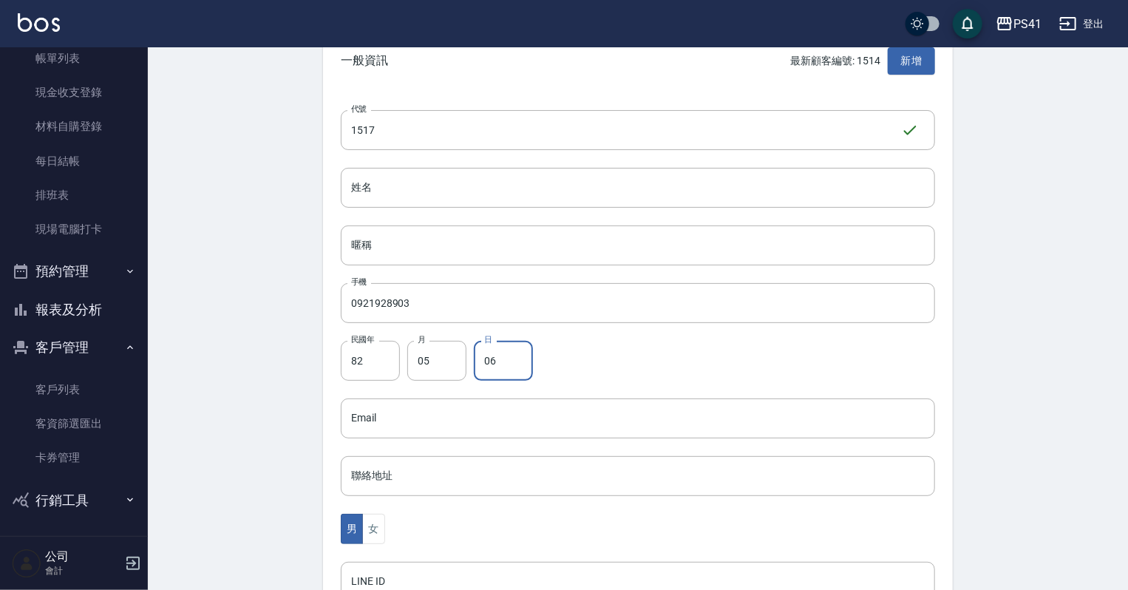
scroll to position [237, 0]
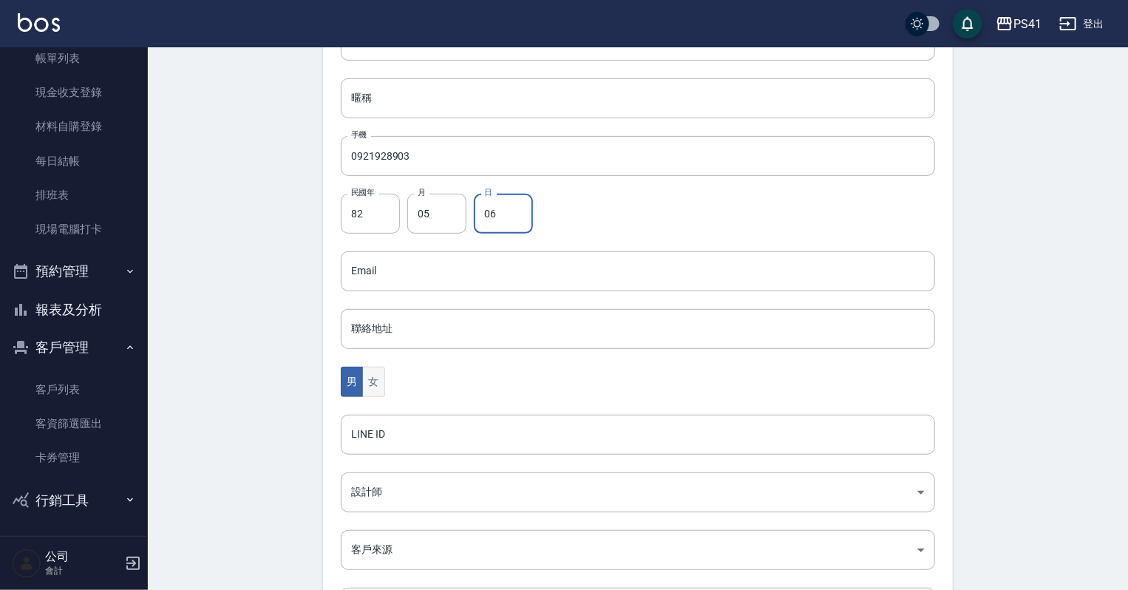
type input "06"
click at [368, 386] on button "女" at bounding box center [373, 382] width 22 height 30
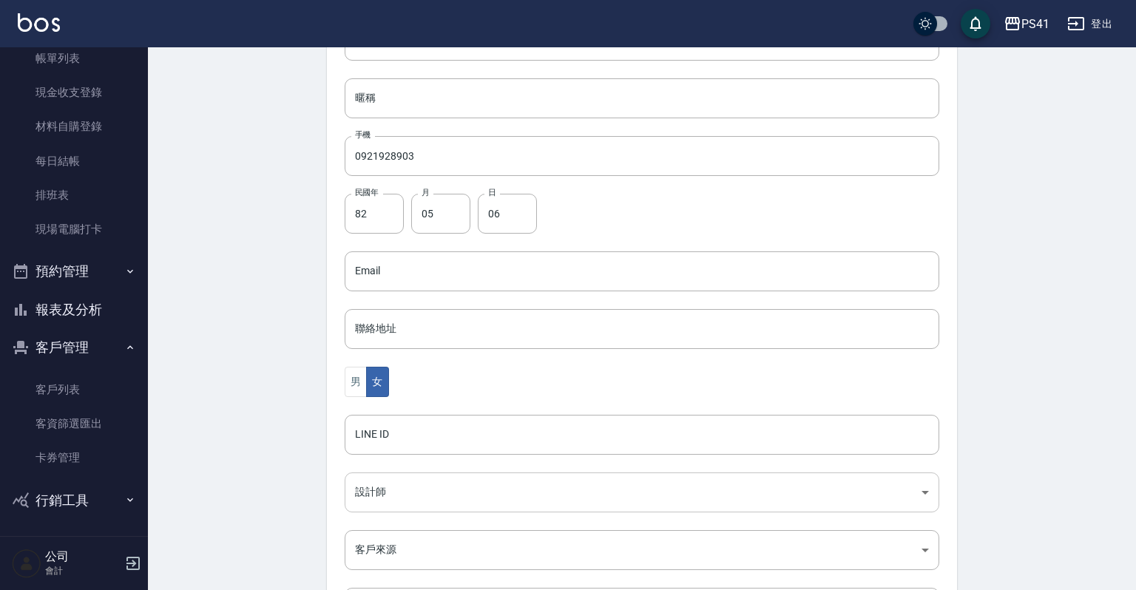
click at [376, 492] on body "PS41 登出 櫃檯作業 打帳單 帳單列表 現金收支登錄 材料自購登錄 每日結帳 排班表 現場電腦打卡 預約管理 預約管理 單日預約紀錄 單週預約紀錄 報表及…" at bounding box center [568, 244] width 1136 height 963
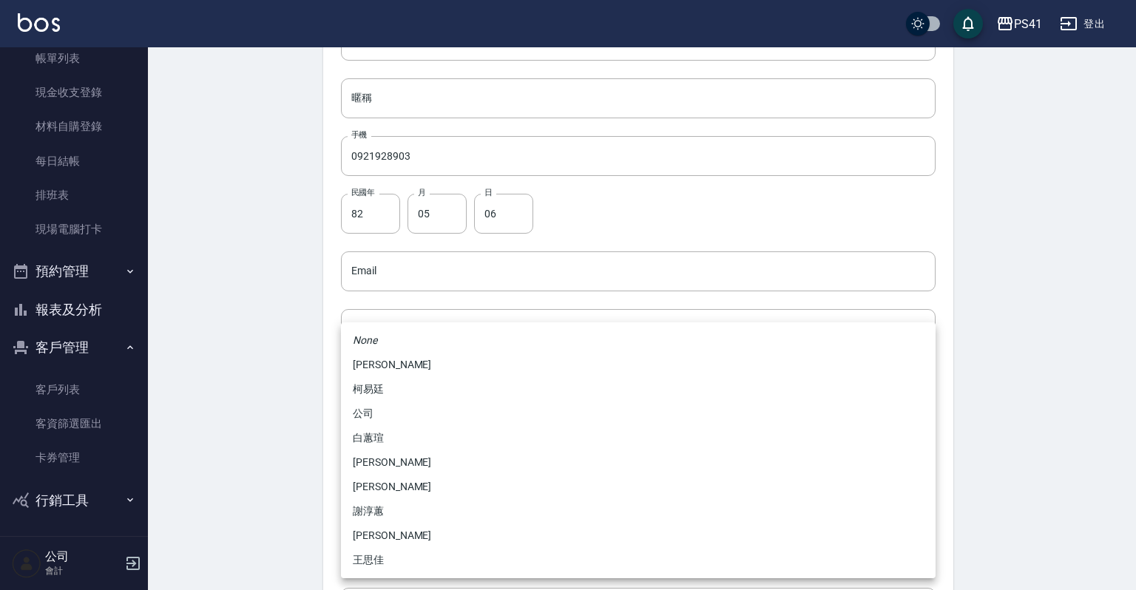
click at [372, 460] on li "[PERSON_NAME]" at bounding box center [638, 462] width 594 height 24
type input "b861b14a-5249-4bb7-9707-8502bff7da80"
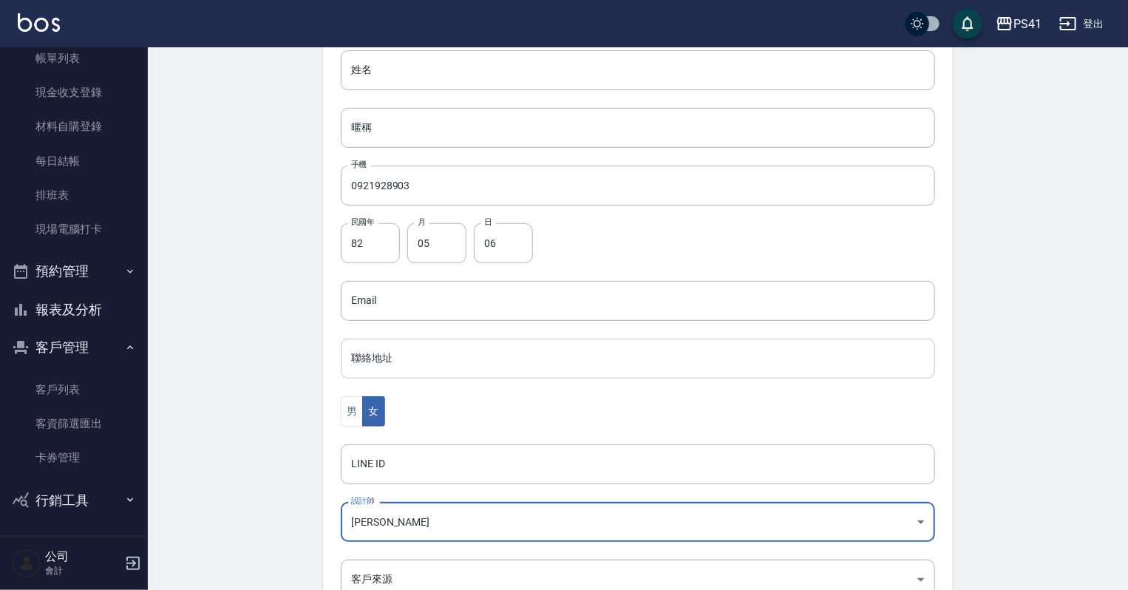
scroll to position [0, 0]
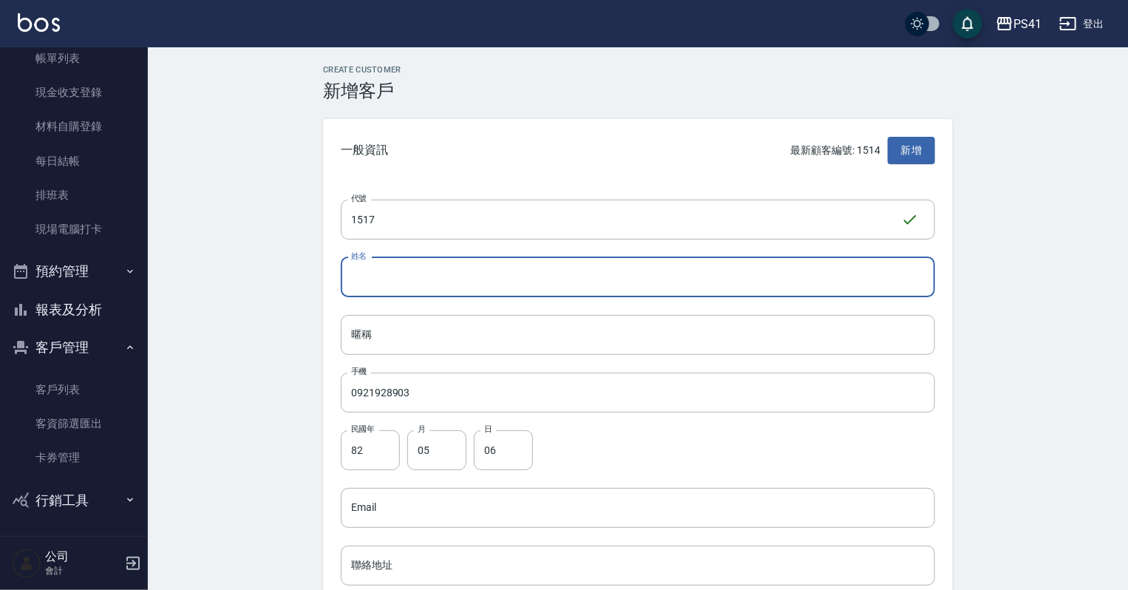
click at [435, 262] on input "姓名" at bounding box center [638, 277] width 594 height 40
type input "王"
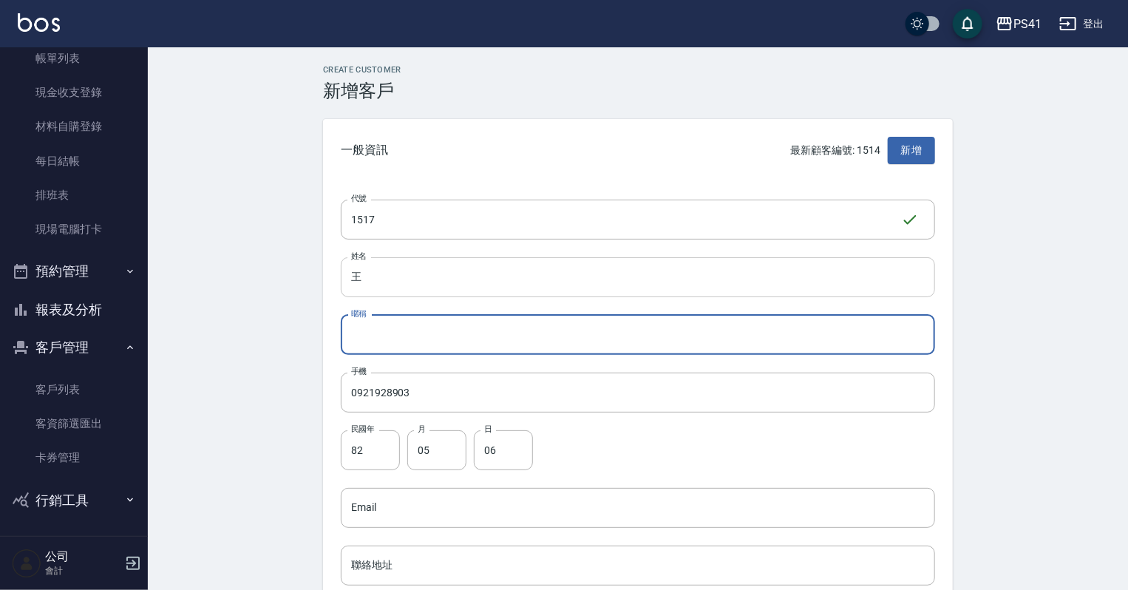
type input "ㄟ"
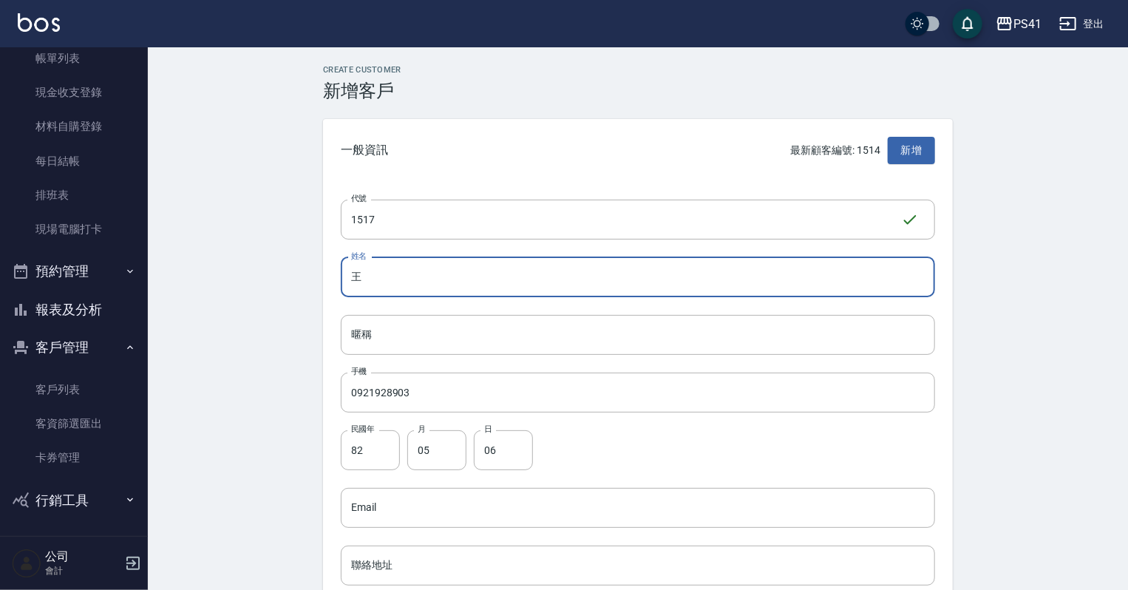
click at [427, 265] on input "王" at bounding box center [638, 277] width 594 height 40
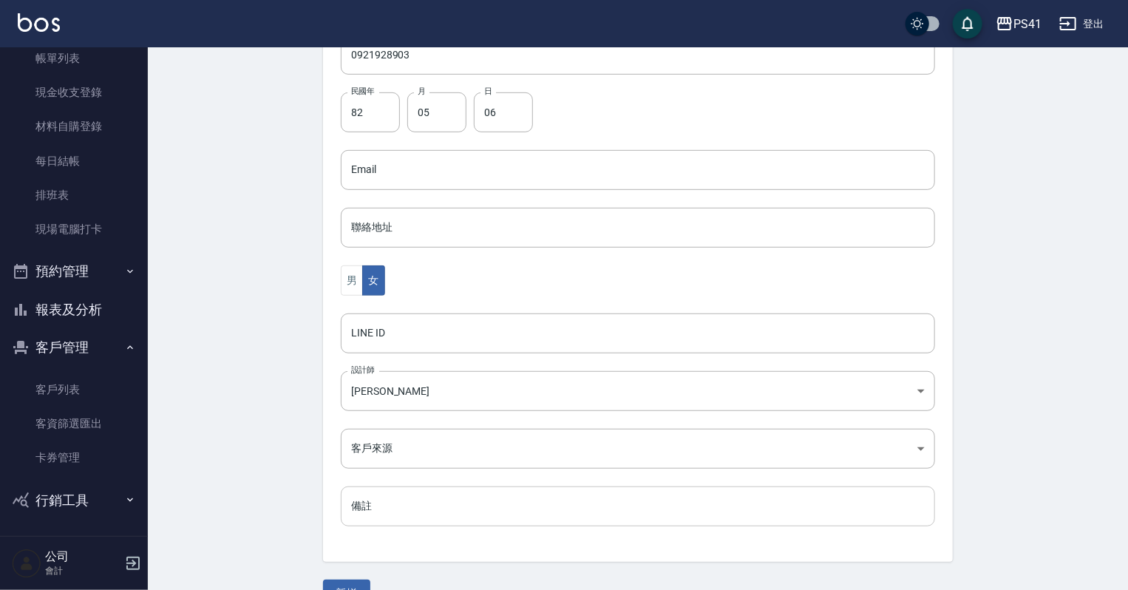
scroll to position [372, 0]
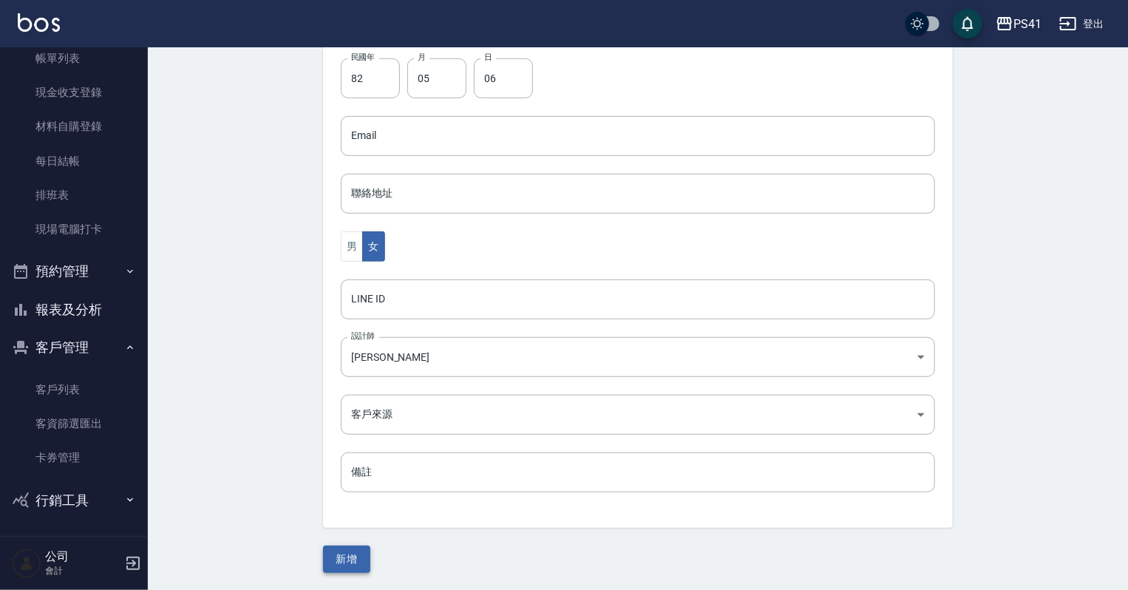
type input "[PERSON_NAME]"
click at [364, 553] on button "新增" at bounding box center [346, 559] width 47 height 27
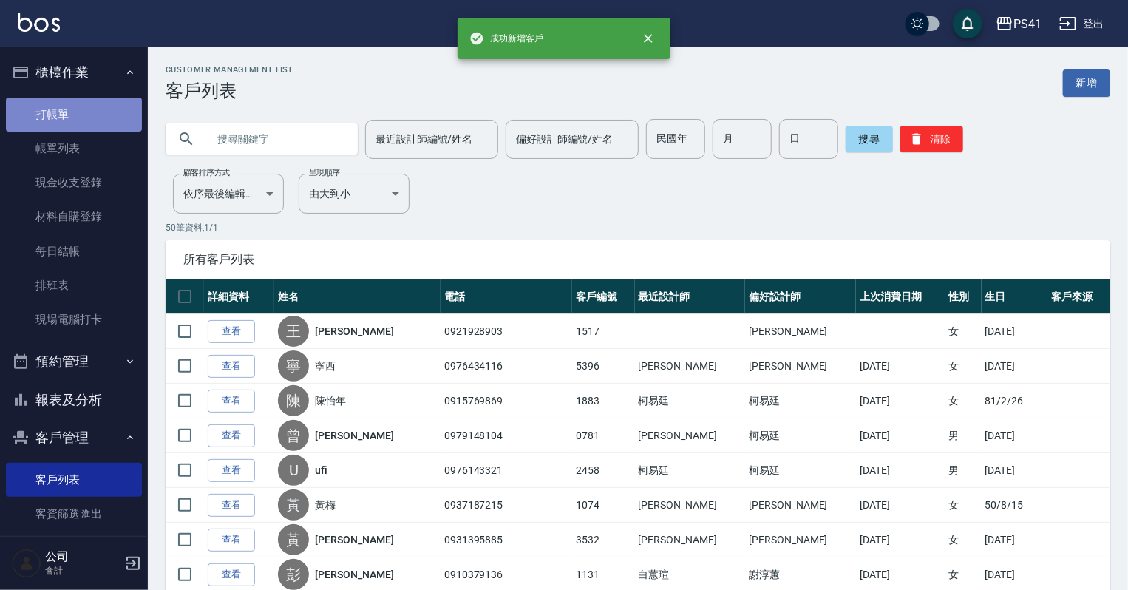
click at [95, 130] on link "打帳單" at bounding box center [74, 115] width 136 height 34
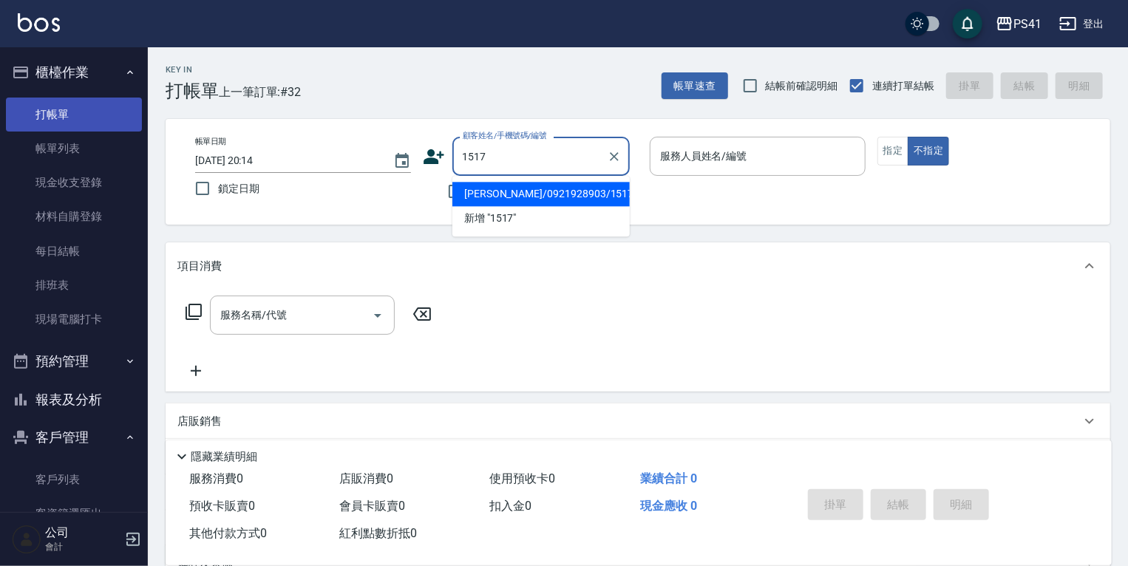
type input "王姵予/0921928903/1517"
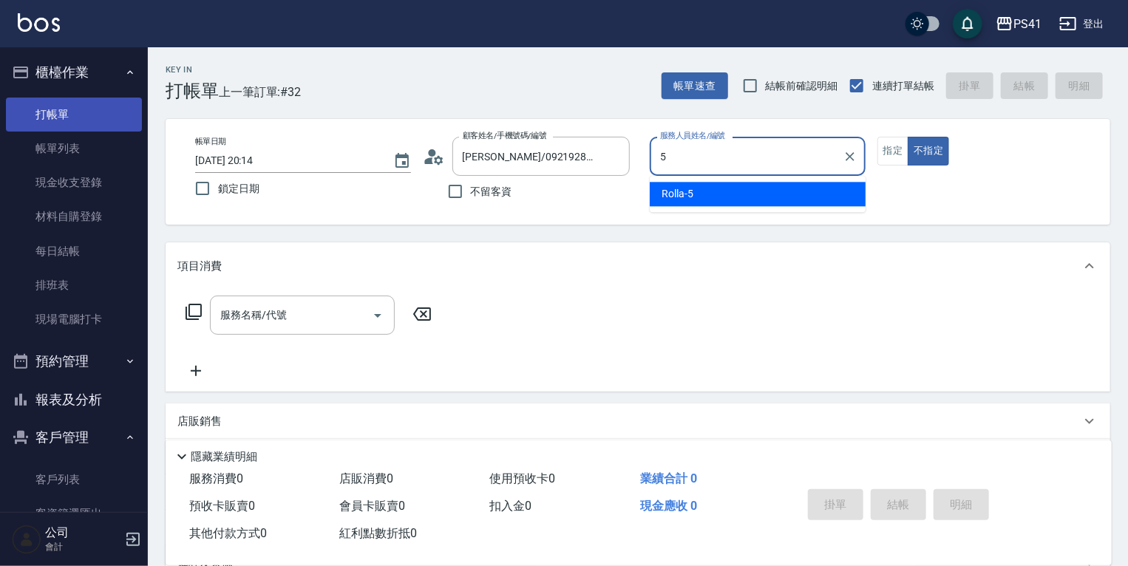
type input "Rolla-5"
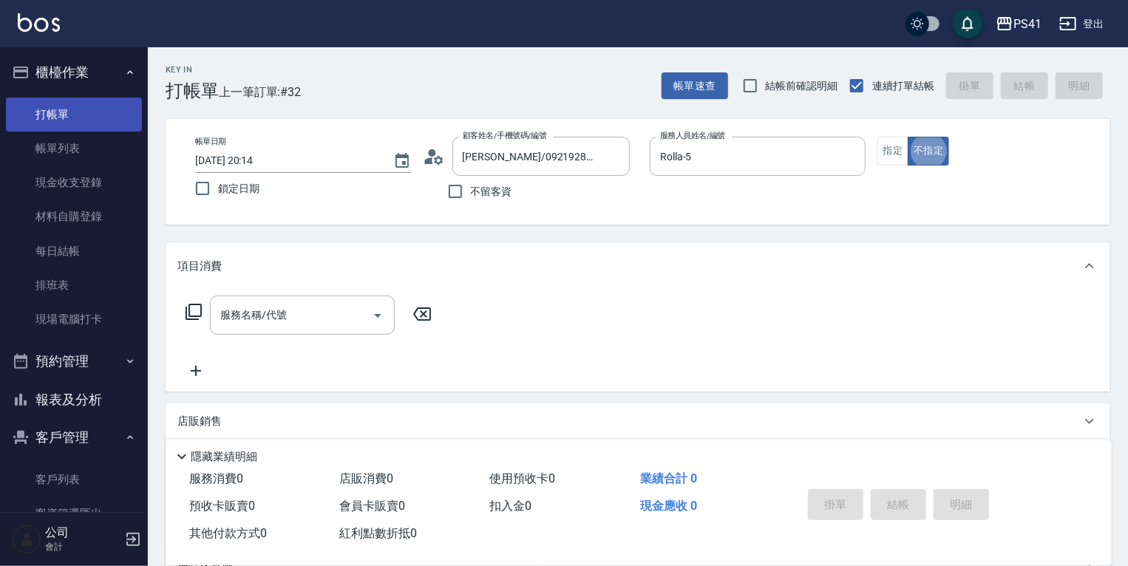
type button "false"
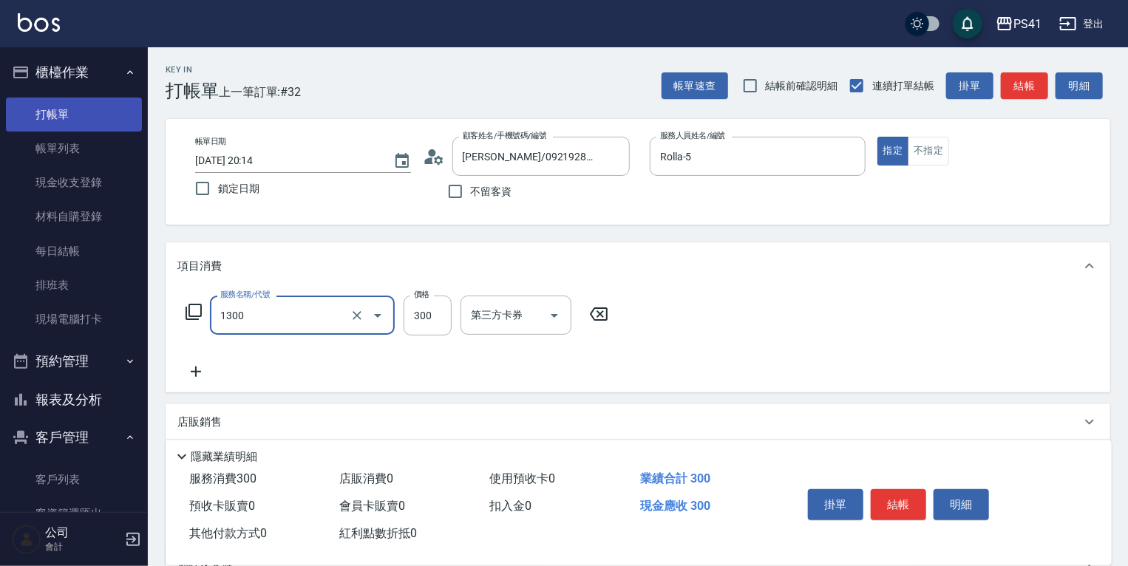
type input "洗髮300(1300)"
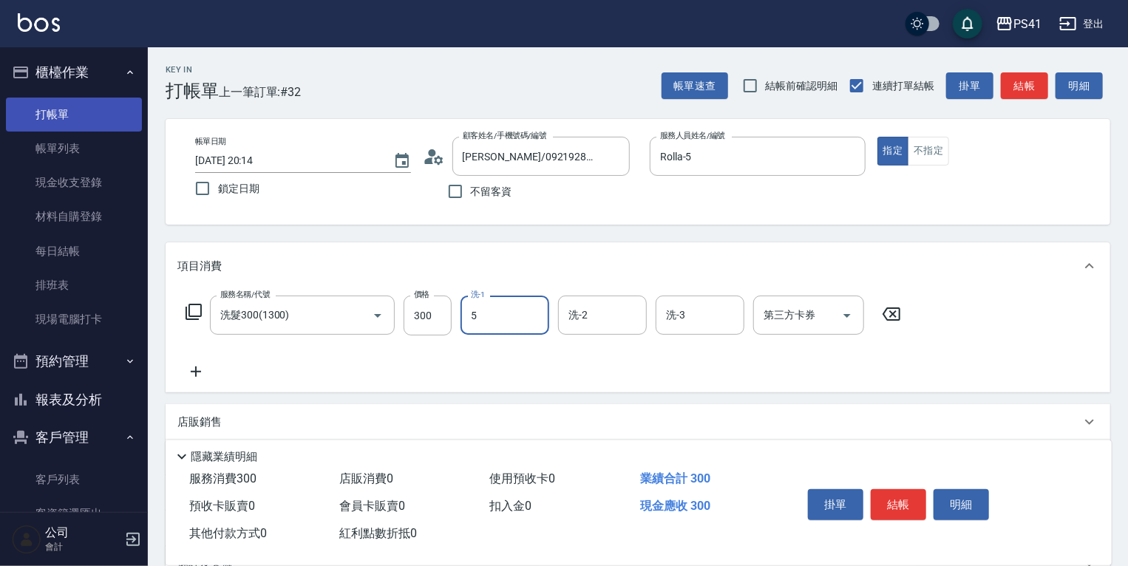
type input "Rolla-5"
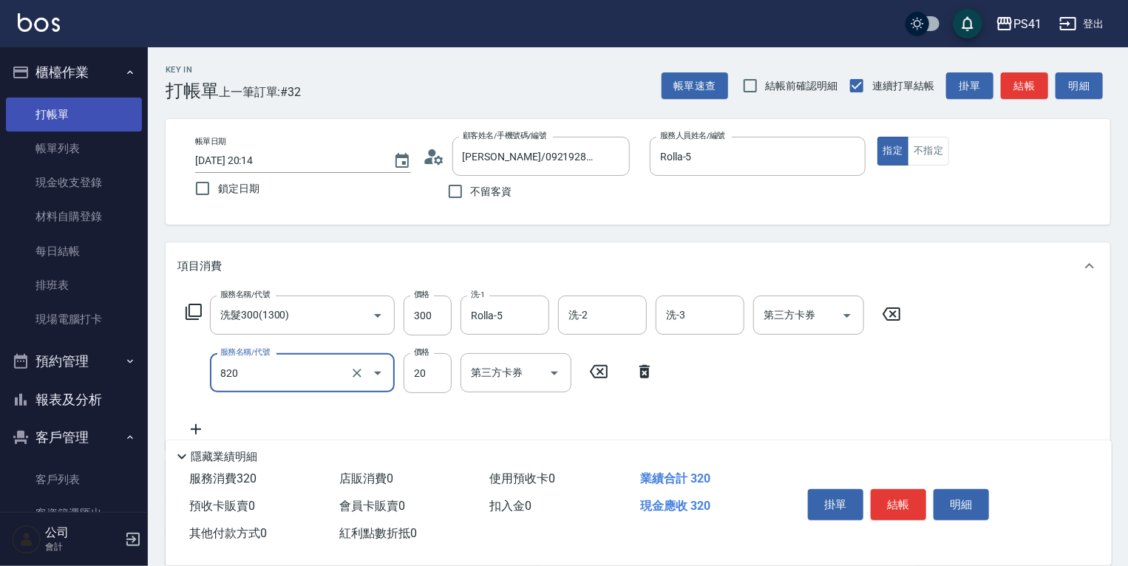
type input "潤絲(820)"
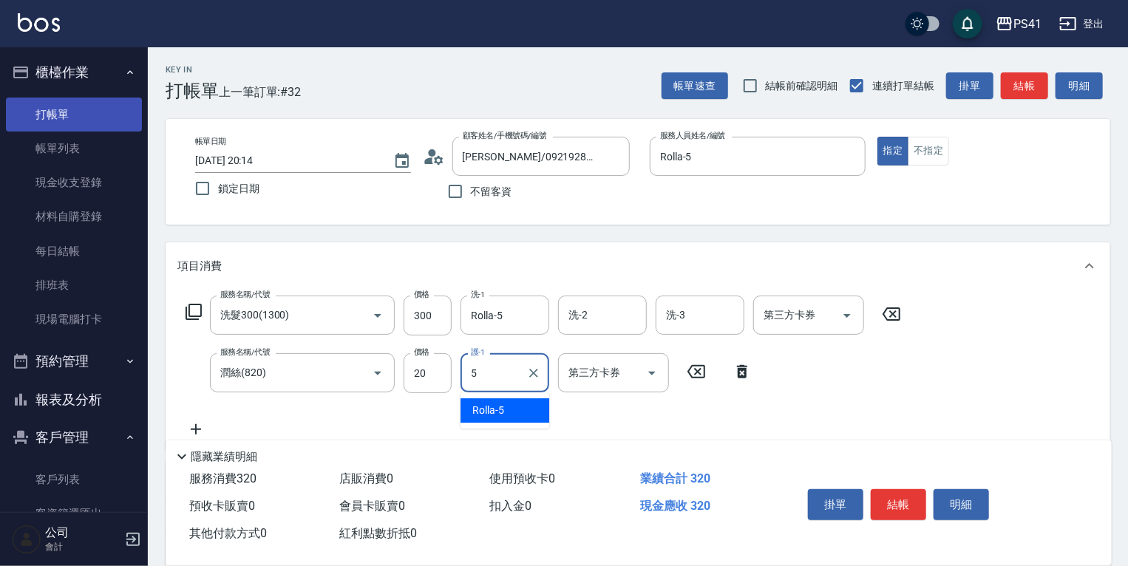
type input "Rolla-5"
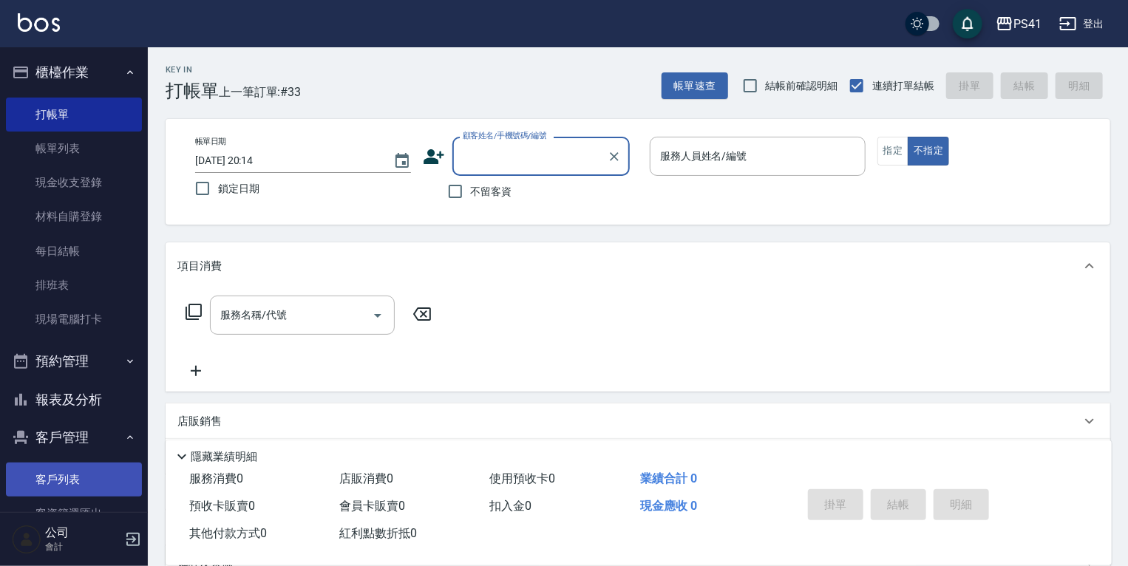
click at [98, 474] on link "客戶列表" at bounding box center [74, 480] width 136 height 34
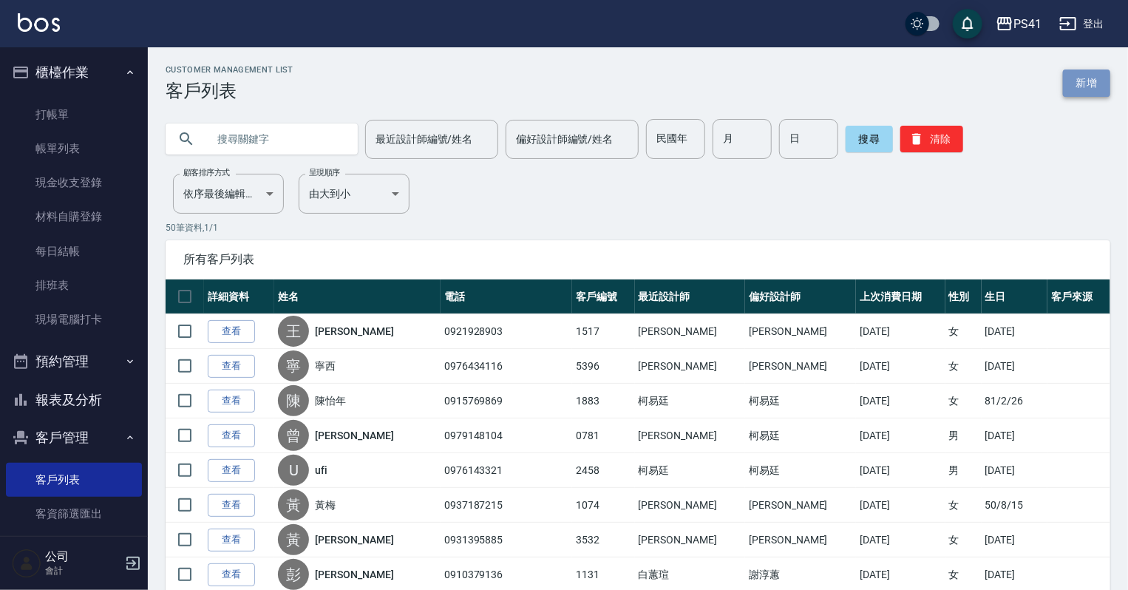
click at [1074, 75] on link "新增" at bounding box center [1086, 83] width 47 height 27
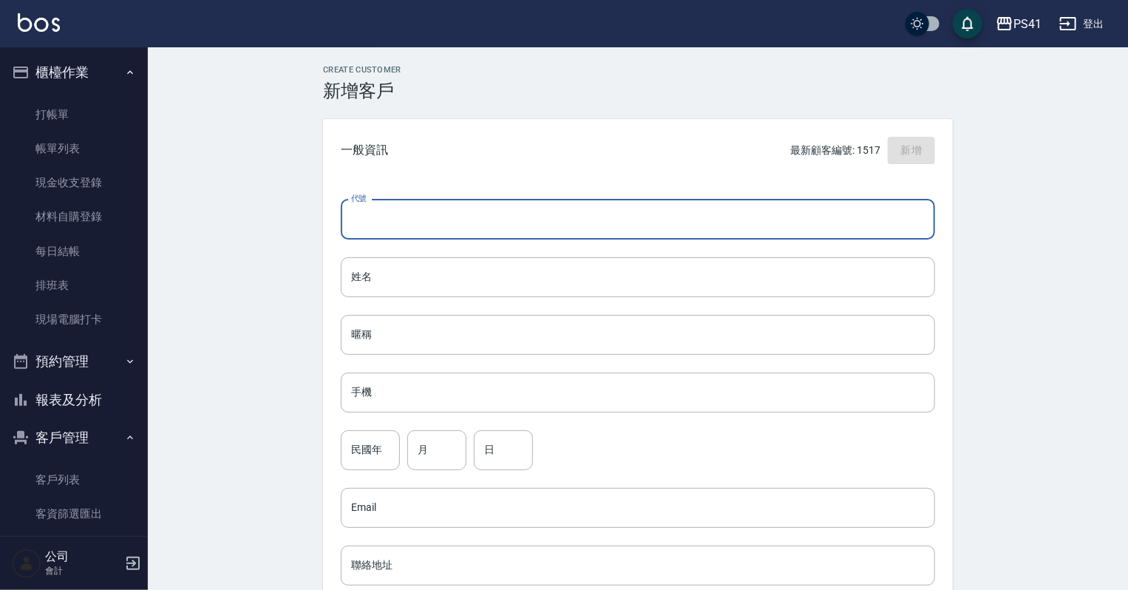
click at [487, 209] on input "代號" at bounding box center [638, 220] width 594 height 40
type input "1516"
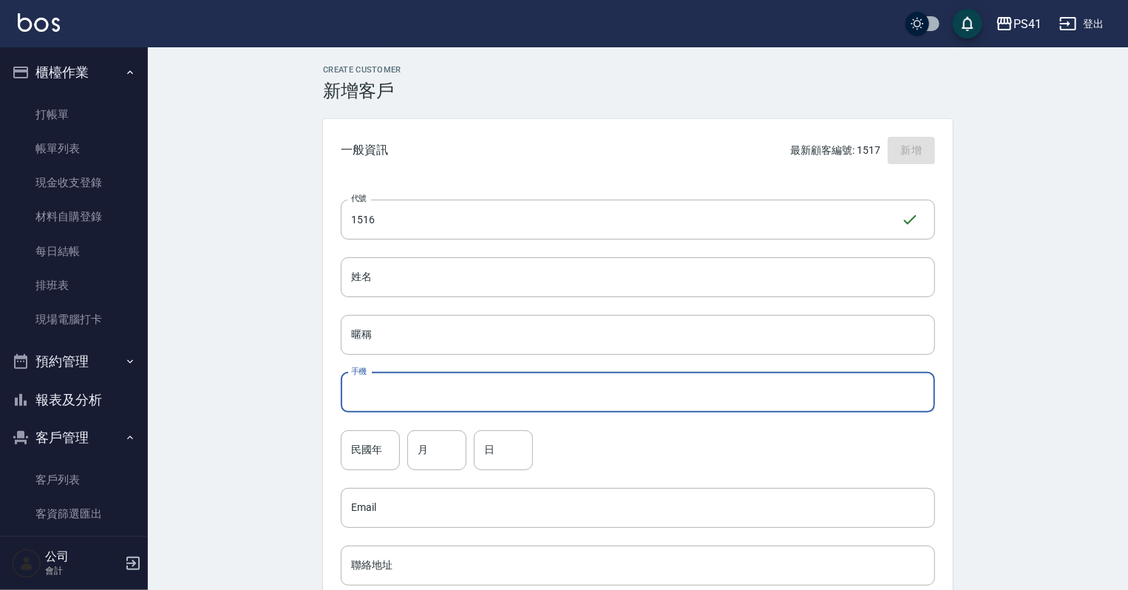
click at [480, 387] on input "手機" at bounding box center [638, 393] width 594 height 40
type input "0953939922"
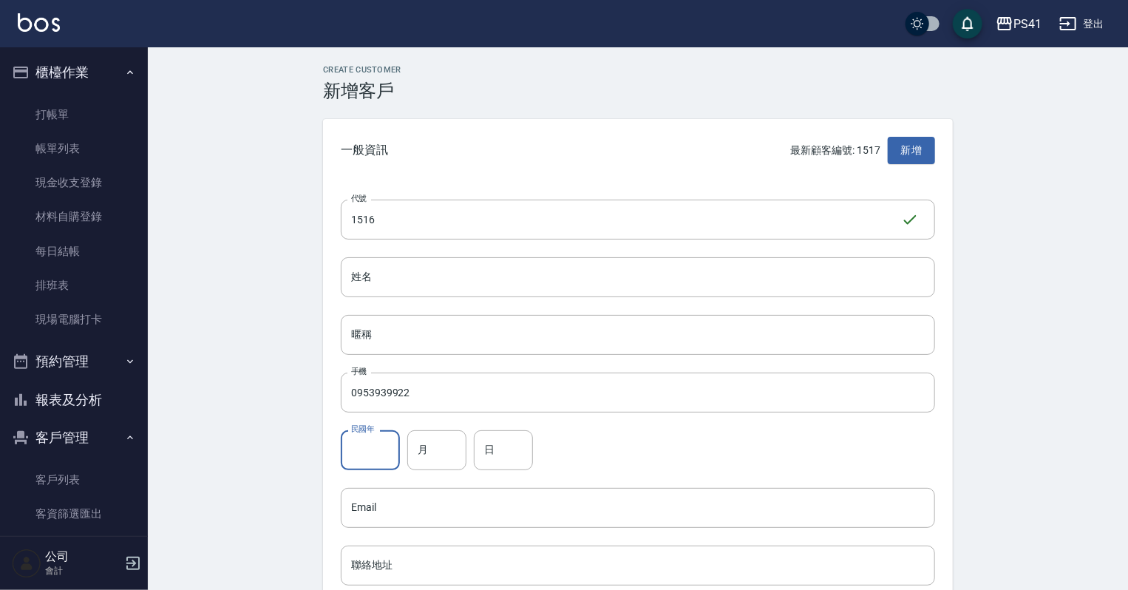
click at [341, 444] on input "民國年" at bounding box center [370, 450] width 59 height 40
type input "72"
click at [422, 441] on input "月" at bounding box center [436, 450] width 59 height 40
type input "01"
click at [514, 447] on input "日" at bounding box center [503, 450] width 59 height 40
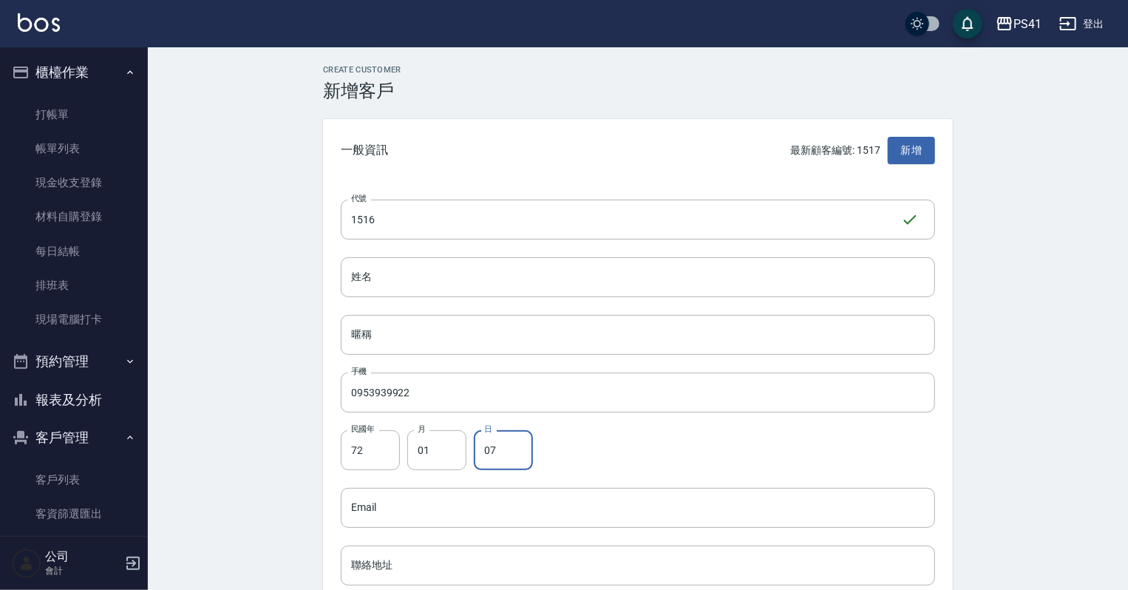
type input "07"
click at [411, 256] on div "代號 1516 ​ 代號 姓名 姓名 暱稱 暱稱 手機 0953939922 手機 民國年 72 民國年 月 01 月 日 07 日 Email Email …" at bounding box center [638, 541] width 630 height 719
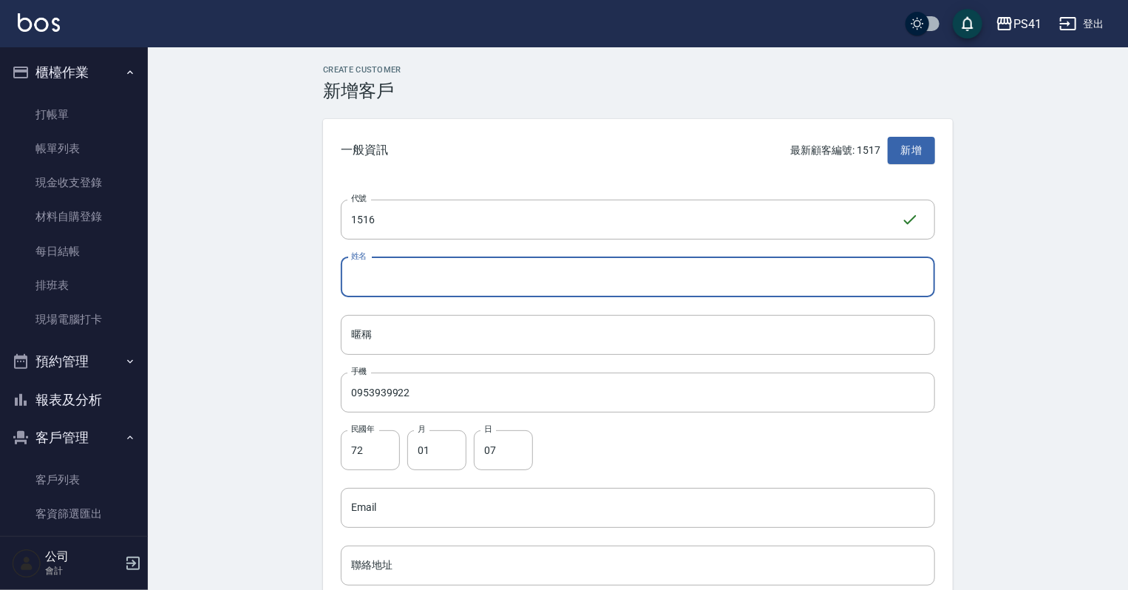
click at [408, 266] on input "姓名" at bounding box center [638, 277] width 594 height 40
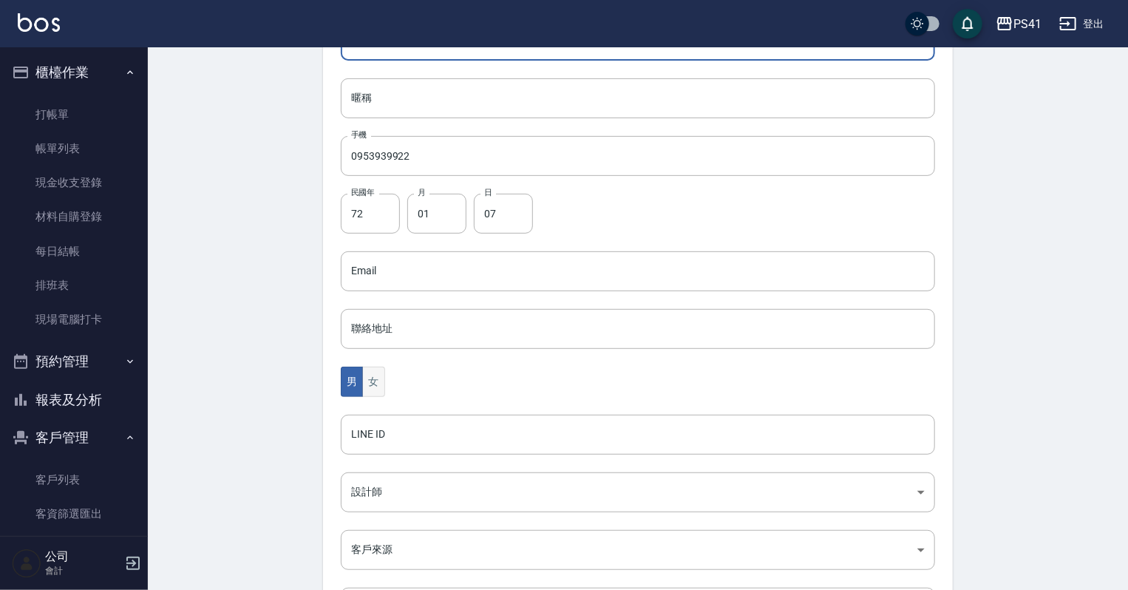
type input "[PERSON_NAME]"
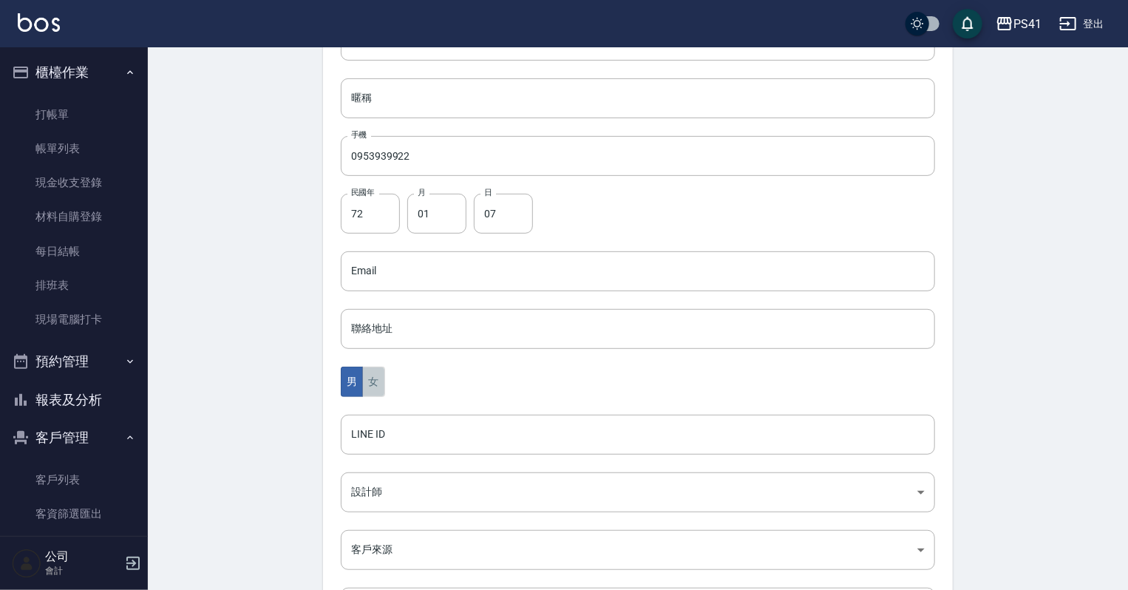
click at [377, 382] on button "女" at bounding box center [373, 382] width 22 height 30
click at [384, 485] on body "PS41 登出 櫃檯作業 打帳單 帳單列表 現金收支登錄 材料自購登錄 每日結帳 排班表 現場電腦打卡 預約管理 預約管理 單日預約紀錄 單週預約紀錄 報表及…" at bounding box center [568, 244] width 1136 height 963
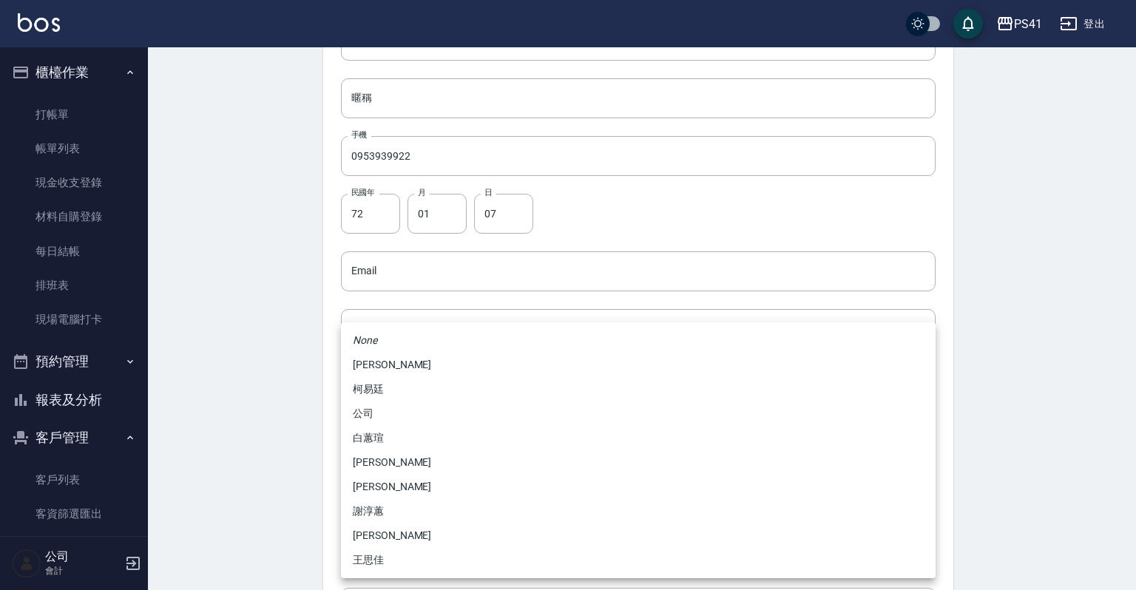
click at [393, 460] on li "[PERSON_NAME]" at bounding box center [638, 462] width 594 height 24
type input "b861b14a-5249-4bb7-9707-8502bff7da80"
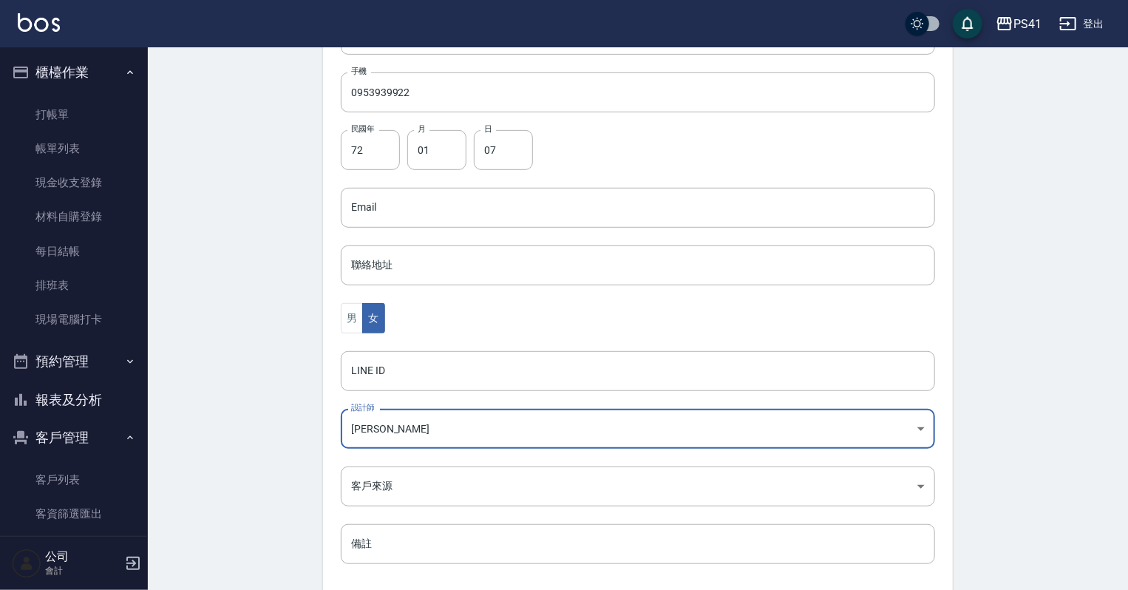
scroll to position [372, 0]
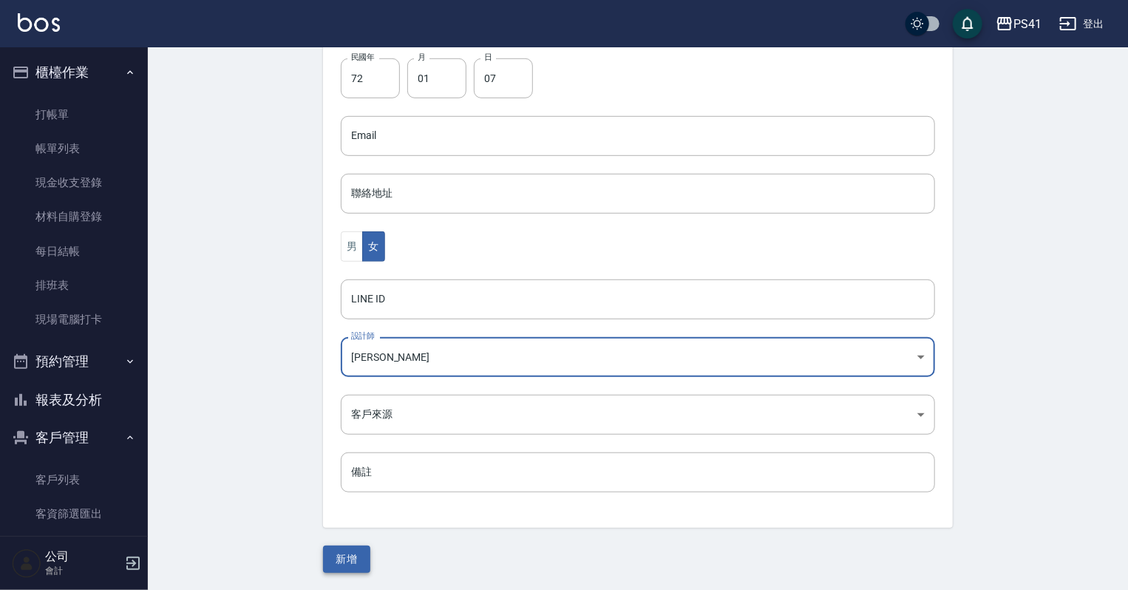
click at [367, 552] on button "新增" at bounding box center [346, 559] width 47 height 27
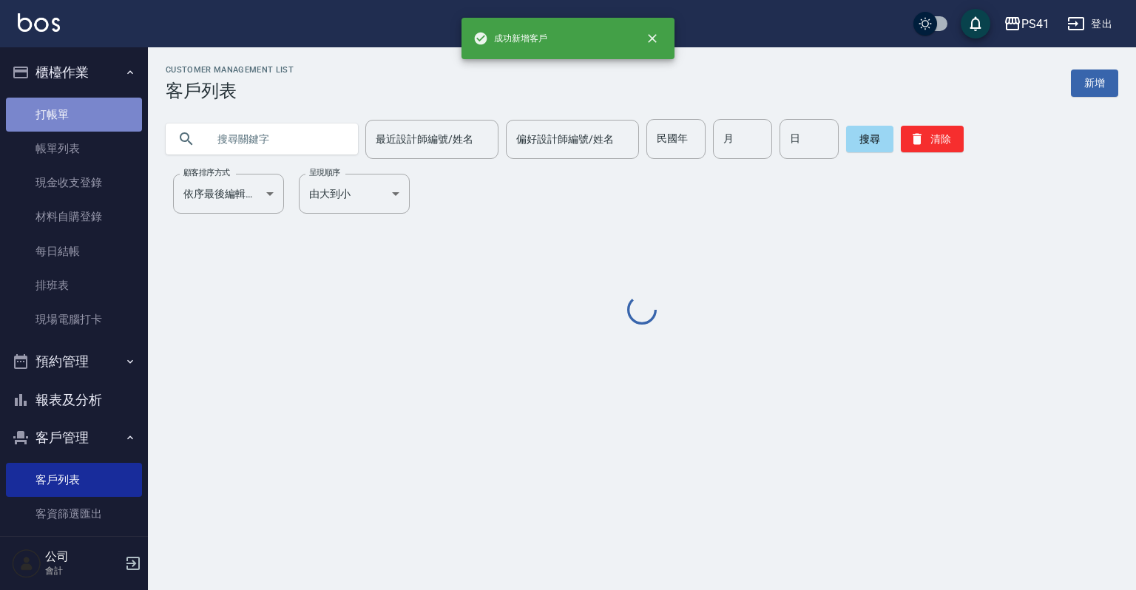
click at [101, 113] on link "打帳單" at bounding box center [74, 115] width 136 height 34
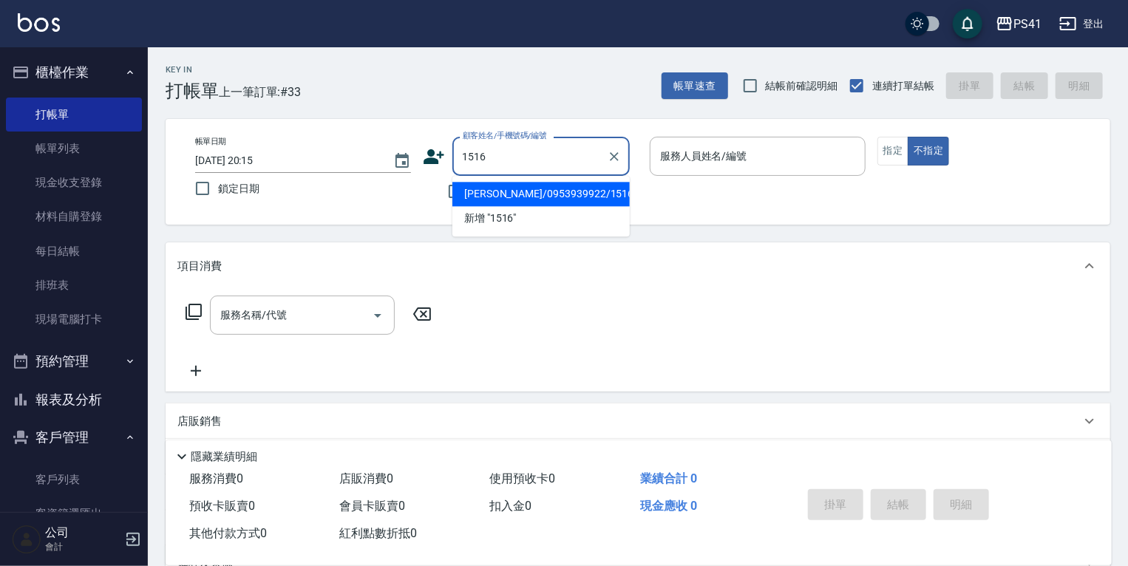
type input "蔡雅琪/0953939922/1516"
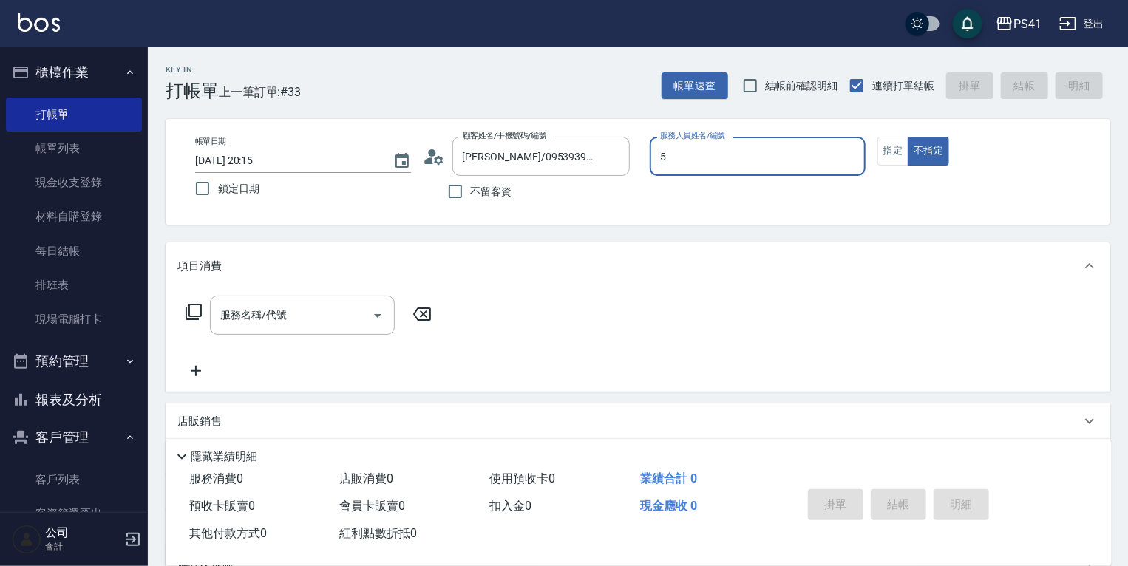
type input "Rolla-5"
type button "false"
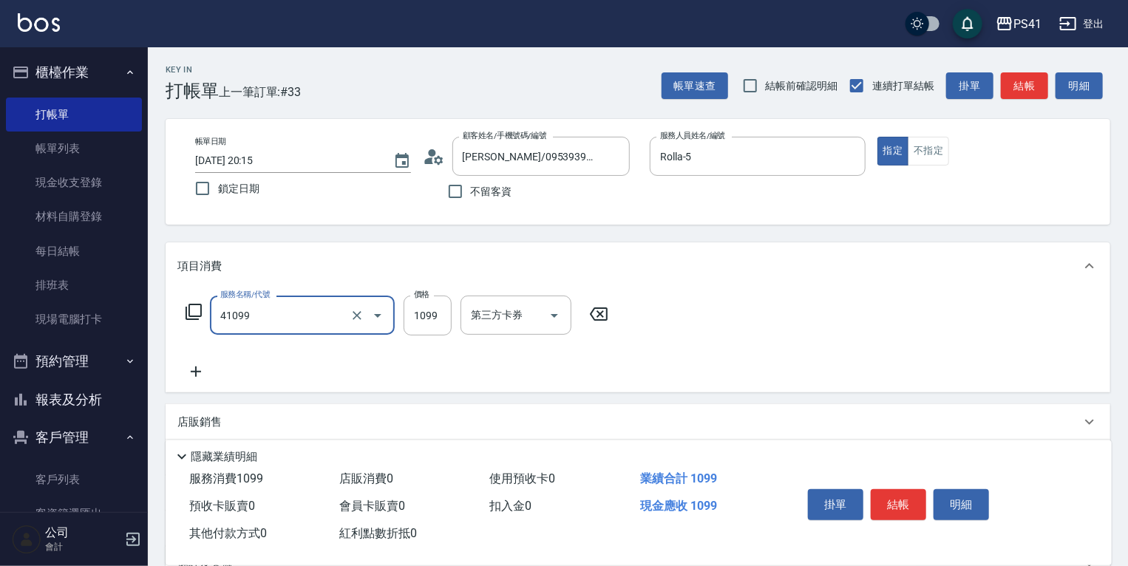
type input "公司活動/早鳥(41099)"
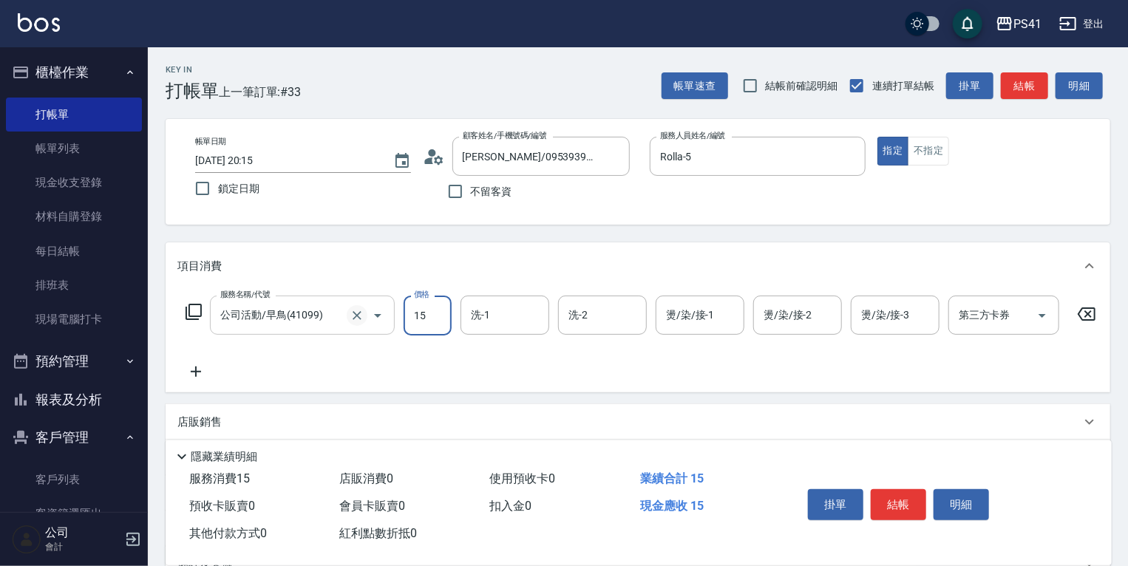
click at [347, 318] on button "Clear" at bounding box center [357, 315] width 21 height 21
type input "15"
drag, startPoint x: 349, startPoint y: 317, endPoint x: 359, endPoint y: 316, distance: 10.4
click at [350, 317] on icon "Clear" at bounding box center [357, 315] width 15 height 15
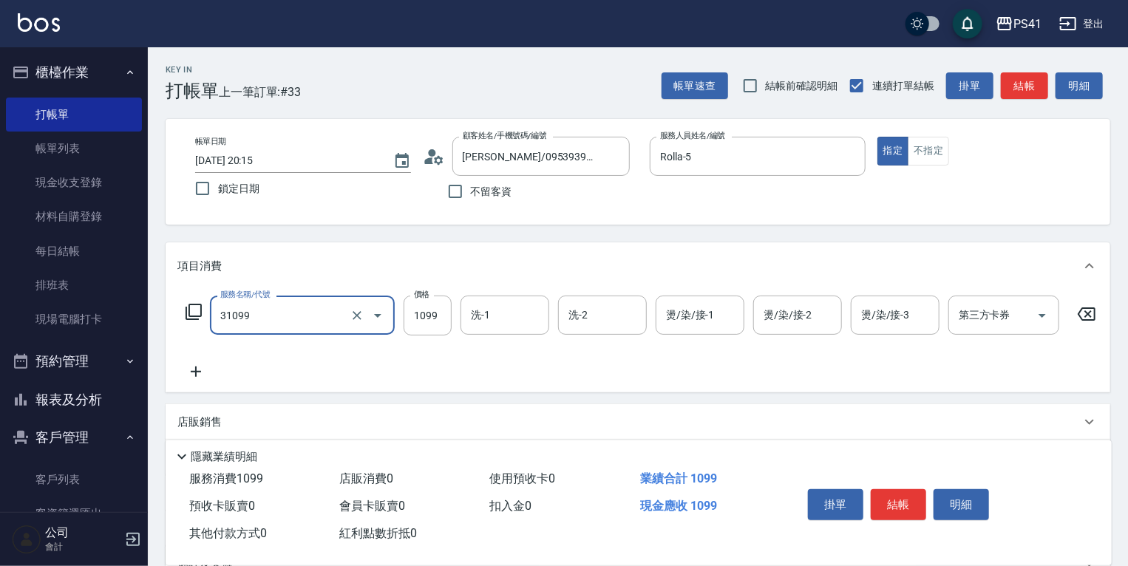
type input "公司活動/早鳥(31099)"
type input "1599"
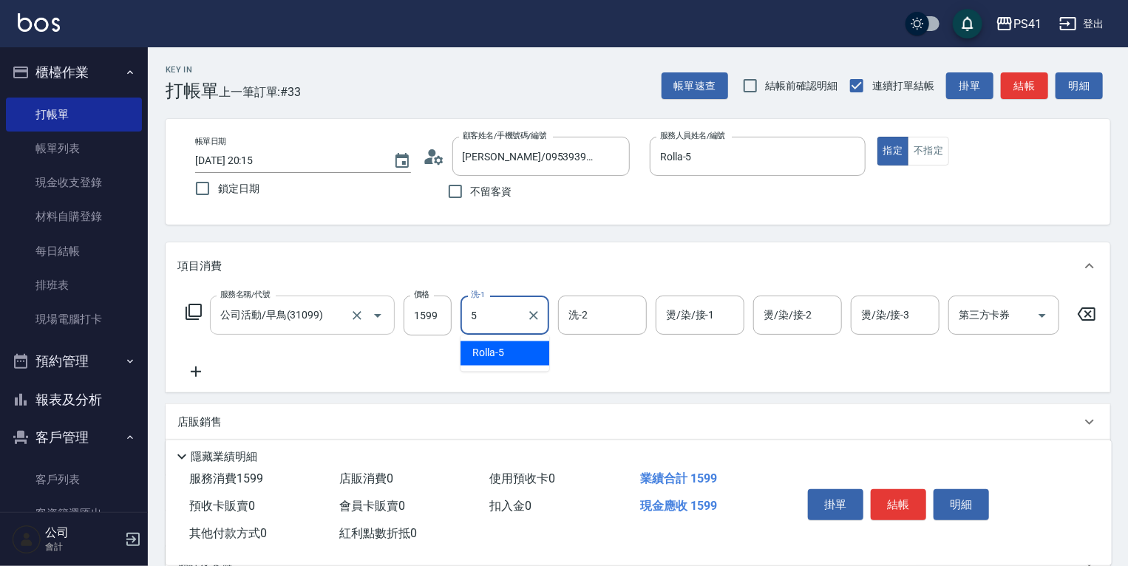
type input "Rolla-5"
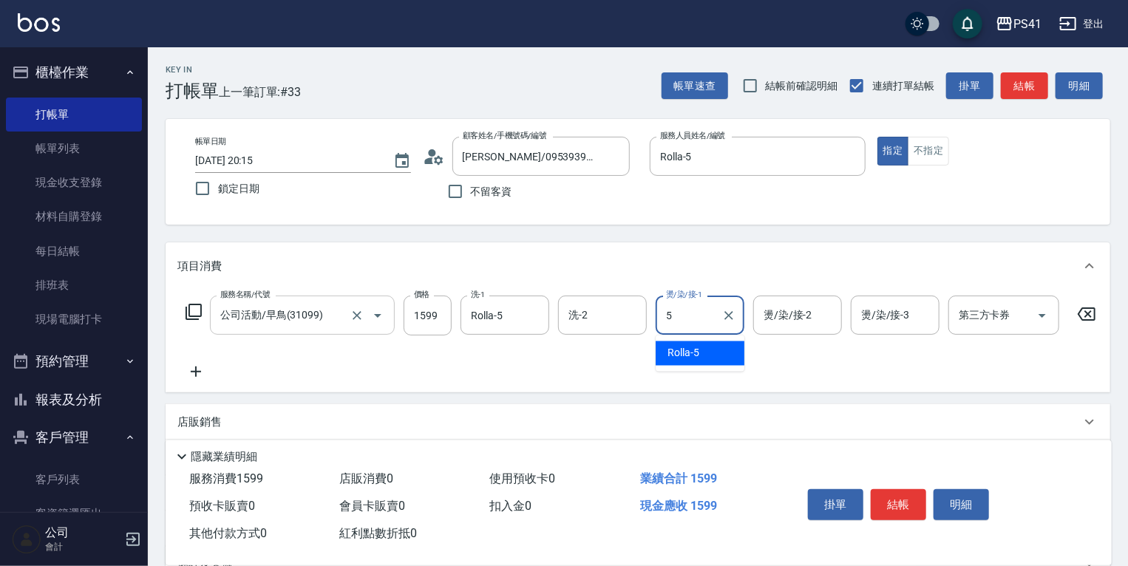
type input "Rolla-5"
click at [186, 366] on icon at bounding box center [195, 372] width 37 height 18
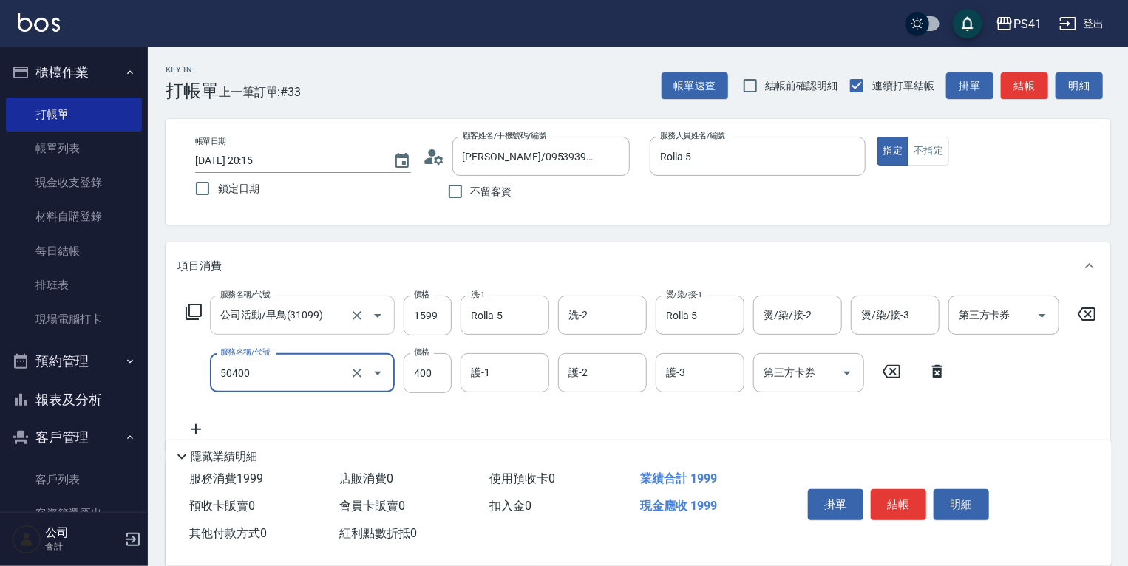
type input "原價1~400護髮(50400)"
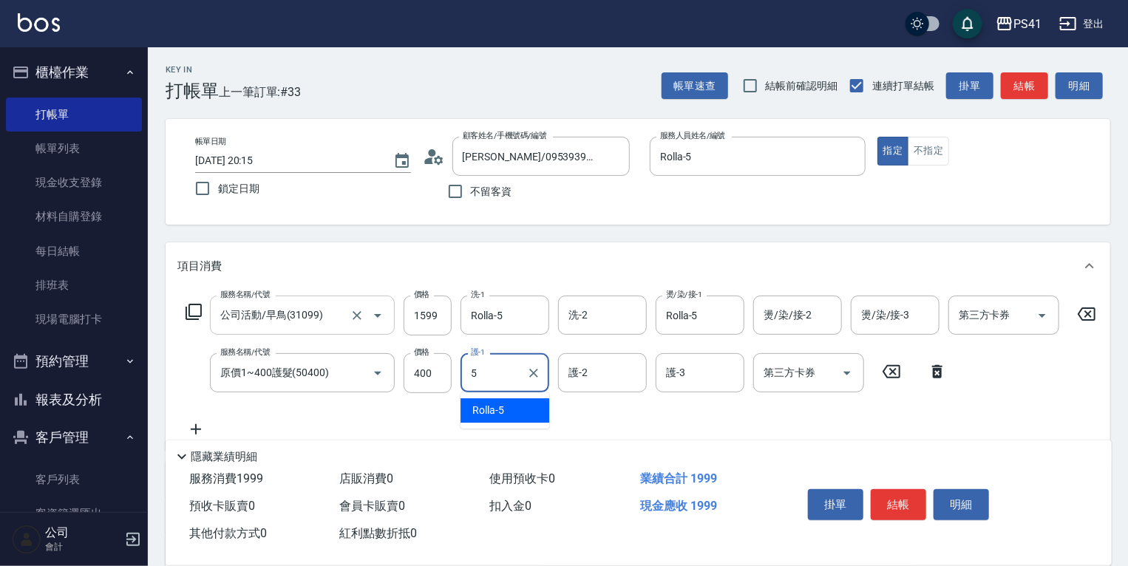
type input "Rolla-5"
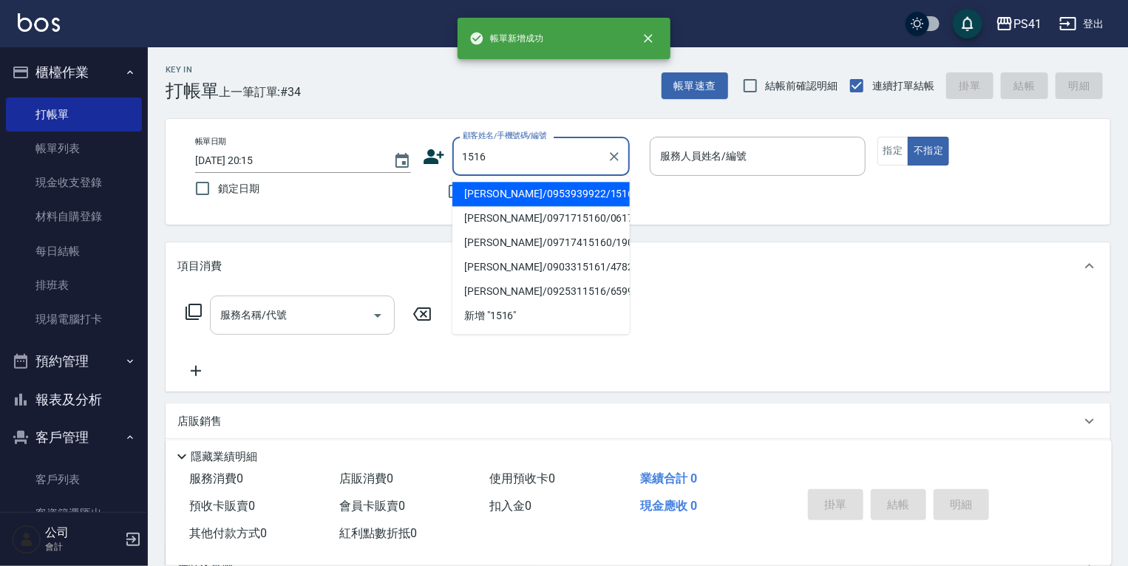
type input "蔡雅琪/0953939922/1516"
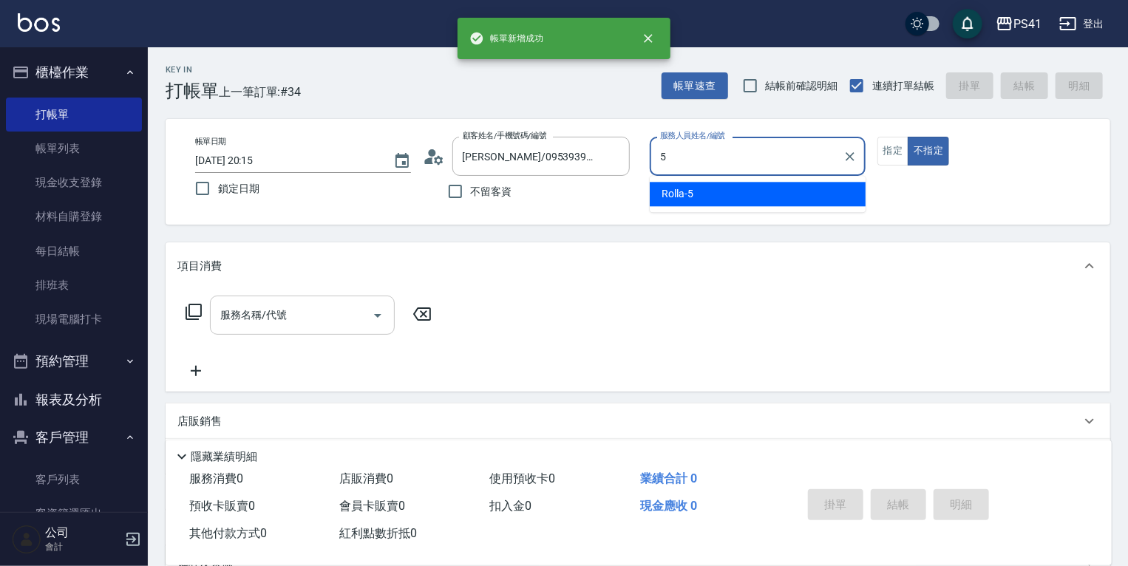
type input "Rolla-5"
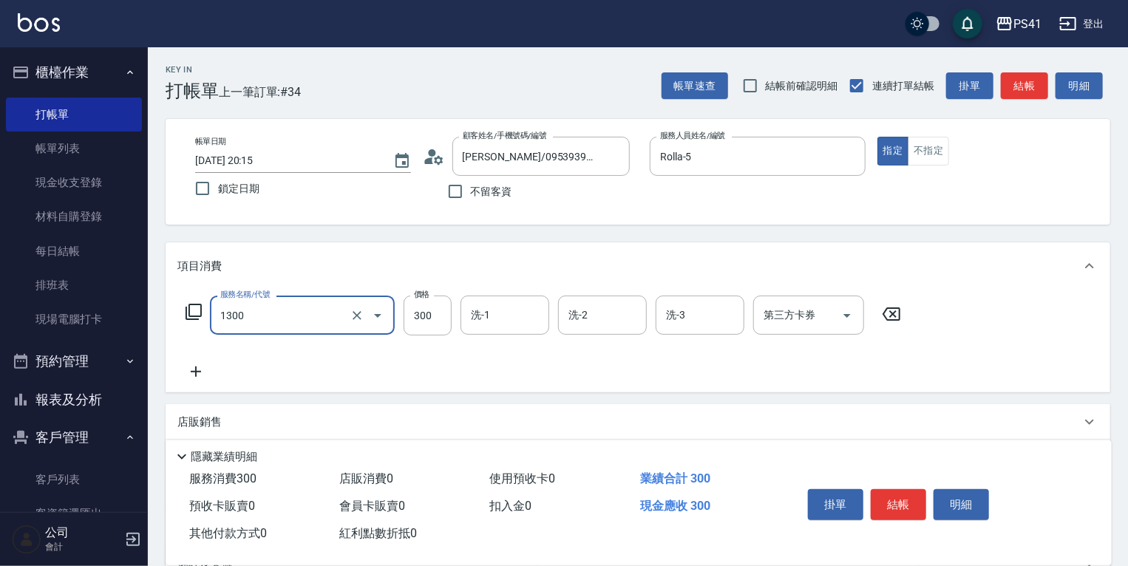
type input "洗髮300(1300)"
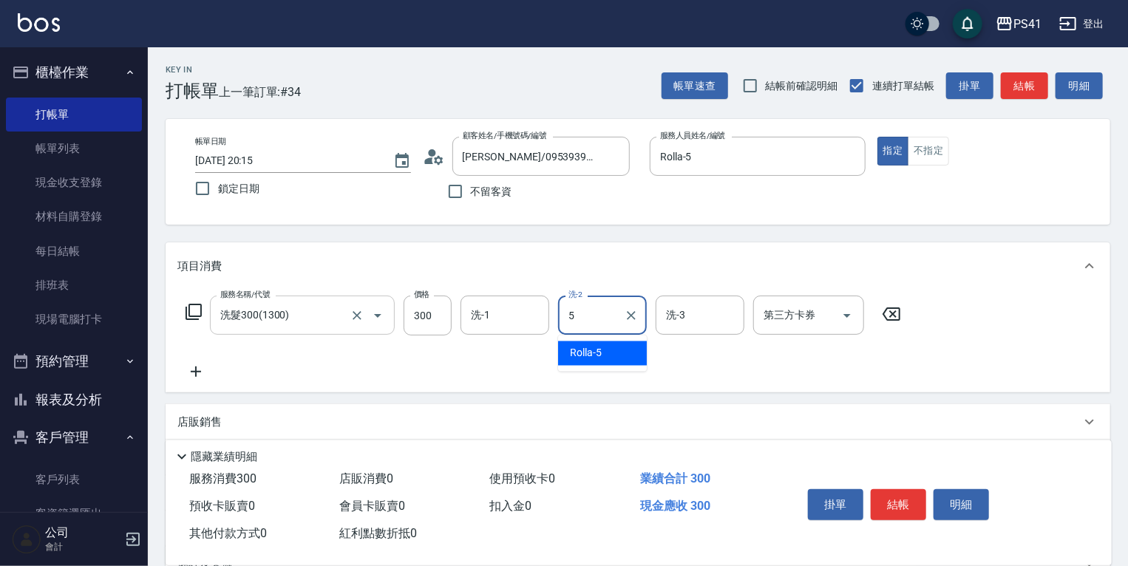
type input "Rolla-5"
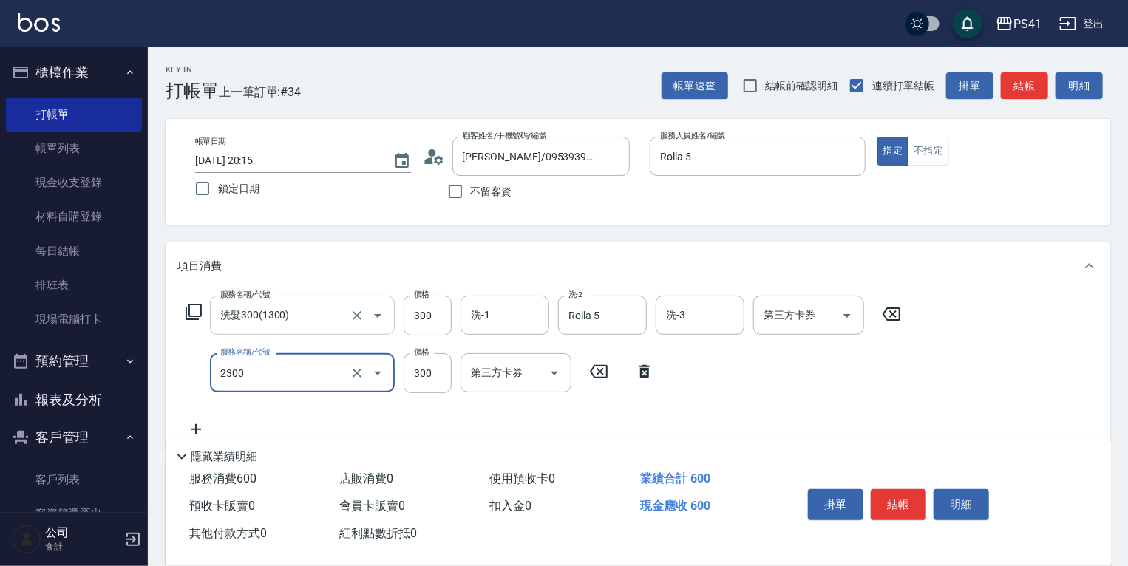
type input "剪髮(2300)"
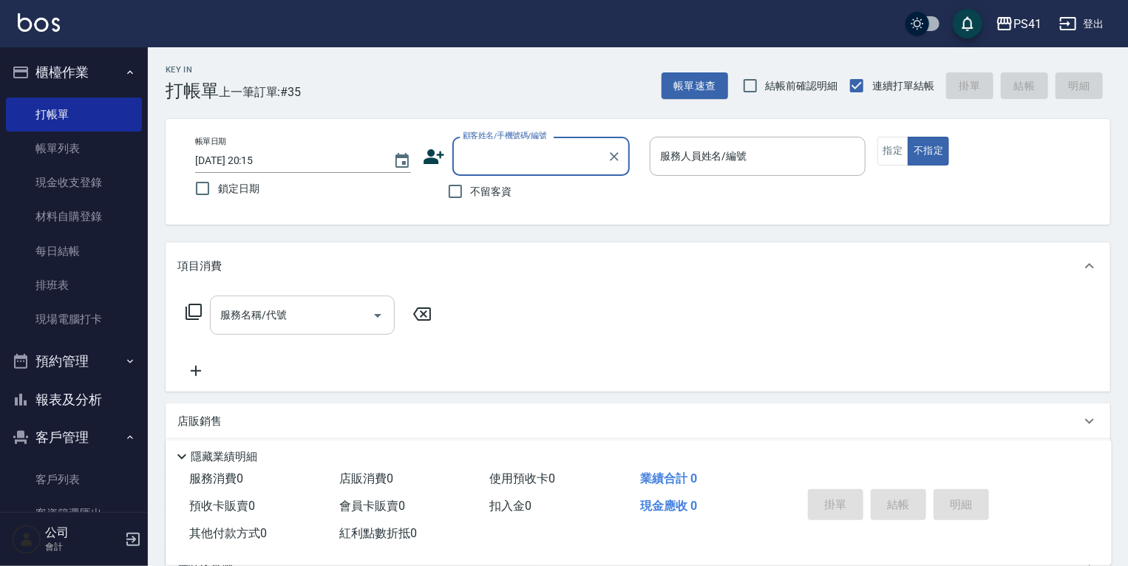
click at [69, 414] on button "報表及分析" at bounding box center [74, 400] width 136 height 38
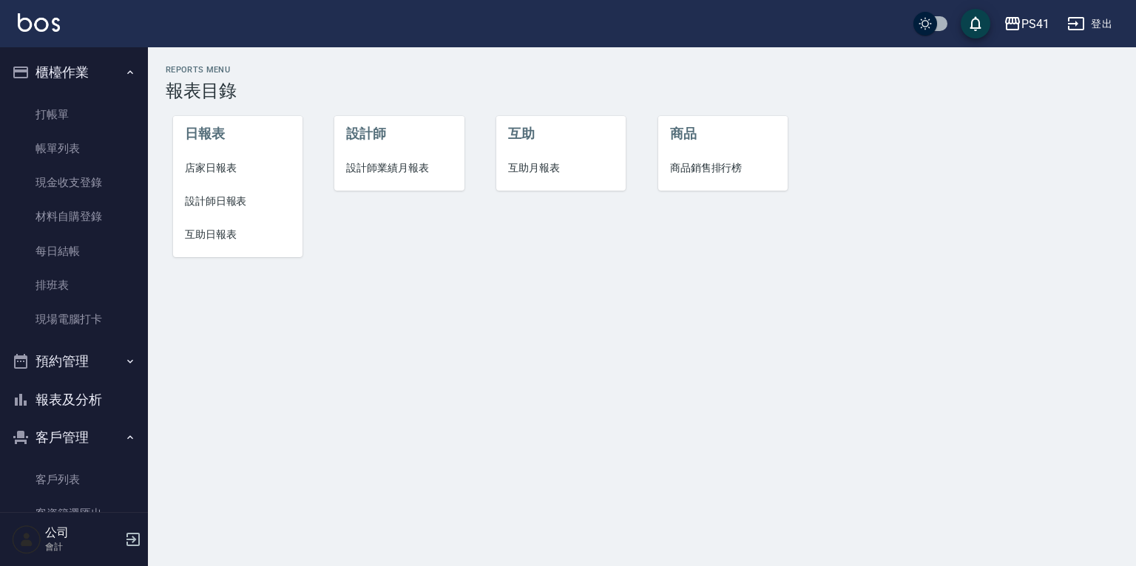
click at [199, 177] on li "店家日報表" at bounding box center [237, 168] width 129 height 33
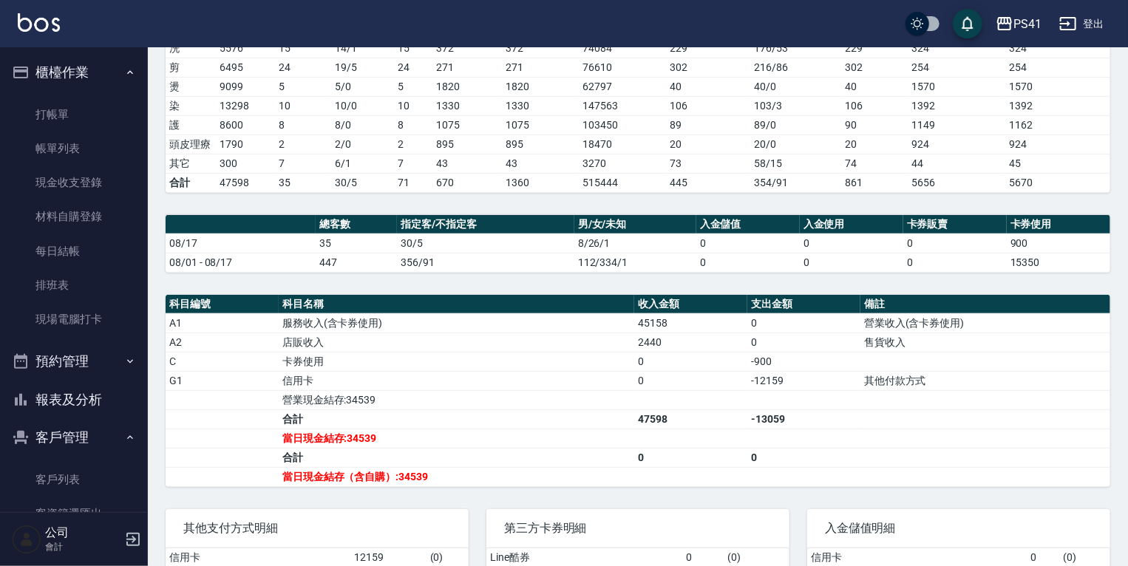
scroll to position [296, 0]
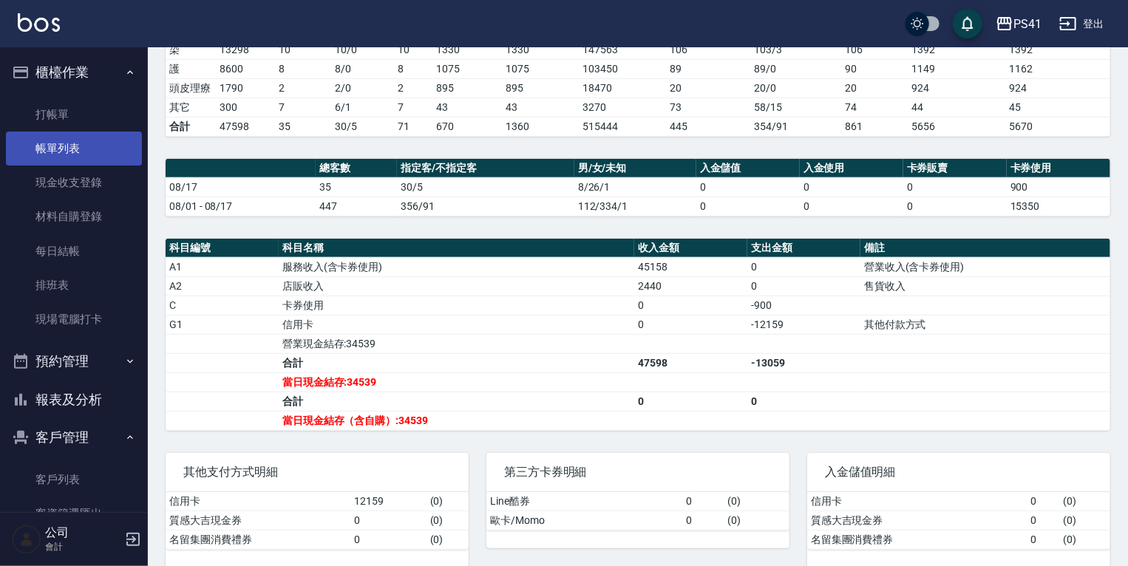
click at [66, 149] on link "帳單列表" at bounding box center [74, 149] width 136 height 34
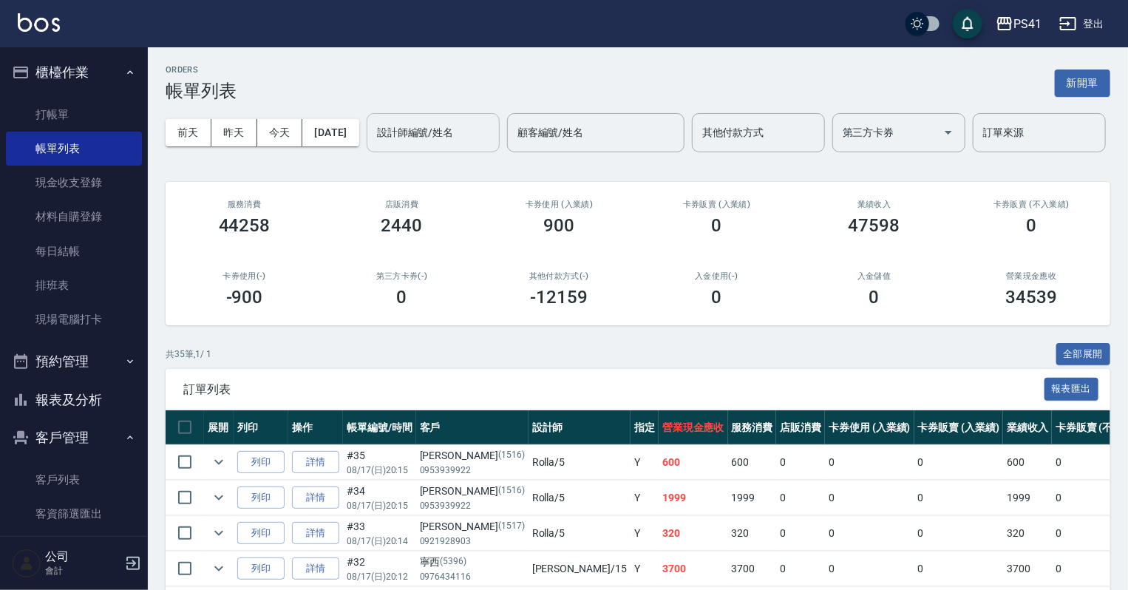
click at [373, 146] on input "設計師編號/姓名" at bounding box center [433, 133] width 120 height 26
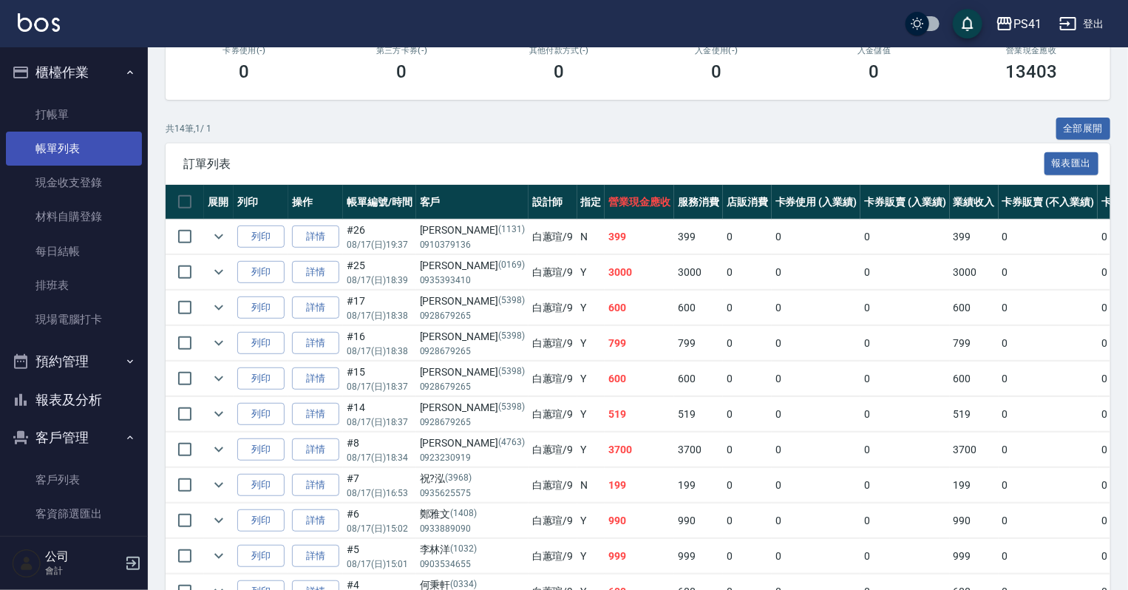
scroll to position [165, 0]
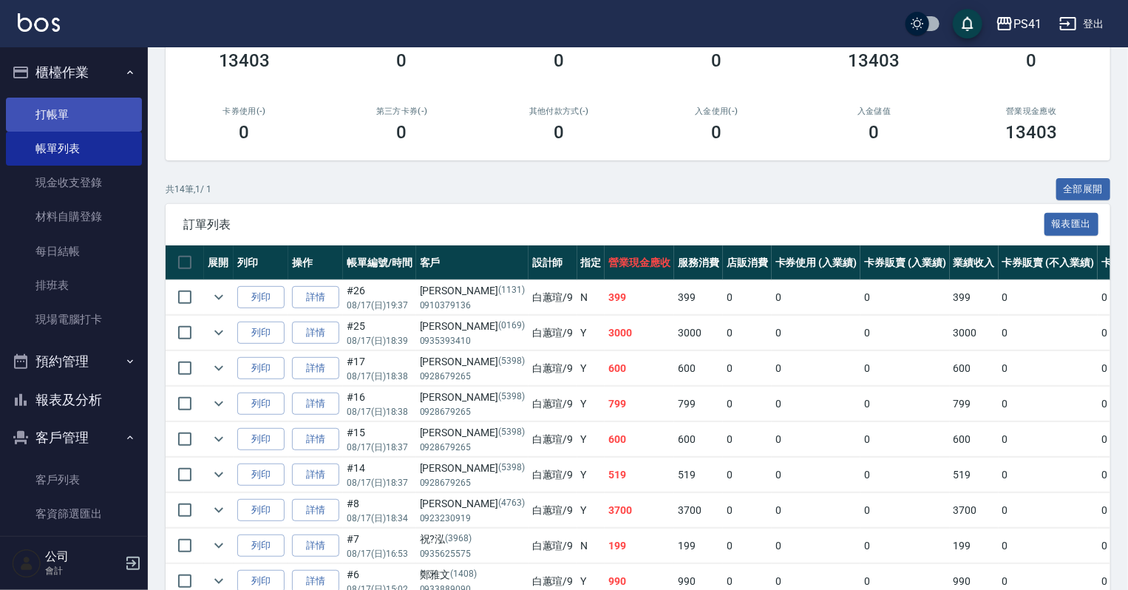
type input "白蕙瑄-9"
click at [59, 120] on link "打帳單" at bounding box center [74, 115] width 136 height 34
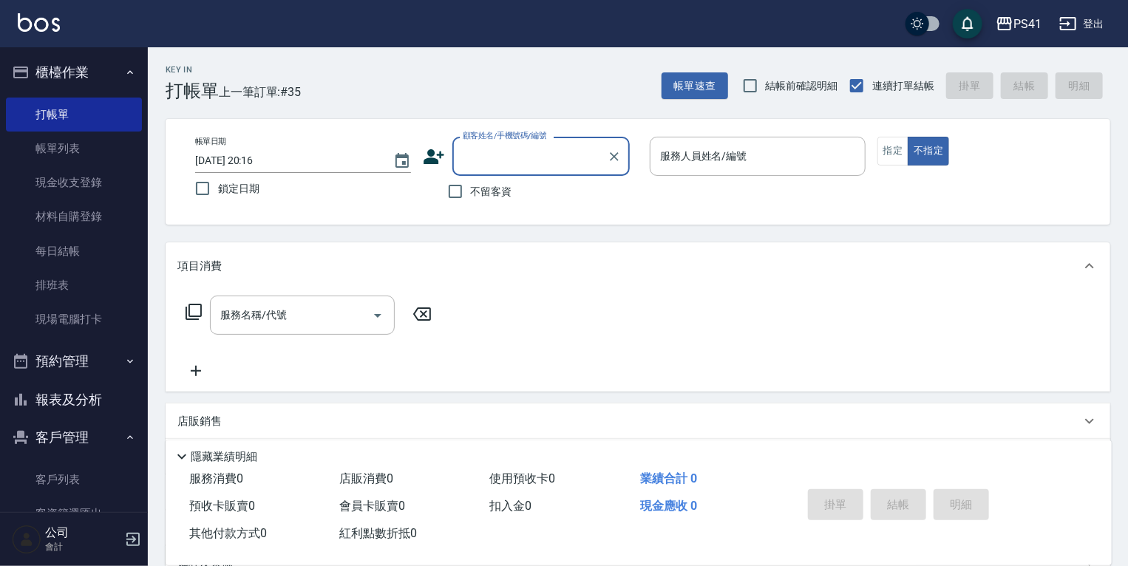
click at [70, 387] on button "報表及分析" at bounding box center [74, 400] width 136 height 38
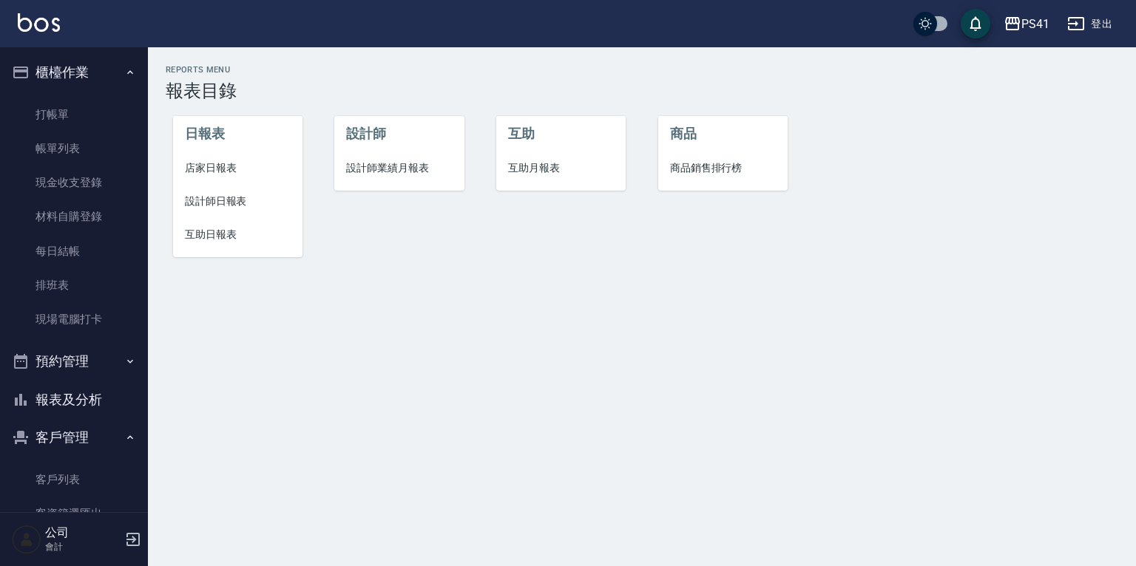
click at [233, 169] on span "店家日報表" at bounding box center [238, 168] width 106 height 16
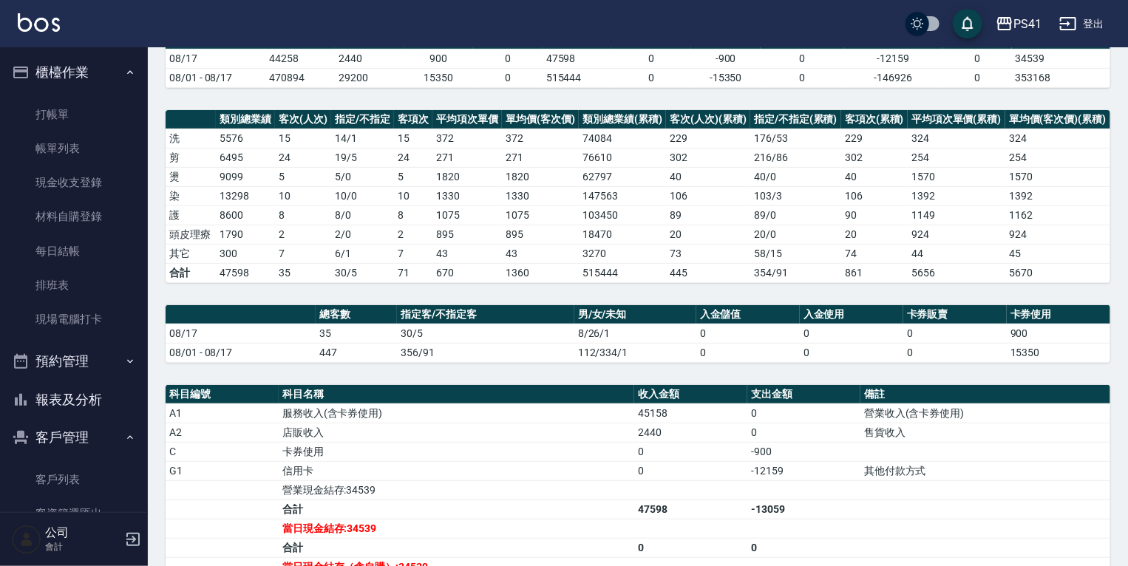
scroll to position [59, 0]
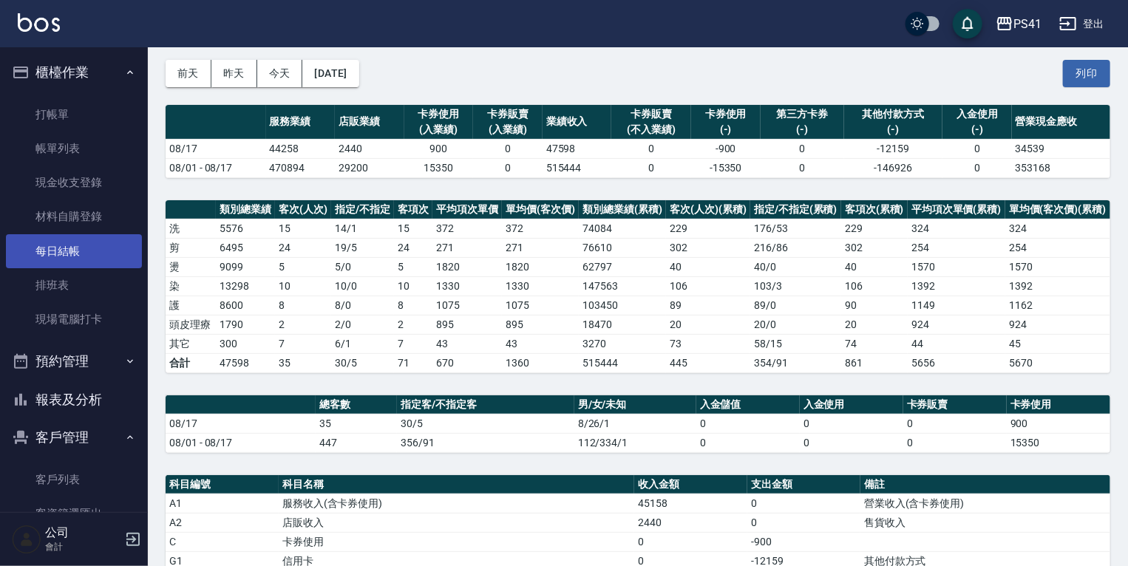
click at [86, 243] on link "每日結帳" at bounding box center [74, 251] width 136 height 34
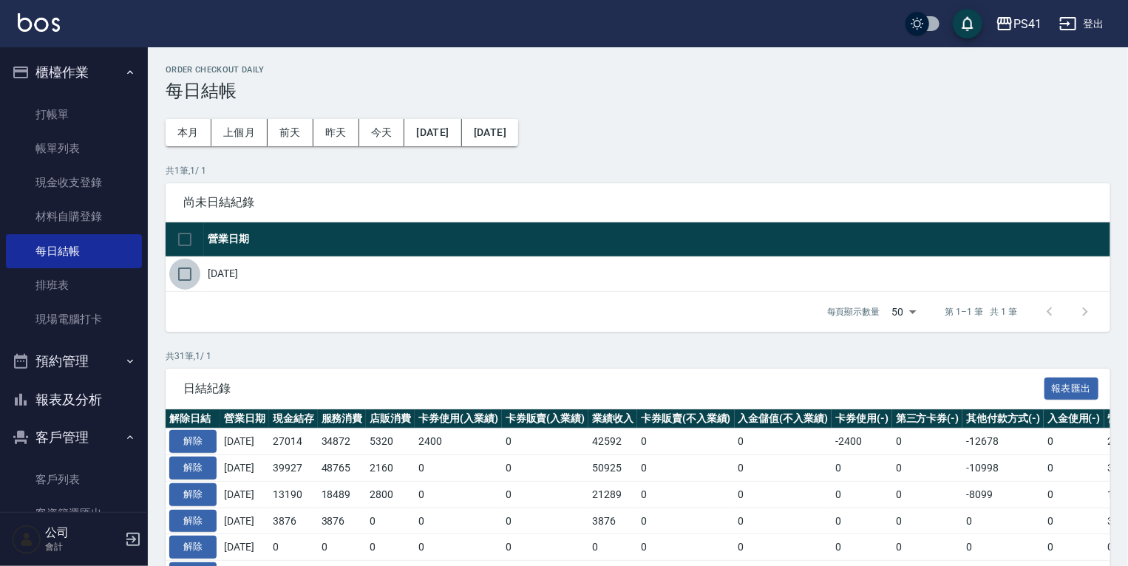
click at [172, 272] on input "checkbox" at bounding box center [184, 274] width 31 height 31
checkbox input "true"
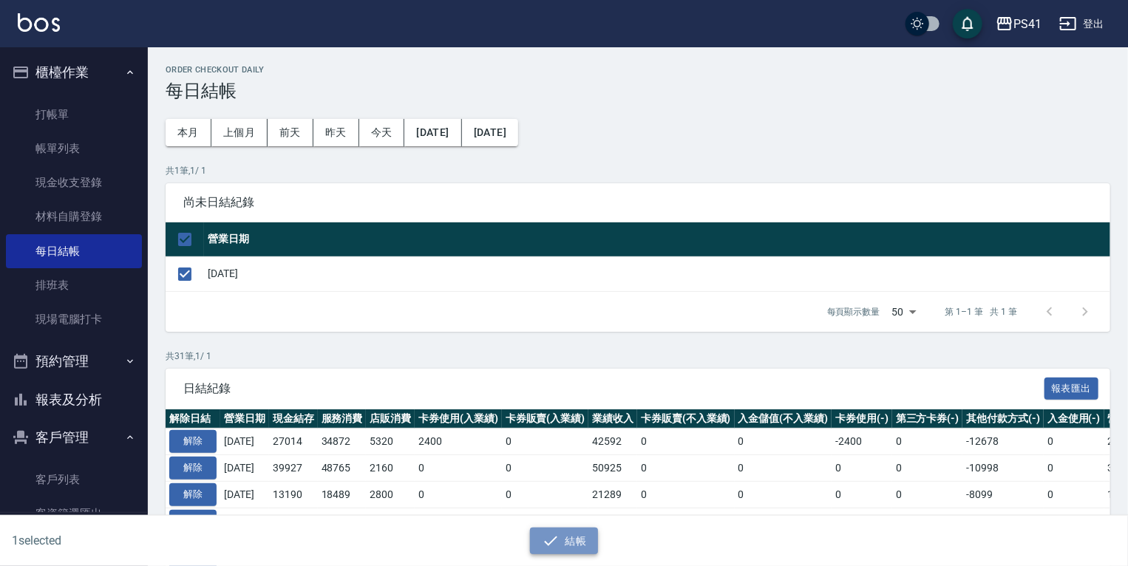
click at [560, 530] on button "結帳" at bounding box center [564, 541] width 69 height 27
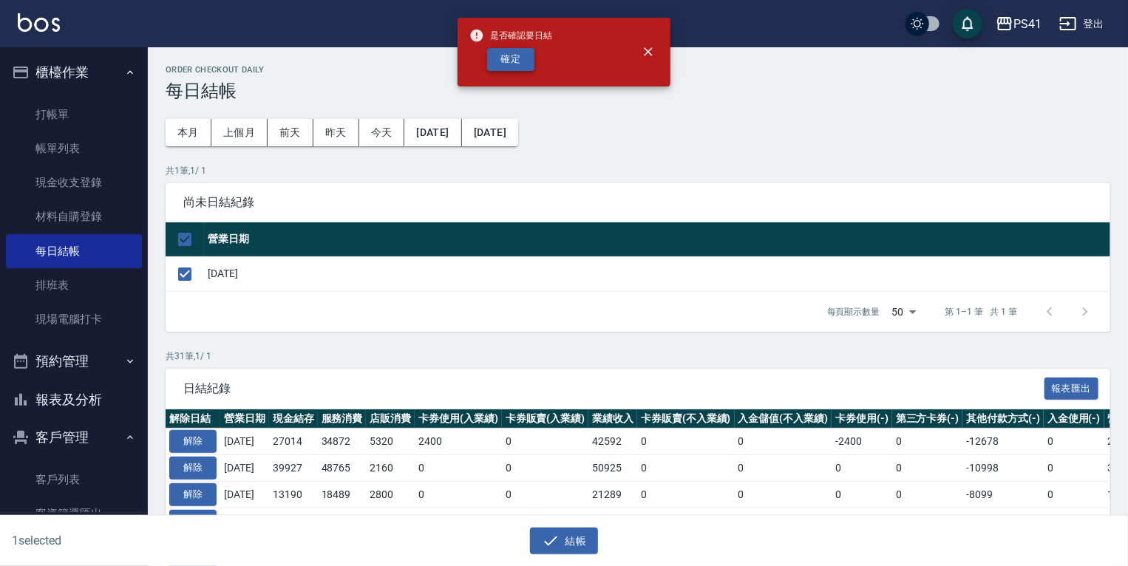
click at [521, 54] on button "確定" at bounding box center [510, 59] width 47 height 23
checkbox input "false"
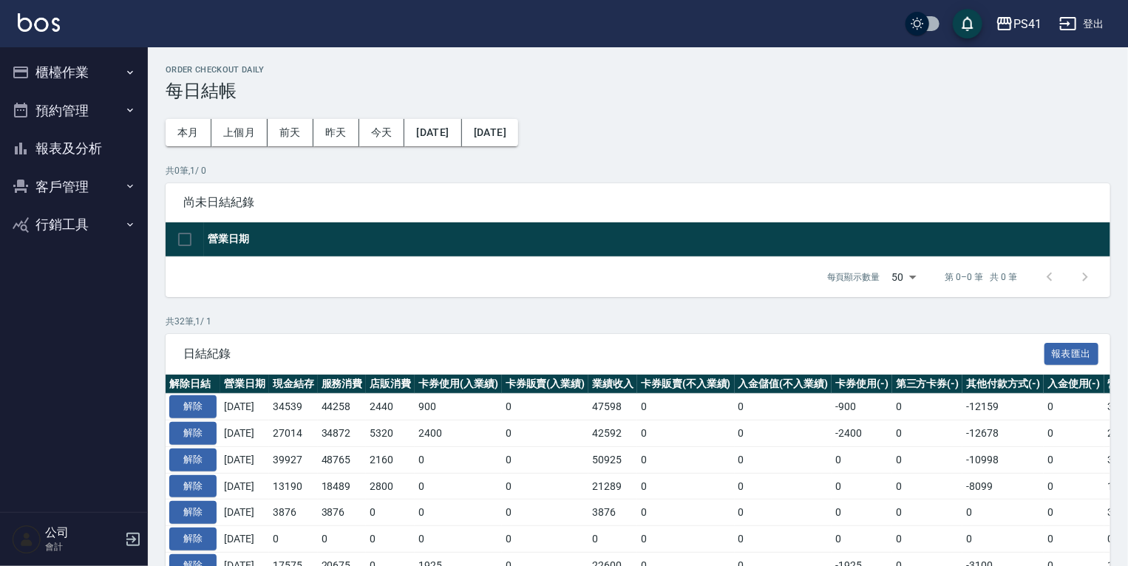
click at [109, 152] on button "報表及分析" at bounding box center [74, 148] width 136 height 38
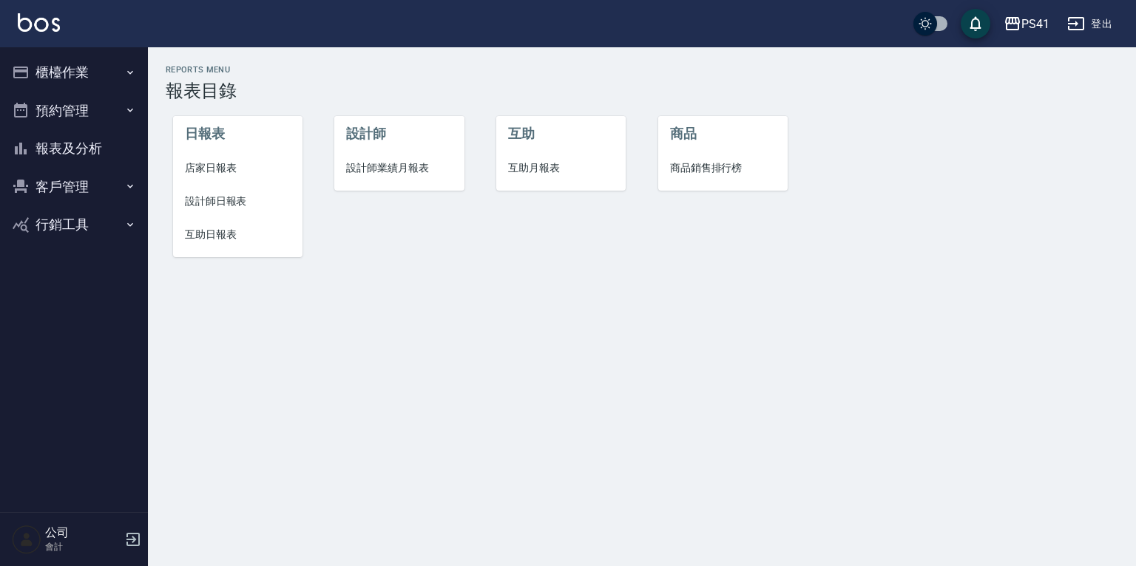
click at [201, 172] on span "店家日報表" at bounding box center [238, 168] width 106 height 16
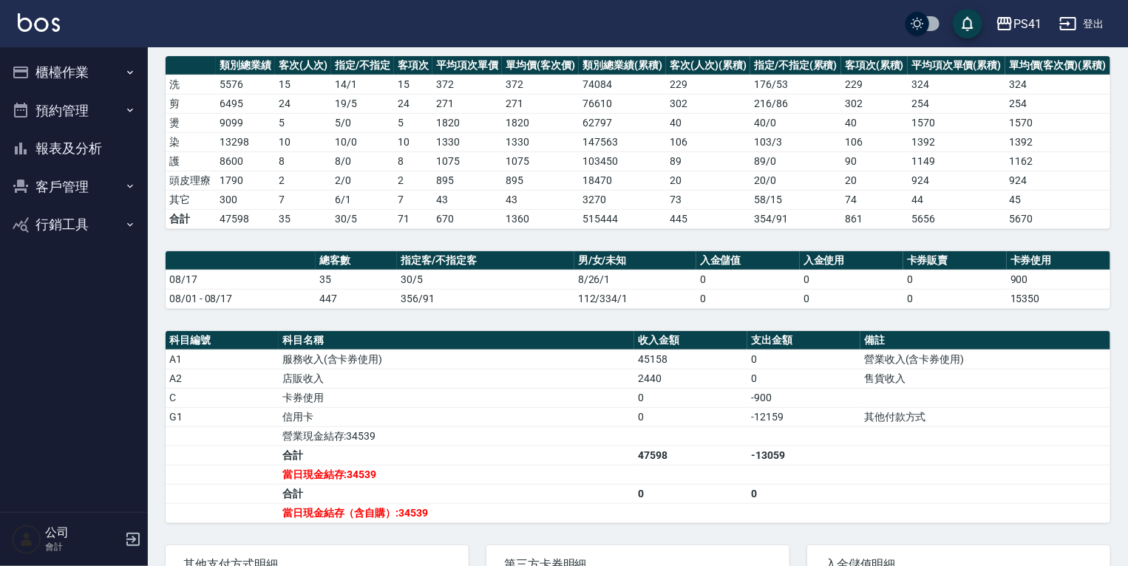
scroll to position [296, 0]
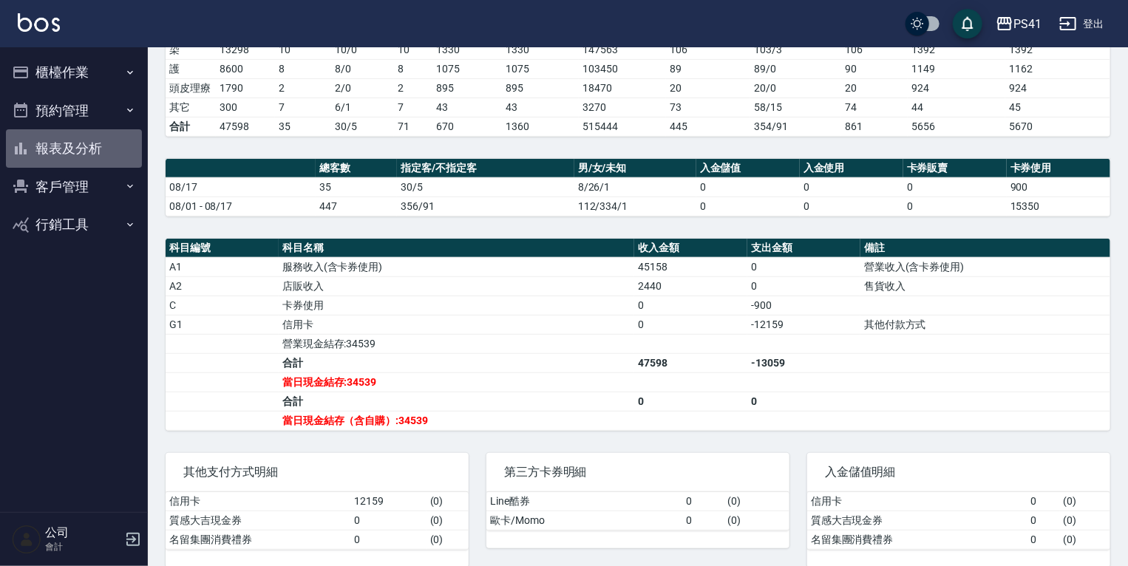
click at [56, 142] on button "報表及分析" at bounding box center [74, 148] width 136 height 38
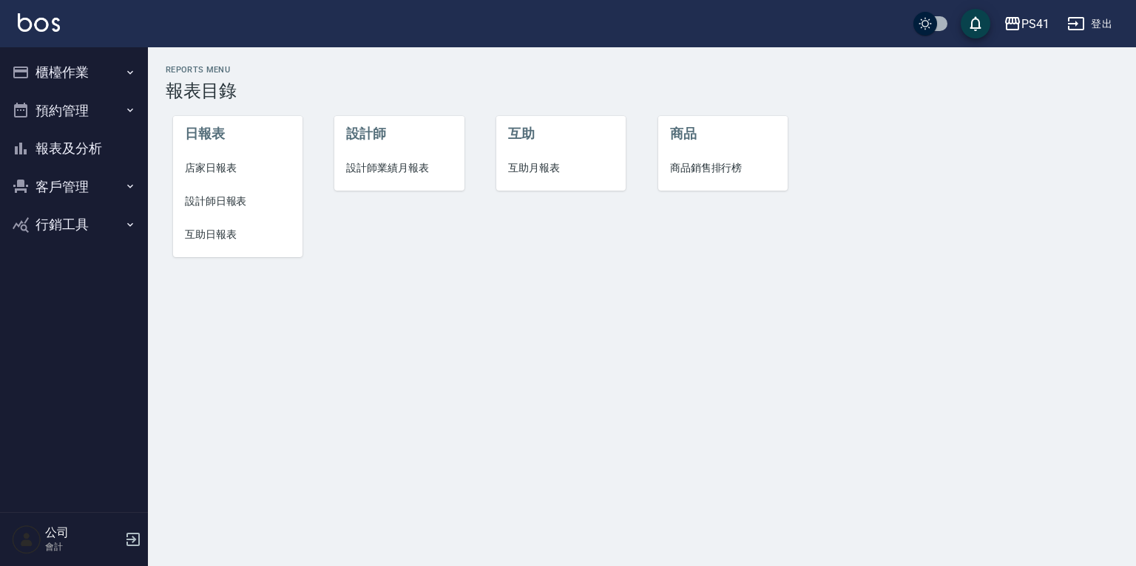
click at [225, 204] on span "設計師日報表" at bounding box center [238, 202] width 106 height 16
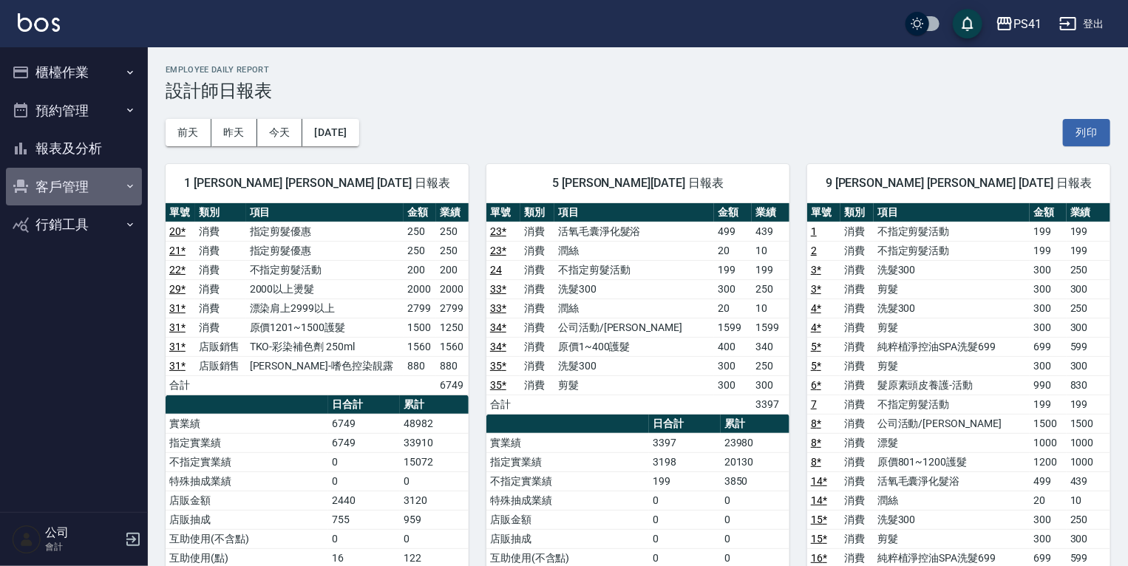
click at [53, 189] on button "客戶管理" at bounding box center [74, 187] width 136 height 38
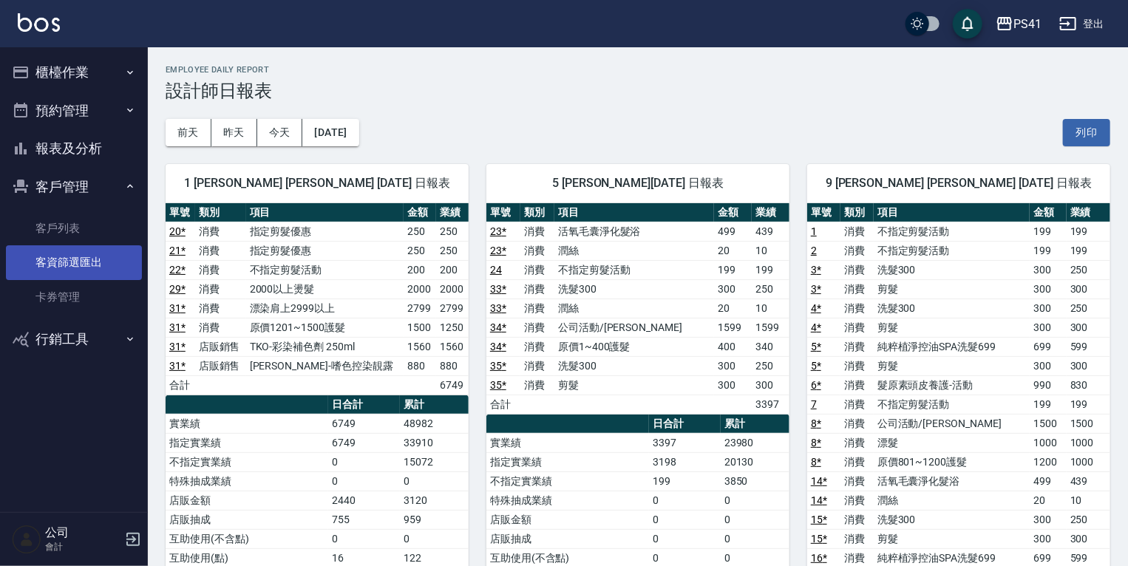
drag, startPoint x: 77, startPoint y: 223, endPoint x: 77, endPoint y: 246, distance: 23.7
click at [77, 223] on link "客戶列表" at bounding box center [74, 228] width 136 height 34
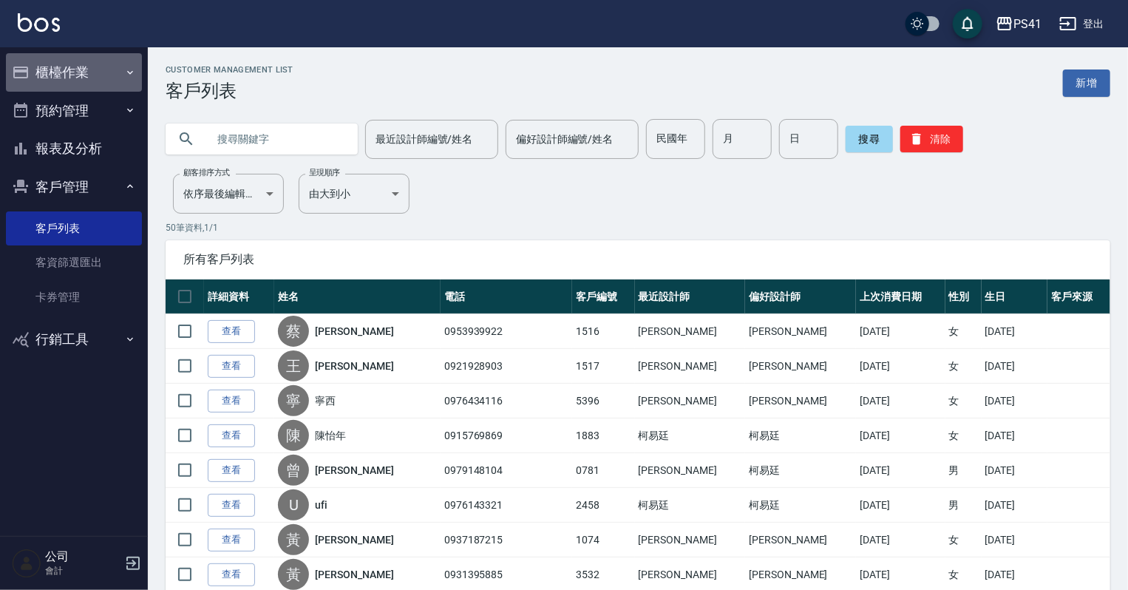
click at [65, 77] on button "櫃檯作業" at bounding box center [74, 72] width 136 height 38
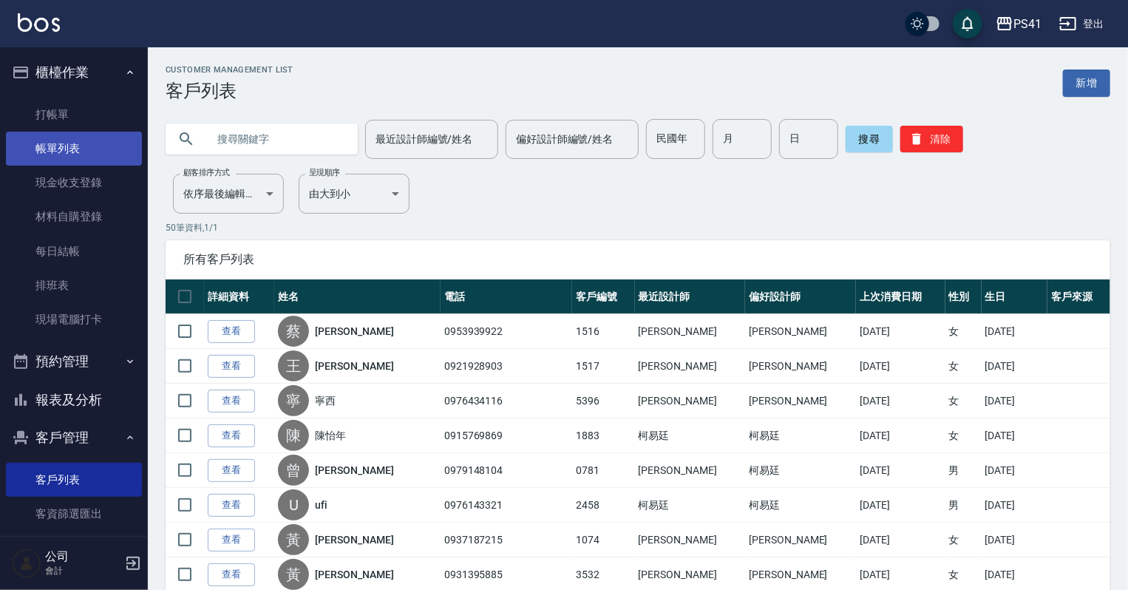
click at [64, 140] on link "帳單列表" at bounding box center [74, 149] width 136 height 34
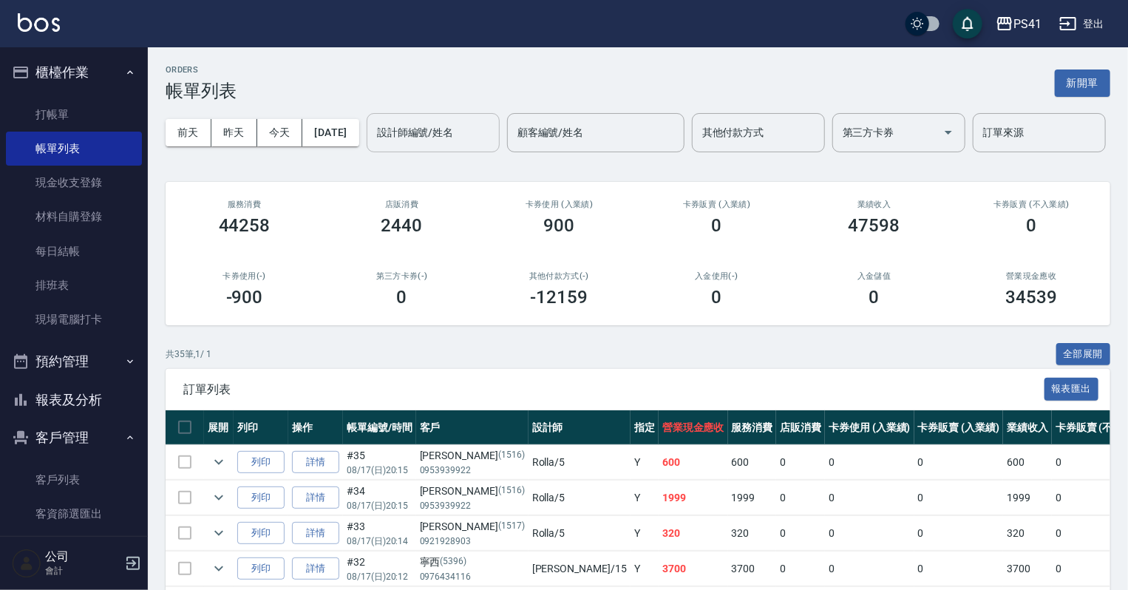
click at [373, 146] on input "設計師編號/姓名" at bounding box center [433, 133] width 120 height 26
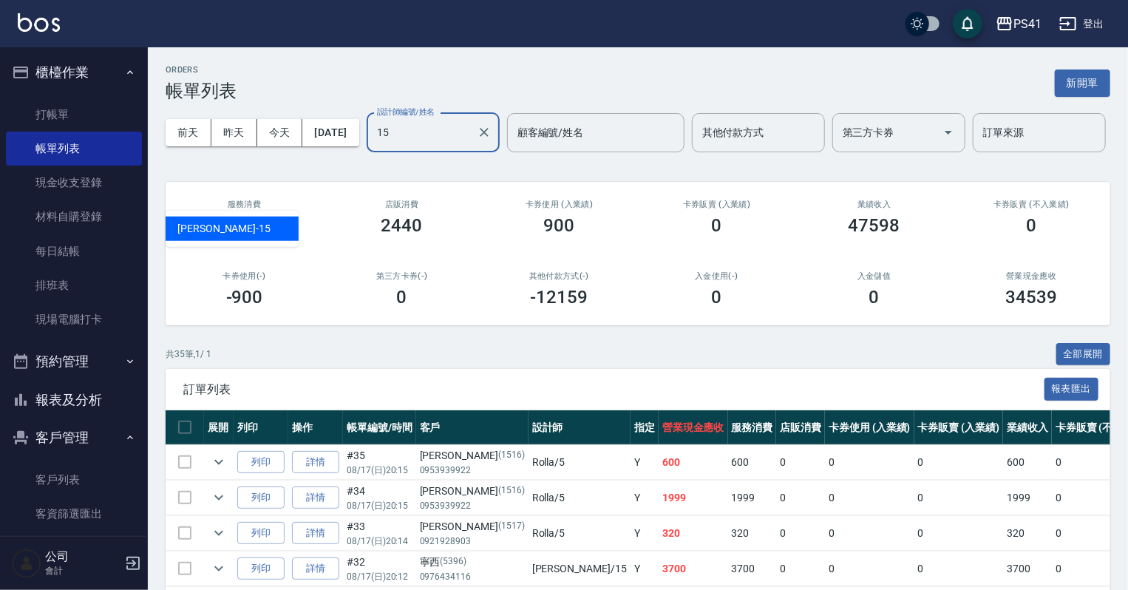
type input "[PERSON_NAME]15"
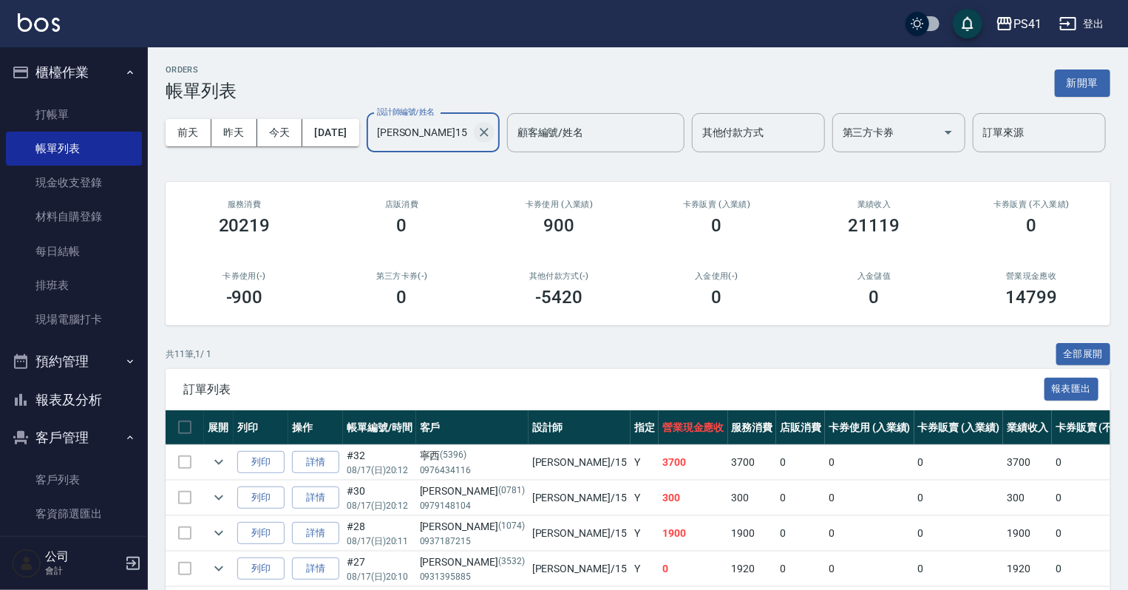
click at [477, 140] on icon "Clear" at bounding box center [484, 132] width 15 height 15
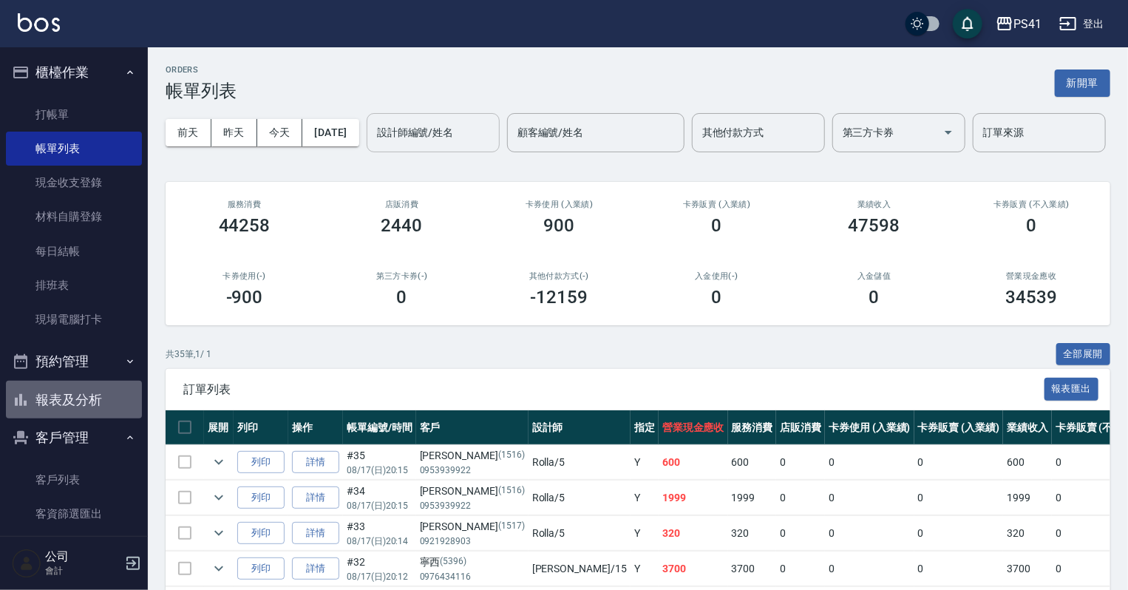
click at [79, 399] on button "報表及分析" at bounding box center [74, 400] width 136 height 38
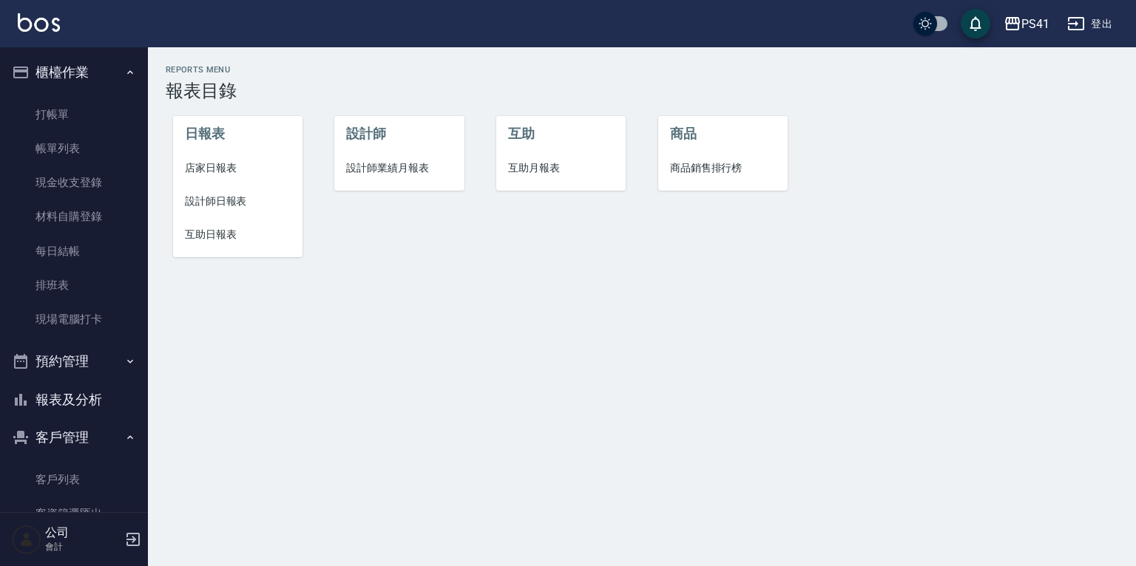
click at [241, 207] on span "設計師日報表" at bounding box center [238, 202] width 106 height 16
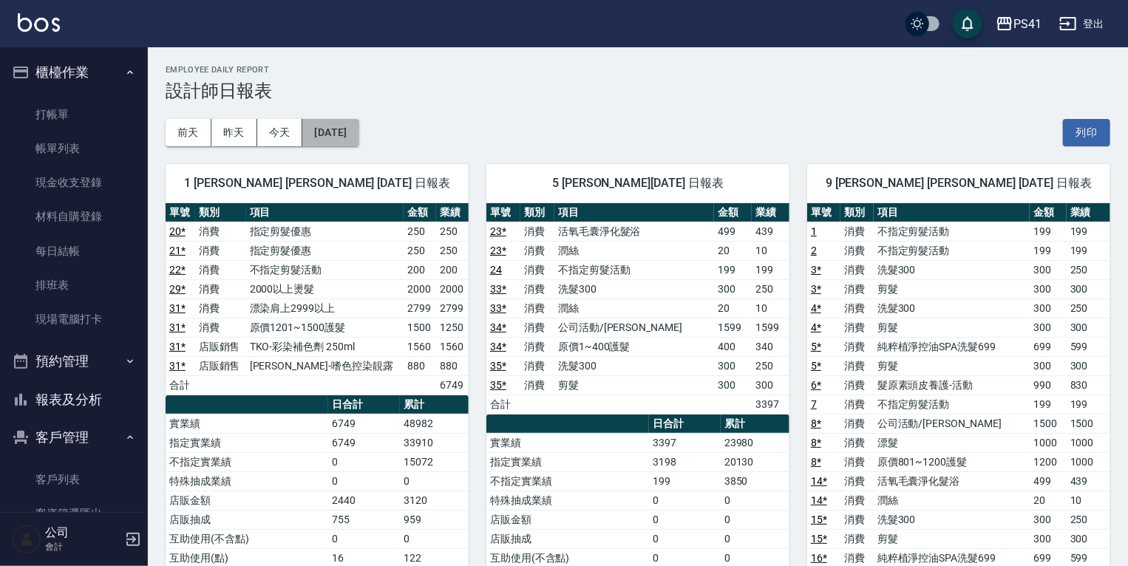
click at [349, 139] on button "[DATE]" at bounding box center [330, 132] width 56 height 27
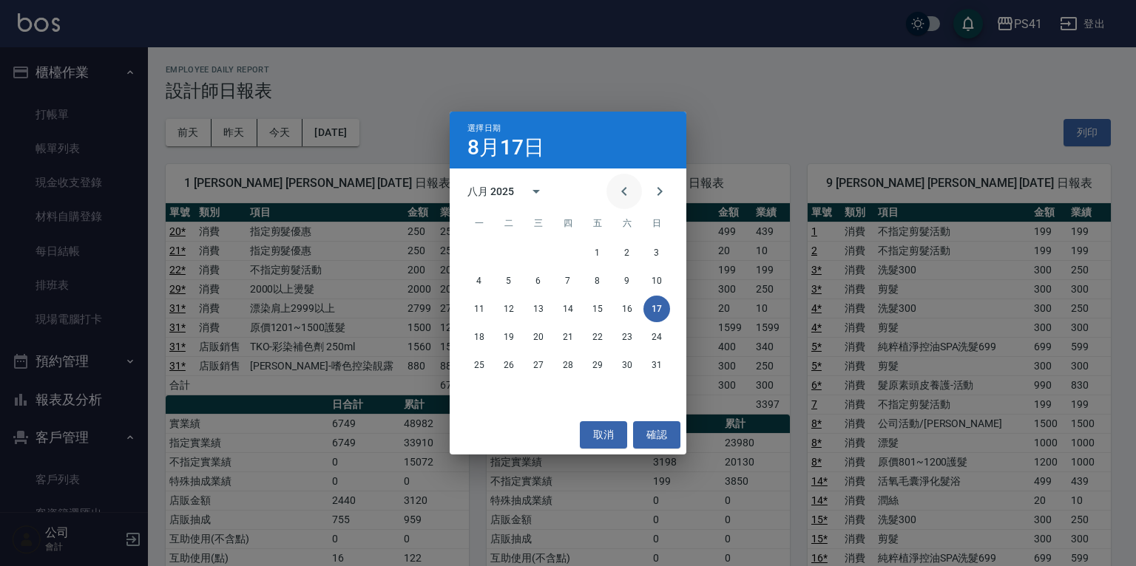
click at [629, 196] on icon "Previous month" at bounding box center [624, 192] width 18 height 18
click at [563, 304] on button "17" at bounding box center [568, 309] width 27 height 27
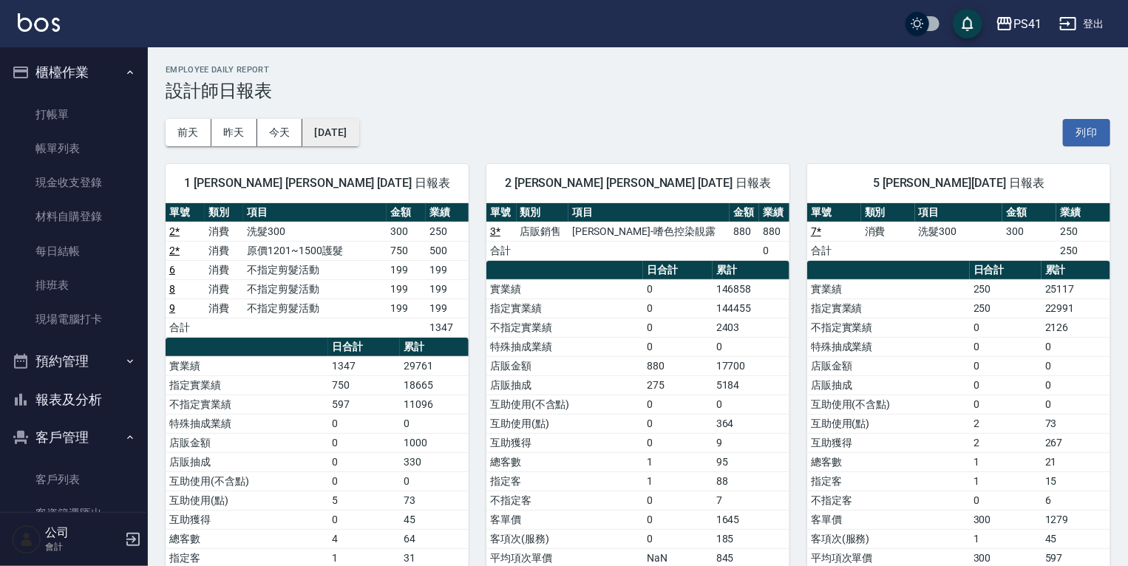
click at [327, 138] on button "[DATE]" at bounding box center [330, 132] width 56 height 27
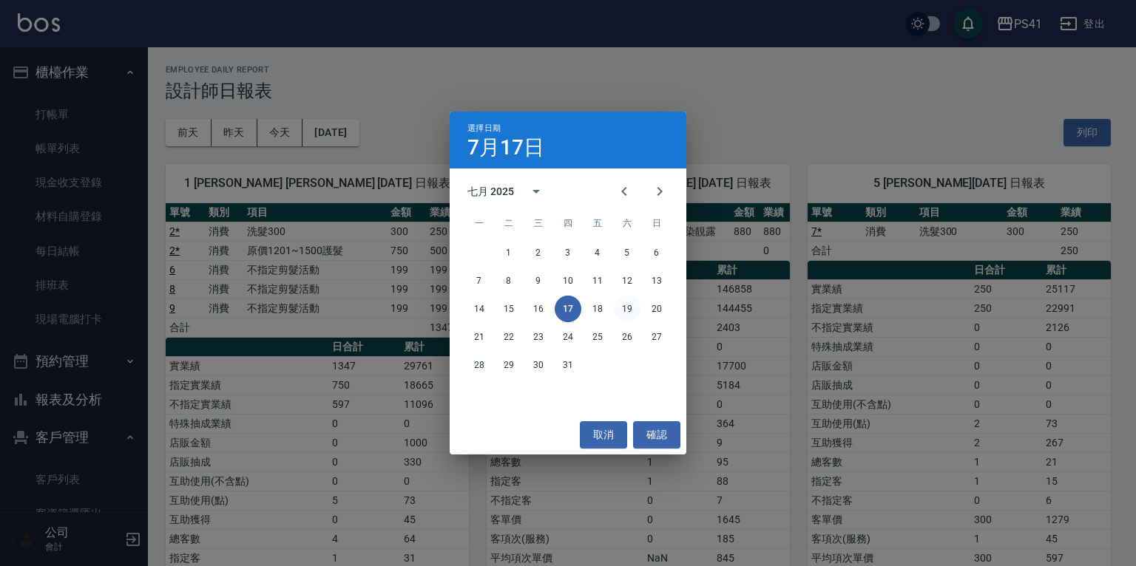
click at [630, 307] on button "19" at bounding box center [627, 309] width 27 height 27
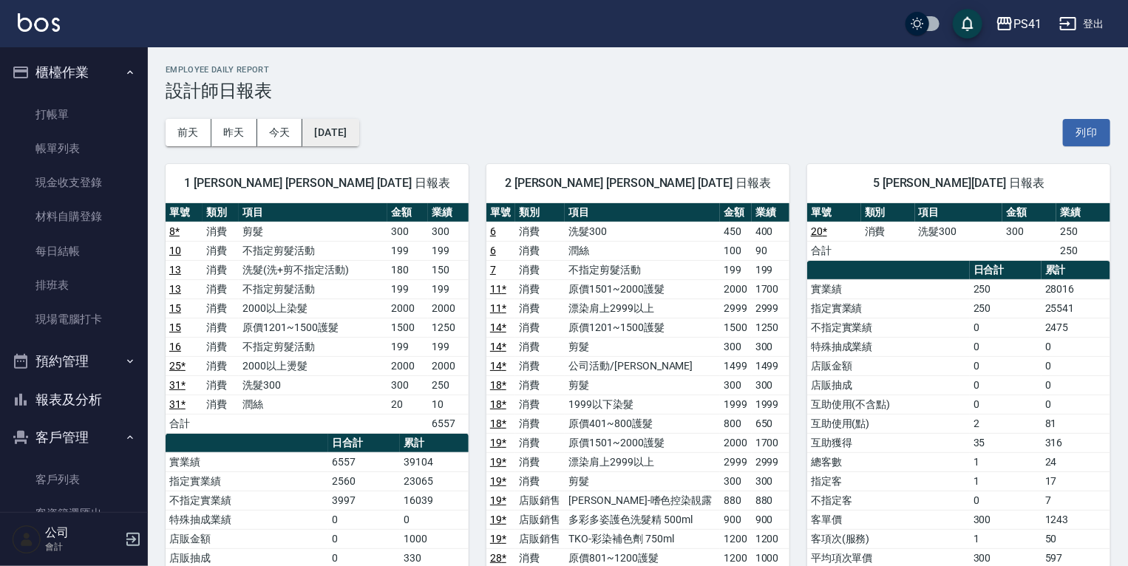
click at [337, 136] on button "[DATE]" at bounding box center [330, 132] width 56 height 27
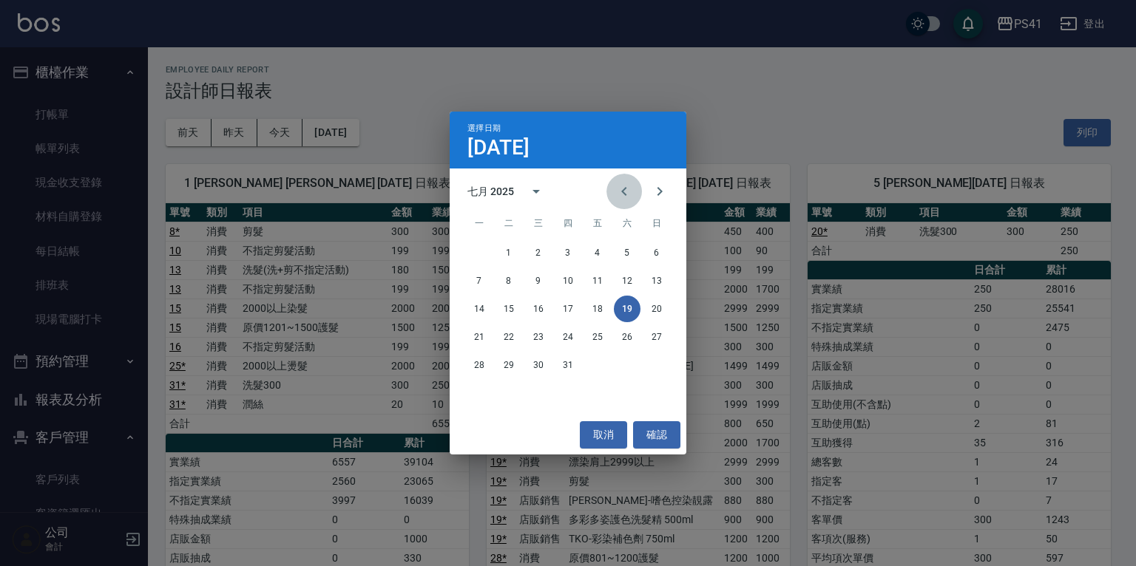
click at [627, 194] on icon "Previous month" at bounding box center [624, 192] width 18 height 18
click at [512, 334] on button "17" at bounding box center [508, 337] width 27 height 27
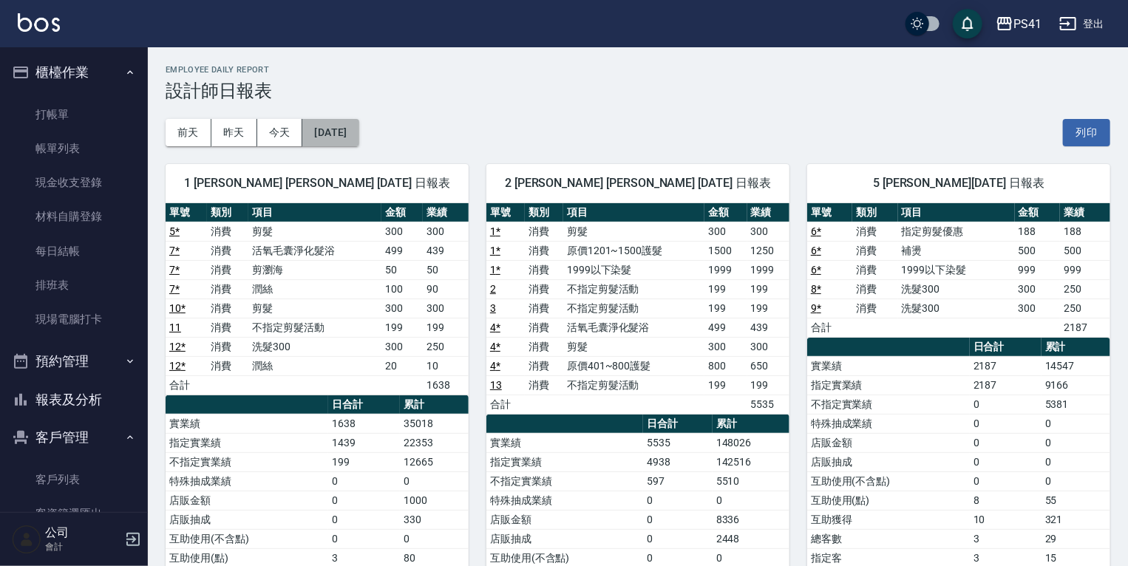
click at [336, 130] on button "[DATE]" at bounding box center [330, 132] width 56 height 27
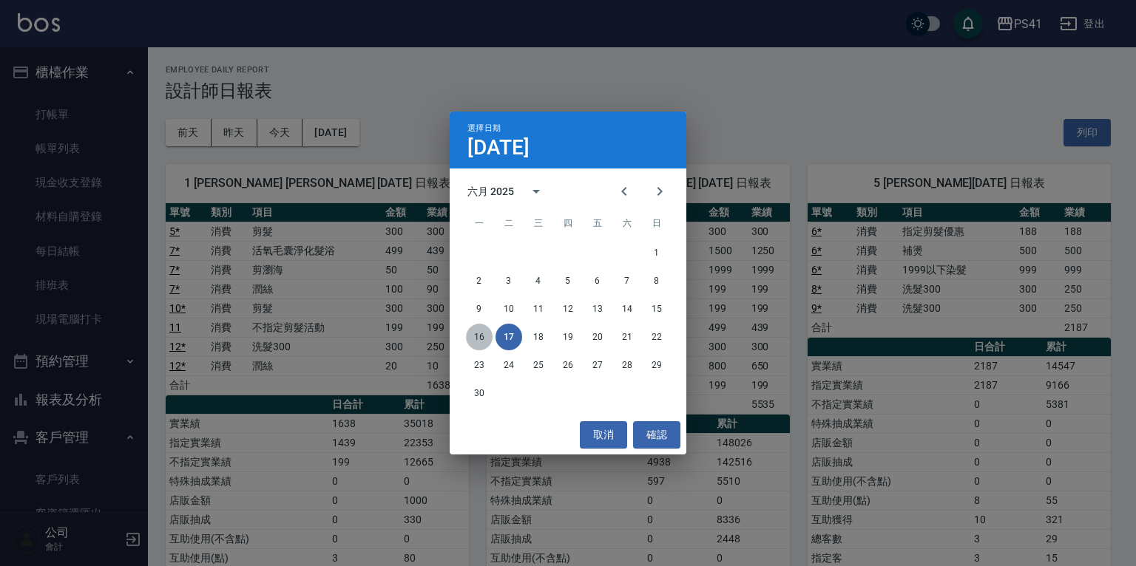
click at [478, 329] on button "16" at bounding box center [479, 337] width 27 height 27
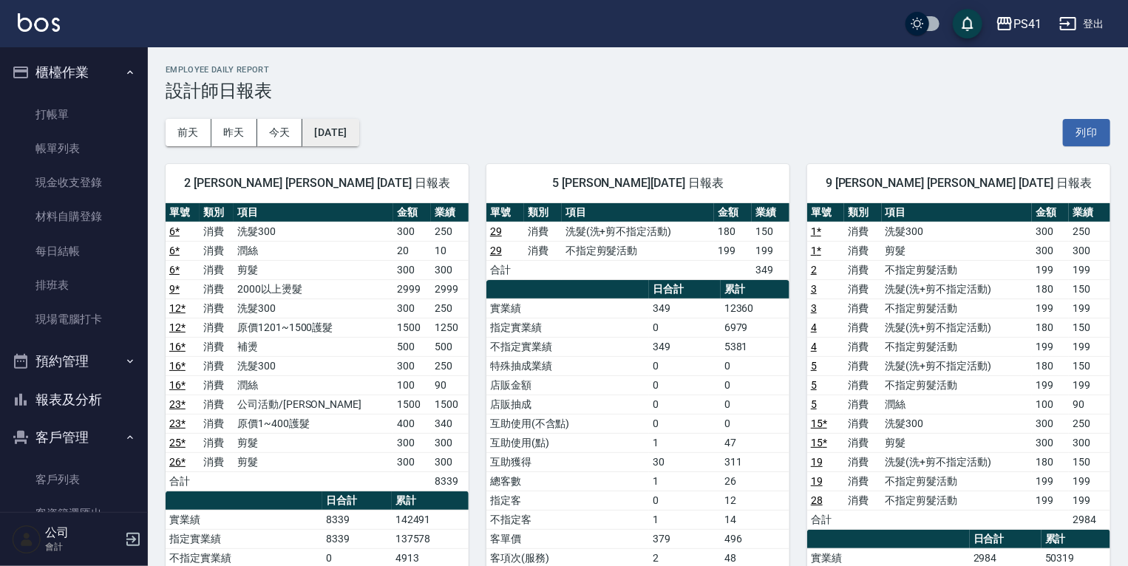
click at [347, 134] on button "[DATE]" at bounding box center [330, 132] width 56 height 27
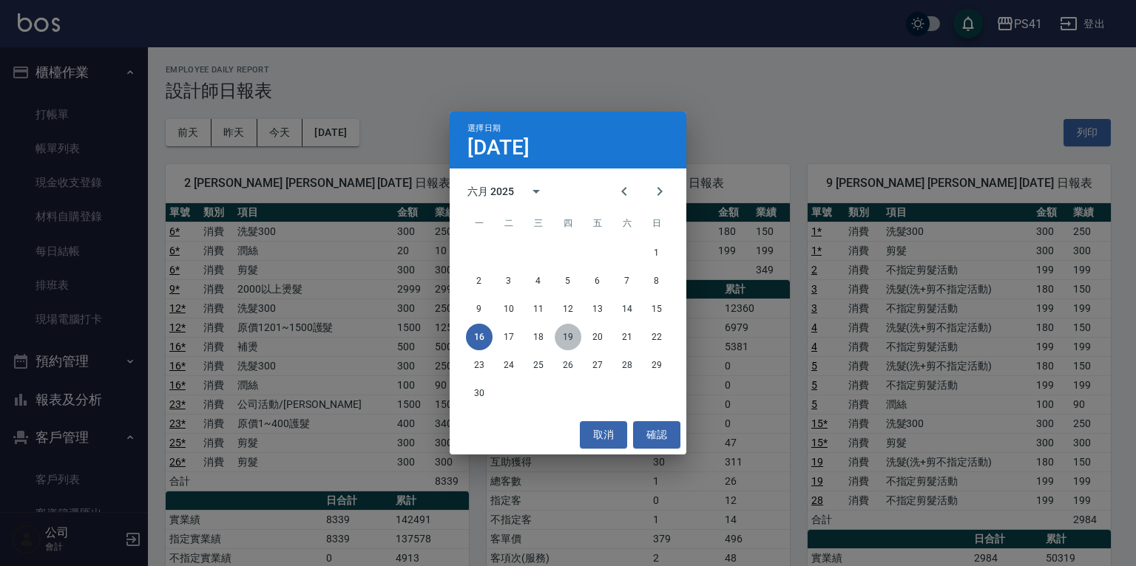
click at [563, 341] on button "19" at bounding box center [568, 337] width 27 height 27
